Goal: Information Seeking & Learning: Check status

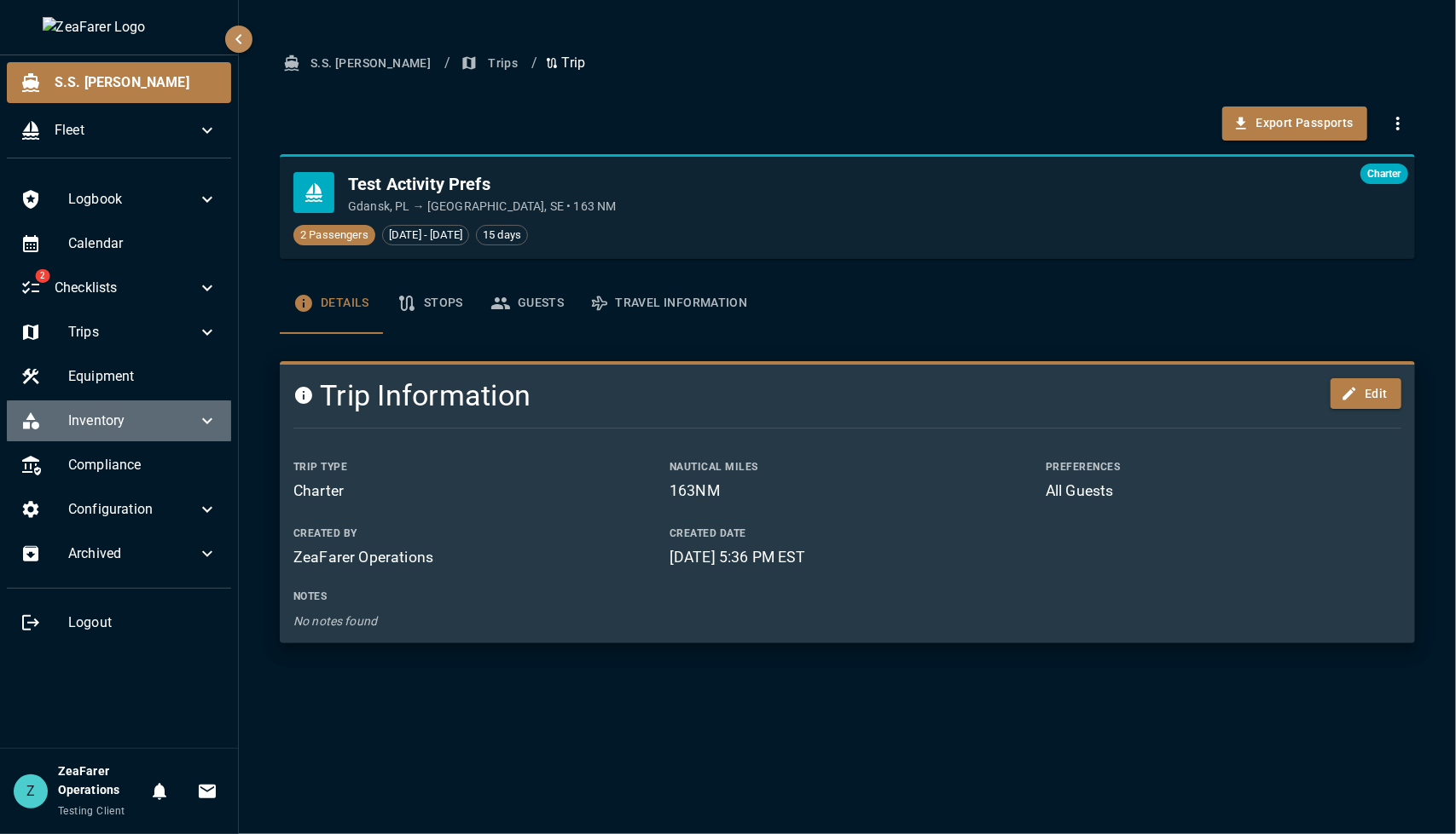
click at [174, 407] on div "Inventory" at bounding box center [119, 421] width 225 height 41
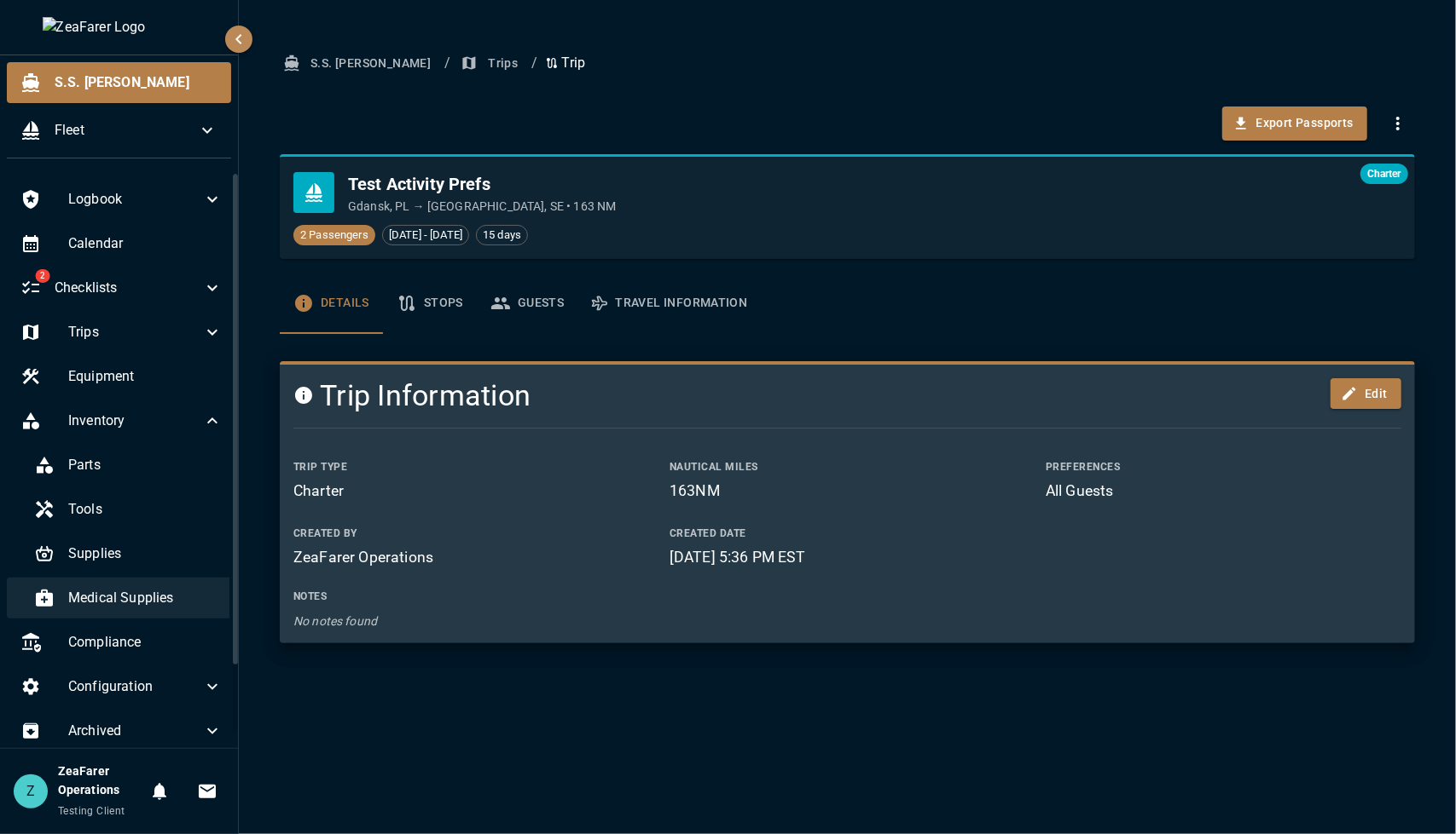
click at [136, 594] on span "Medical Supplies" at bounding box center [144, 598] width 154 height 20
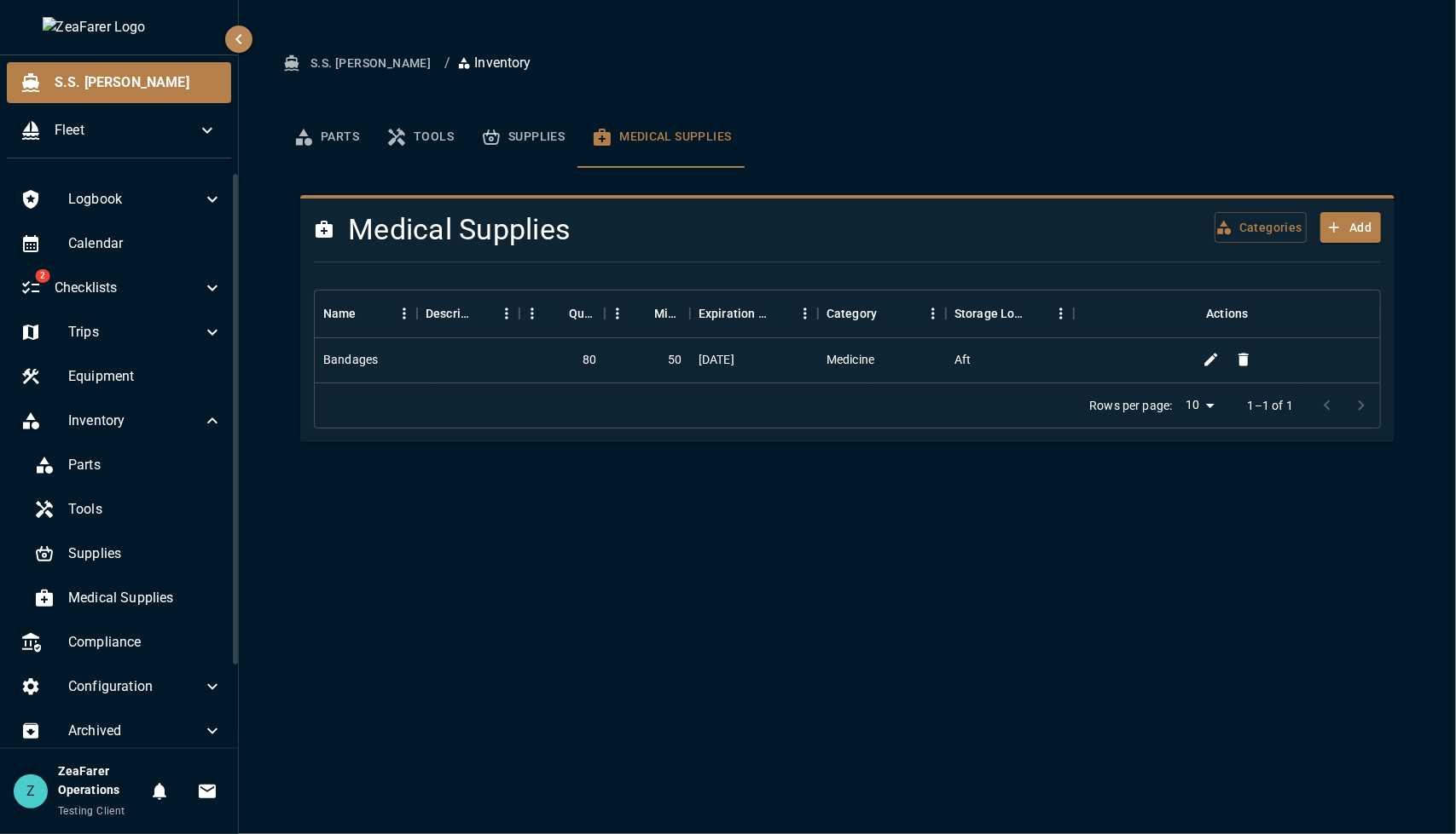
click at [544, 563] on div "S.S. Anne / Inventory Parts Tools Supplies Medical Supplies Parts New Part Sear…" at bounding box center [847, 417] width 1217 height 834
click at [820, 375] on div "Medicine" at bounding box center [882, 361] width 128 height 45
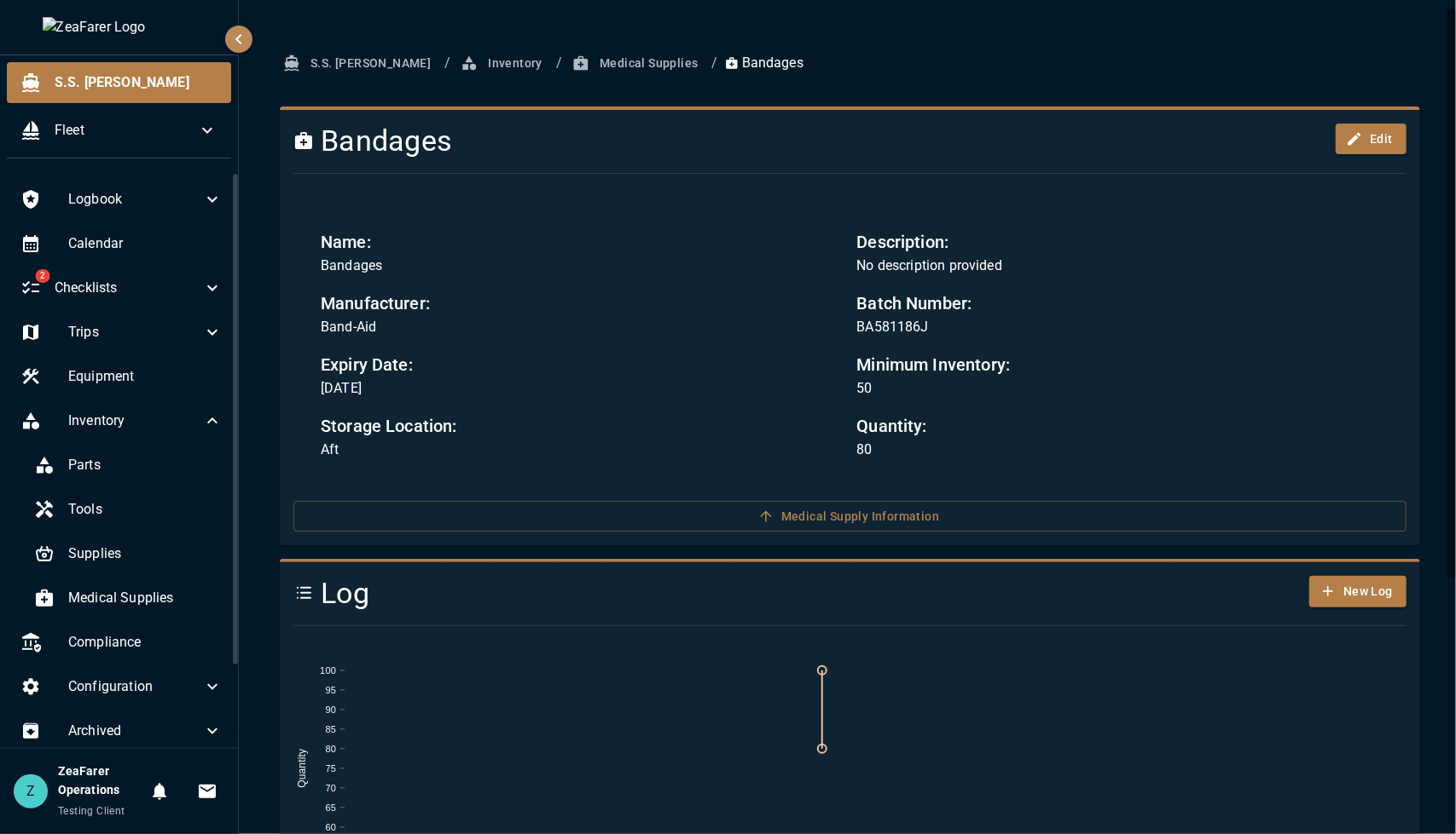
scroll to position [1, 0]
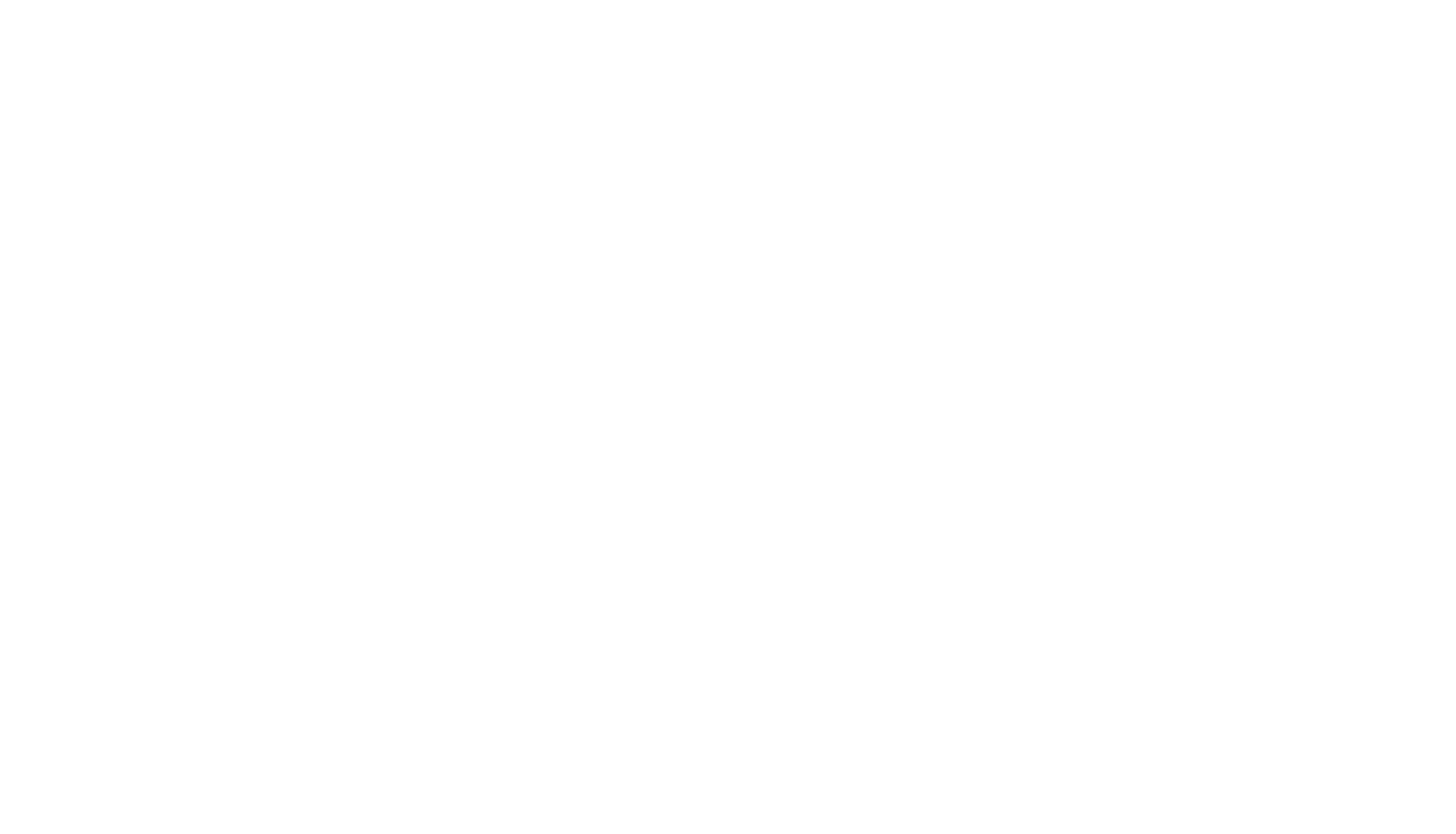
click at [1192, 0] on html at bounding box center [728, 0] width 1456 height 0
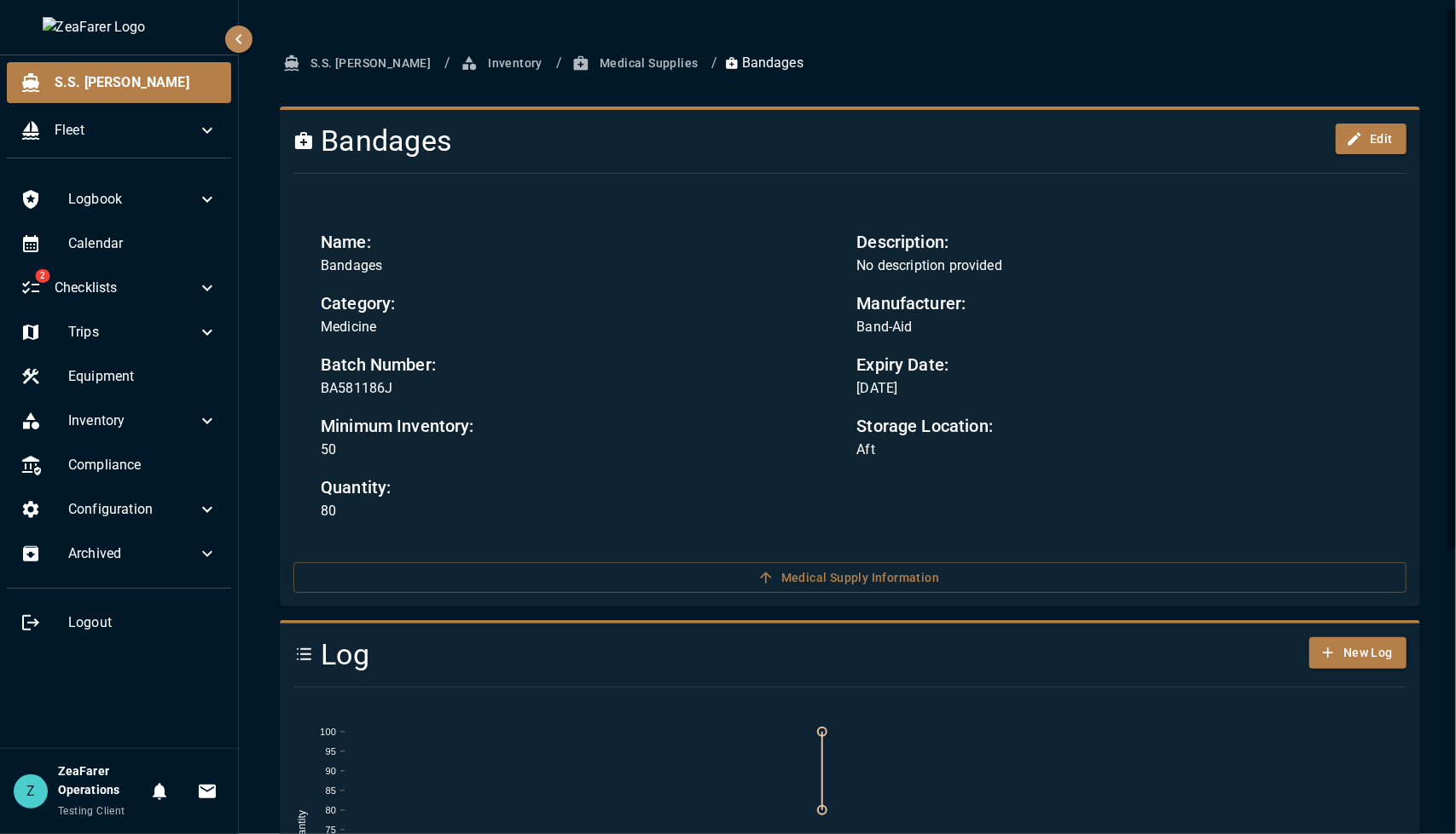
click at [1397, 314] on div "Bandages Edit Name: Bandages Description: No description provided Category: Med…" at bounding box center [850, 356] width 1140 height 500
click at [597, 64] on button "Medical Supplies" at bounding box center [637, 63] width 136 height 32
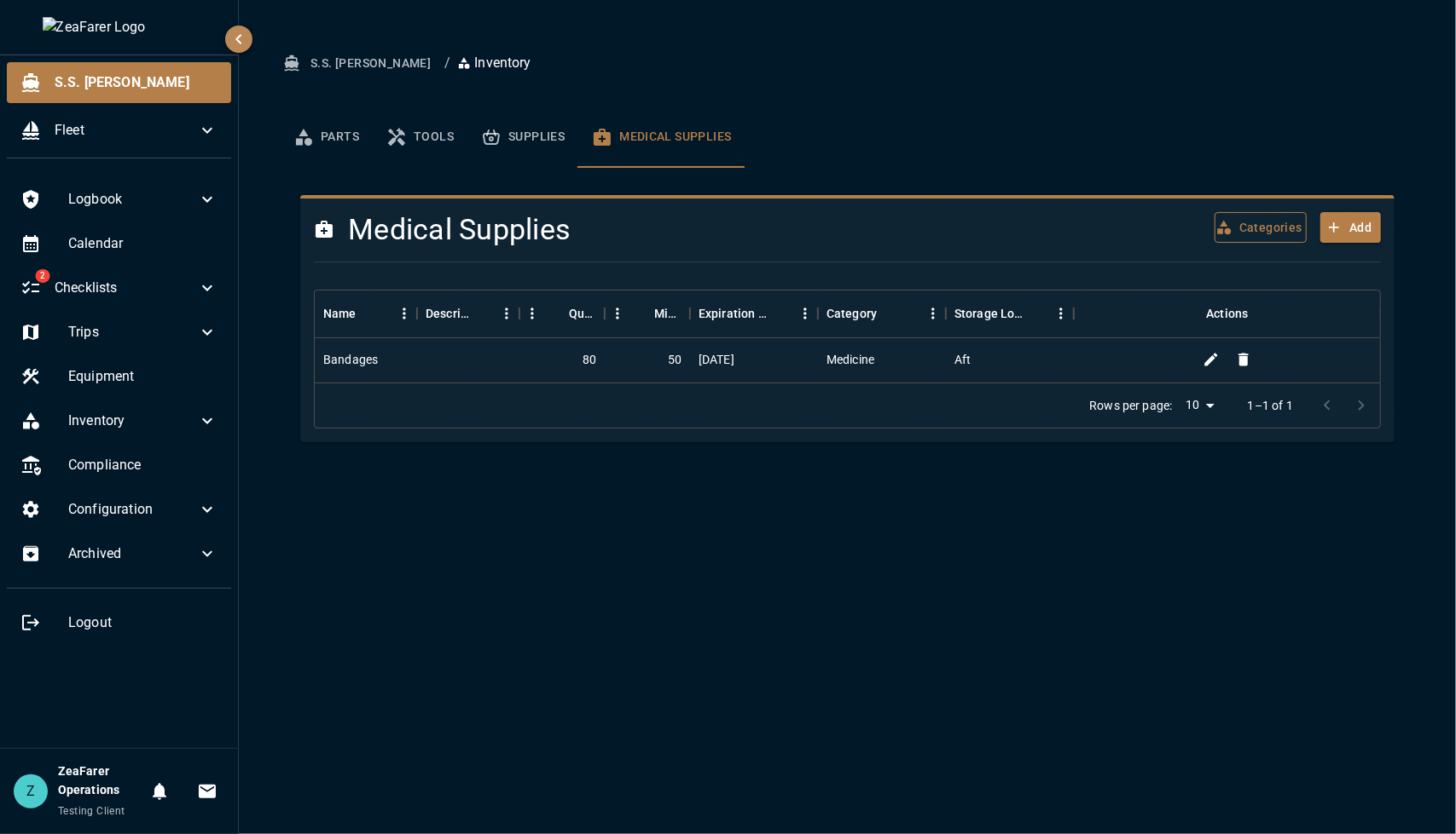
click at [1237, 230] on button "Categories" at bounding box center [1259, 227] width 92 height 32
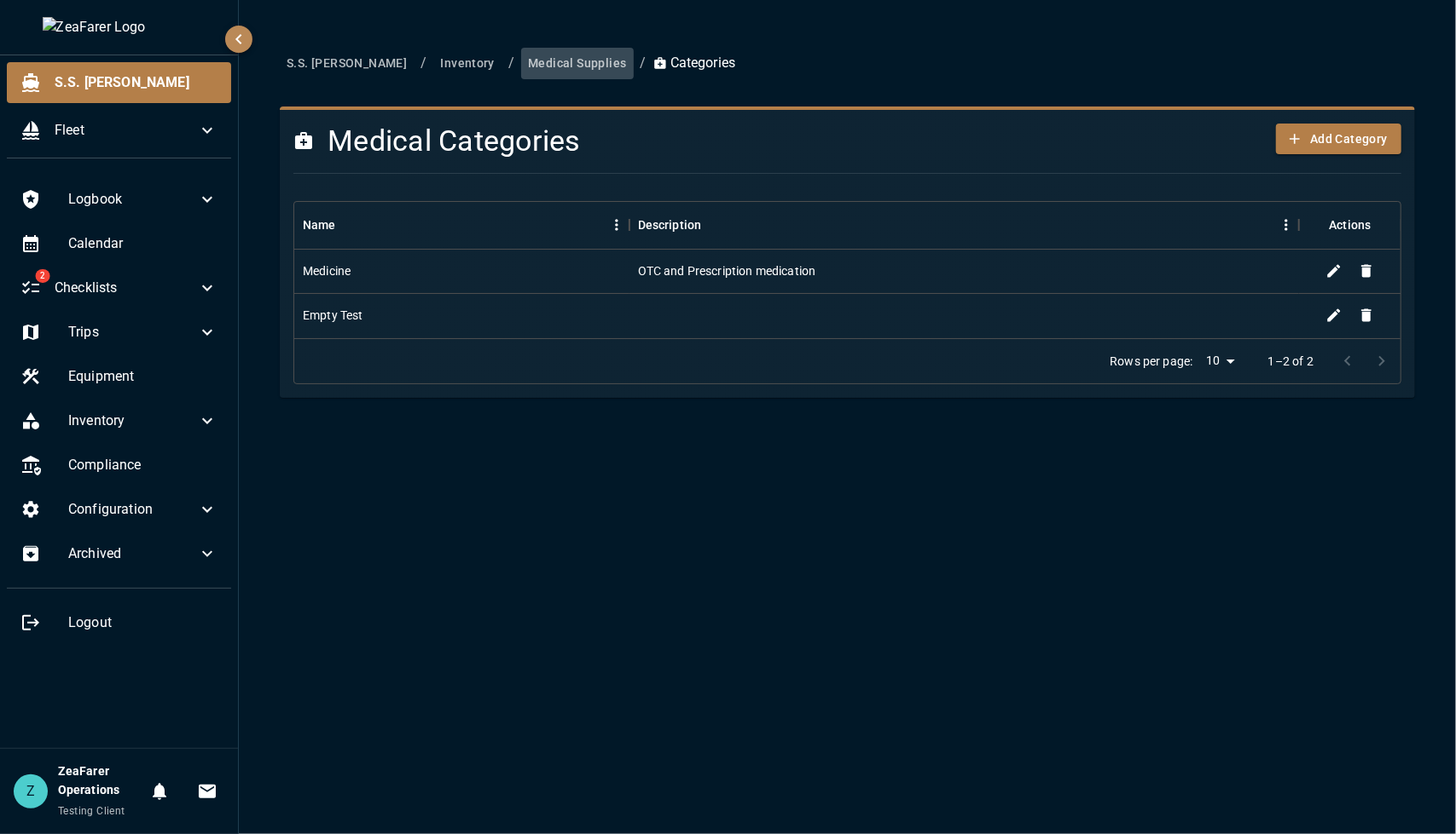
click at [533, 72] on button "Medical Supplies" at bounding box center [576, 63] width 111 height 32
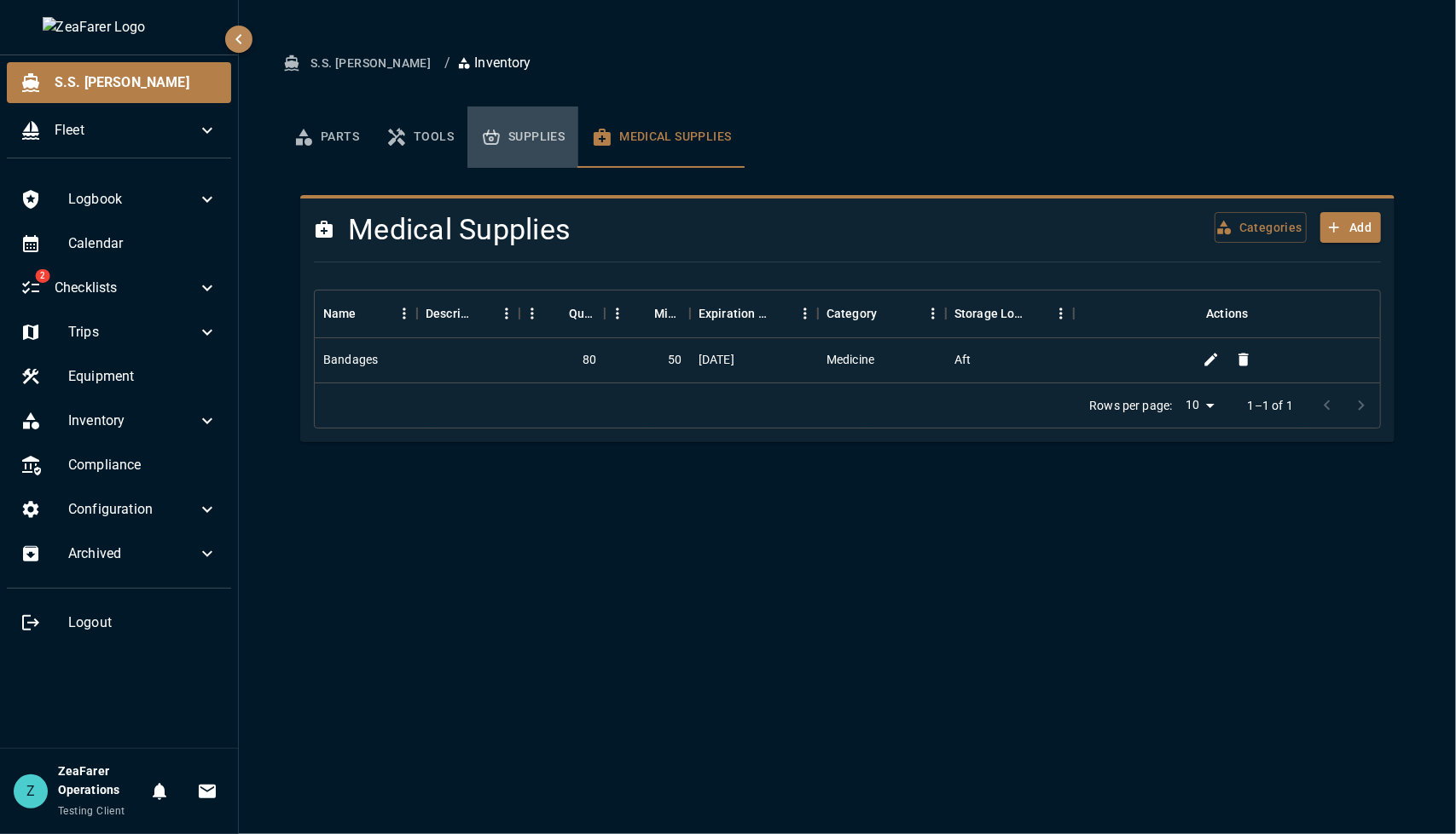
click at [517, 126] on button "Supplies" at bounding box center [523, 136] width 111 height 61
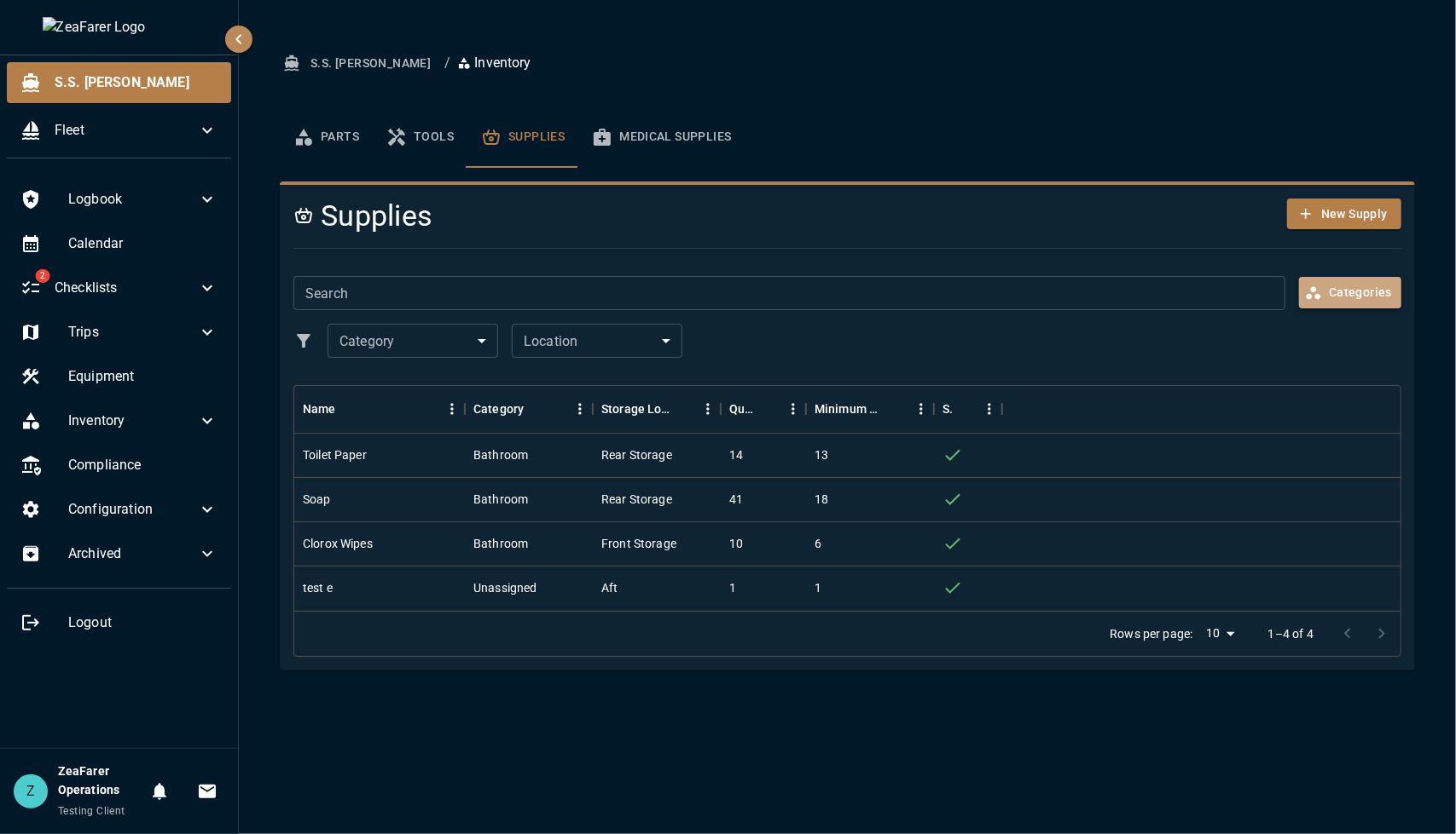
click at [1343, 289] on button "Categories" at bounding box center [1350, 292] width 103 height 32
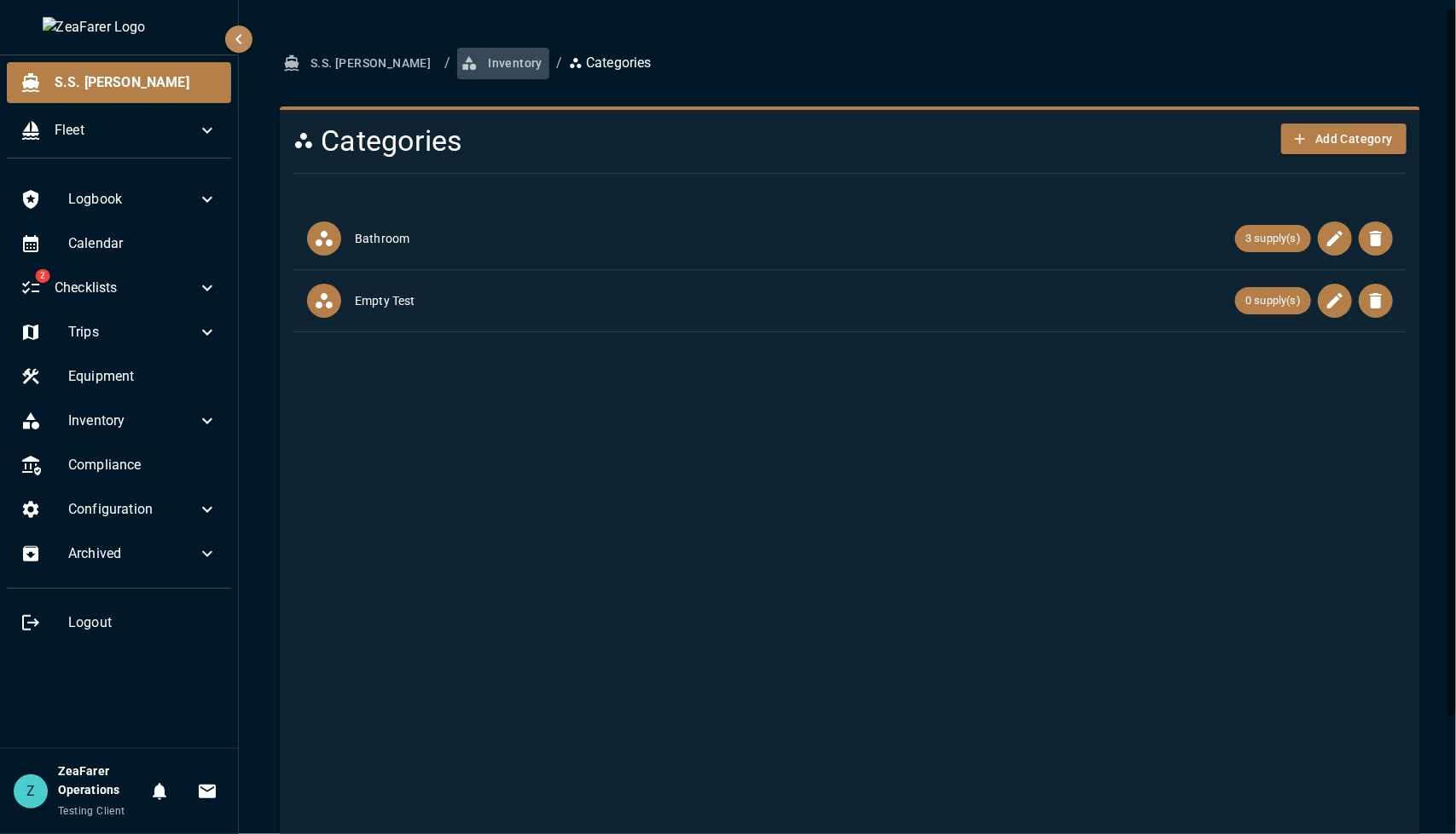
click at [468, 65] on button "Inventory" at bounding box center [502, 63] width 92 height 32
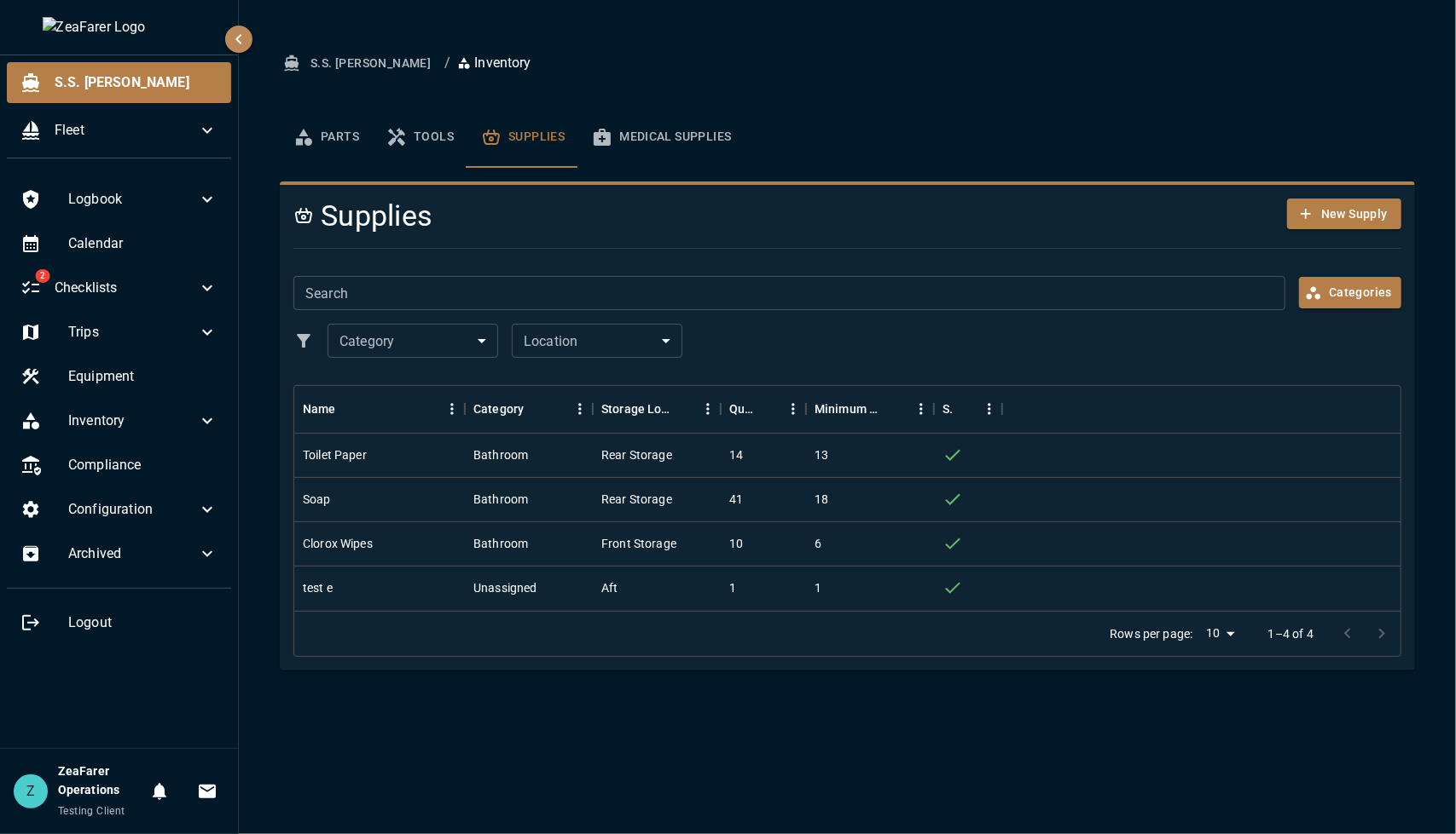
click at [389, 133] on icon "basic tabs example" at bounding box center [397, 136] width 17 height 17
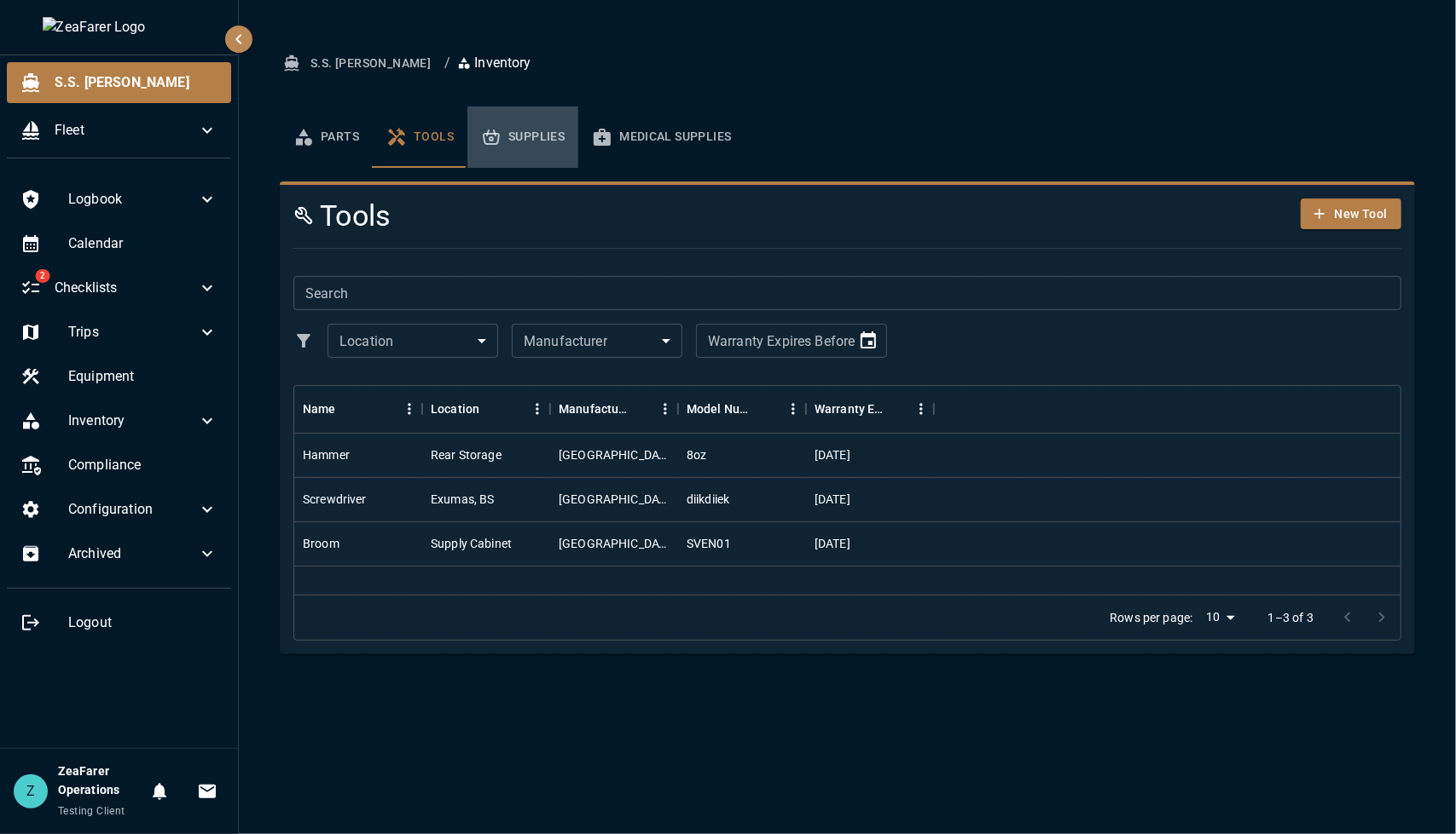
click at [517, 151] on button "Supplies" at bounding box center [523, 136] width 111 height 61
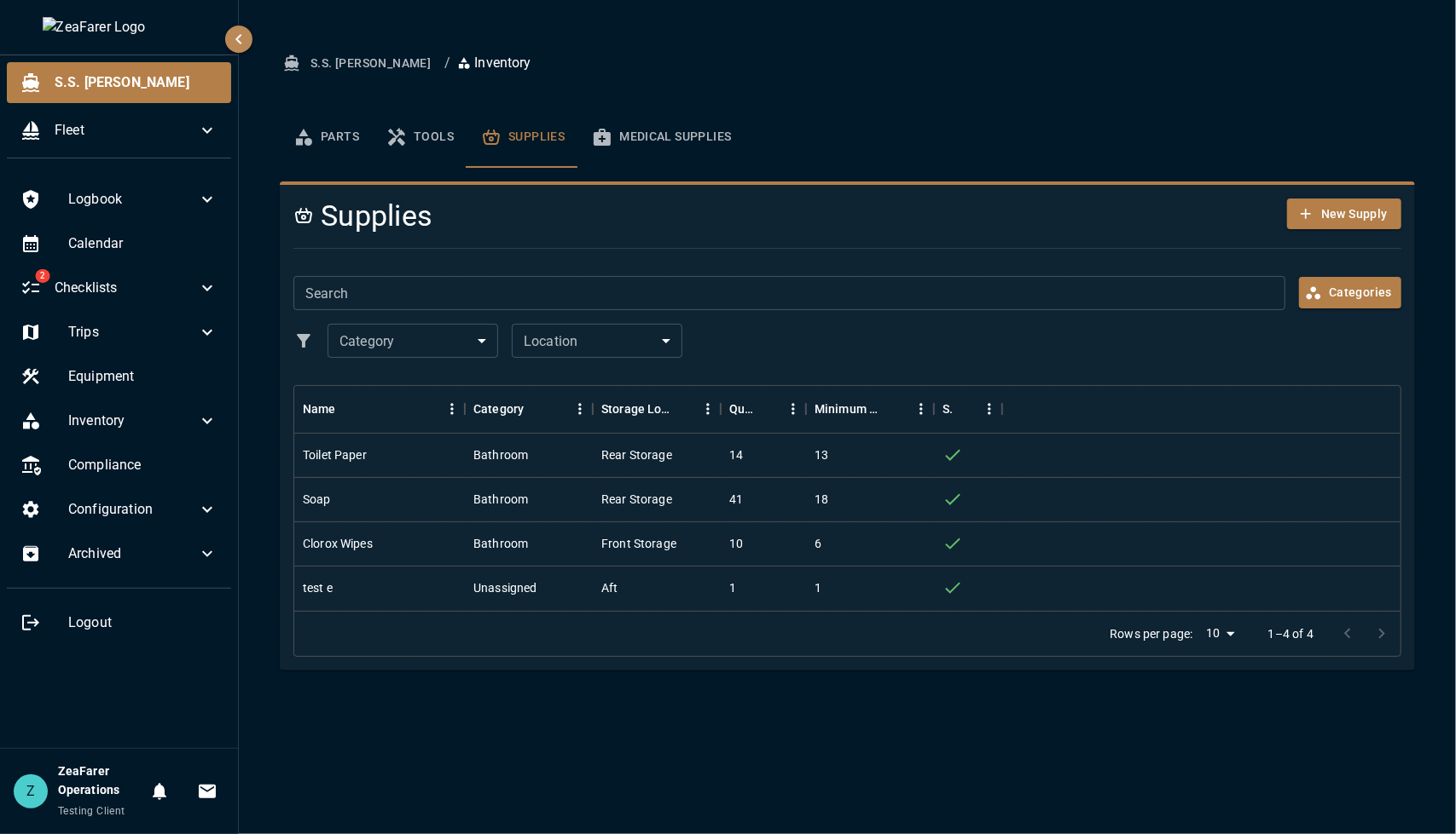
click at [356, 153] on button "Parts" at bounding box center [326, 136] width 93 height 61
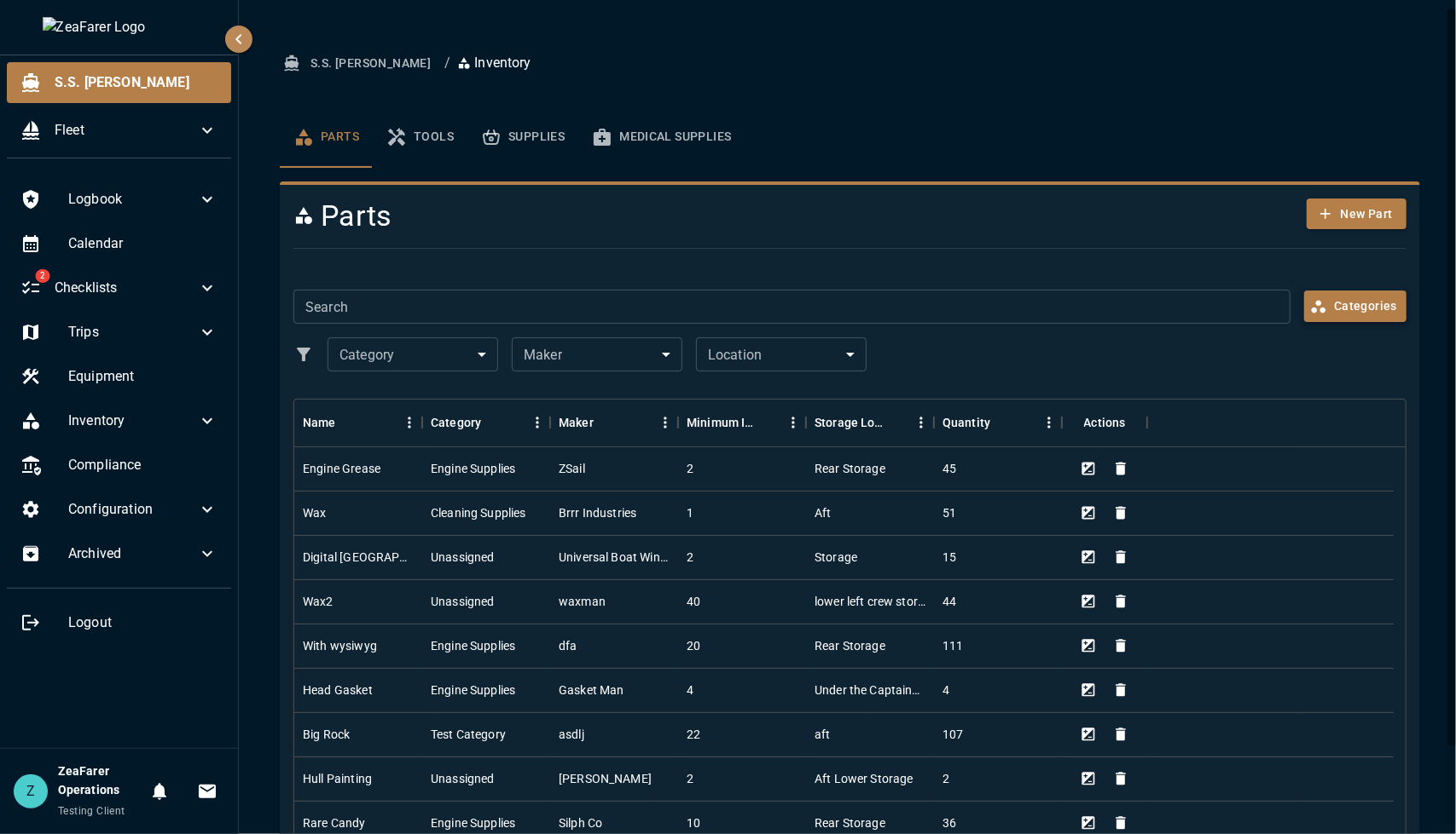
click at [1339, 299] on button "Categories" at bounding box center [1355, 306] width 103 height 32
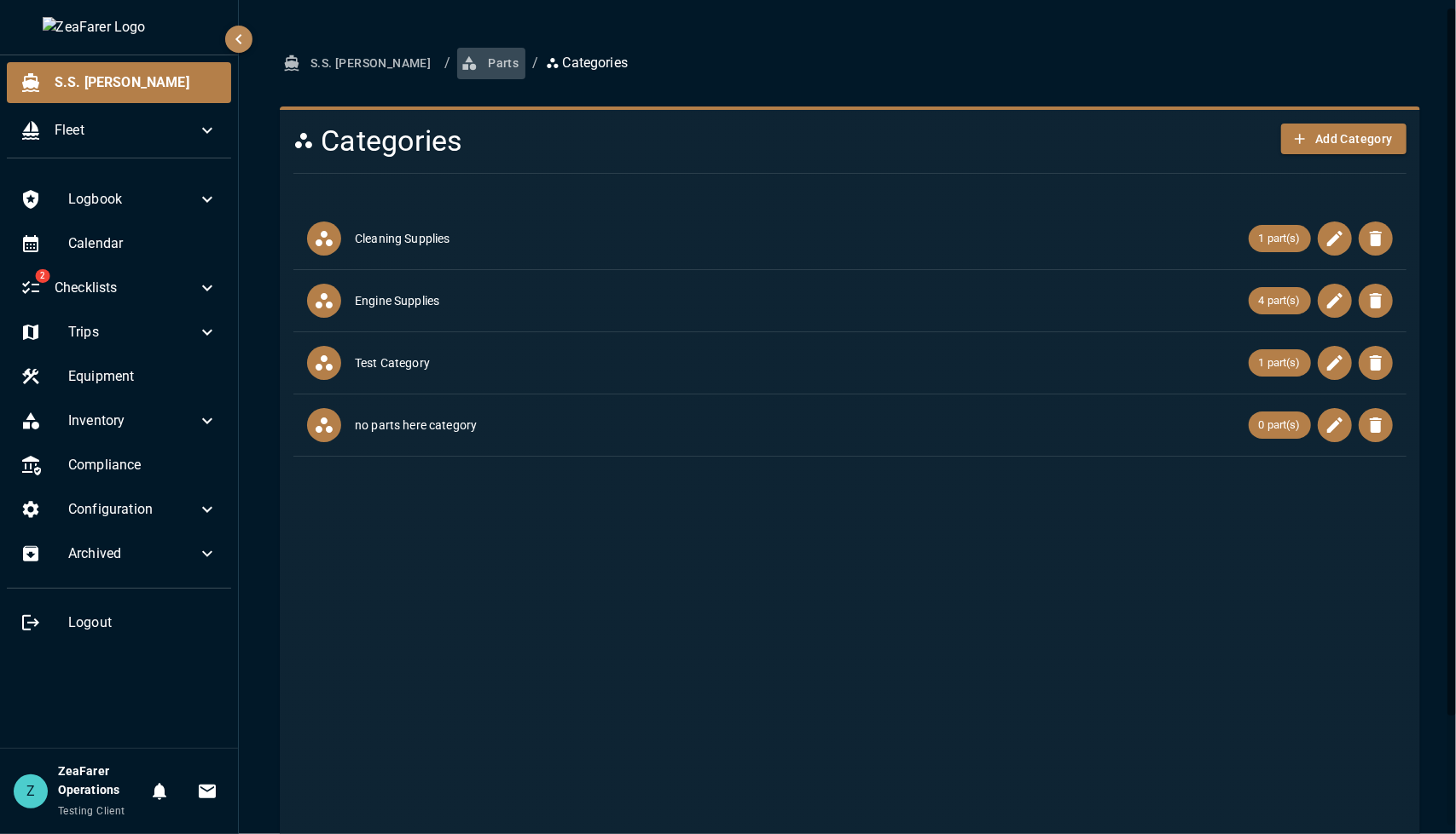
click at [457, 69] on button "Parts" at bounding box center [491, 63] width 68 height 32
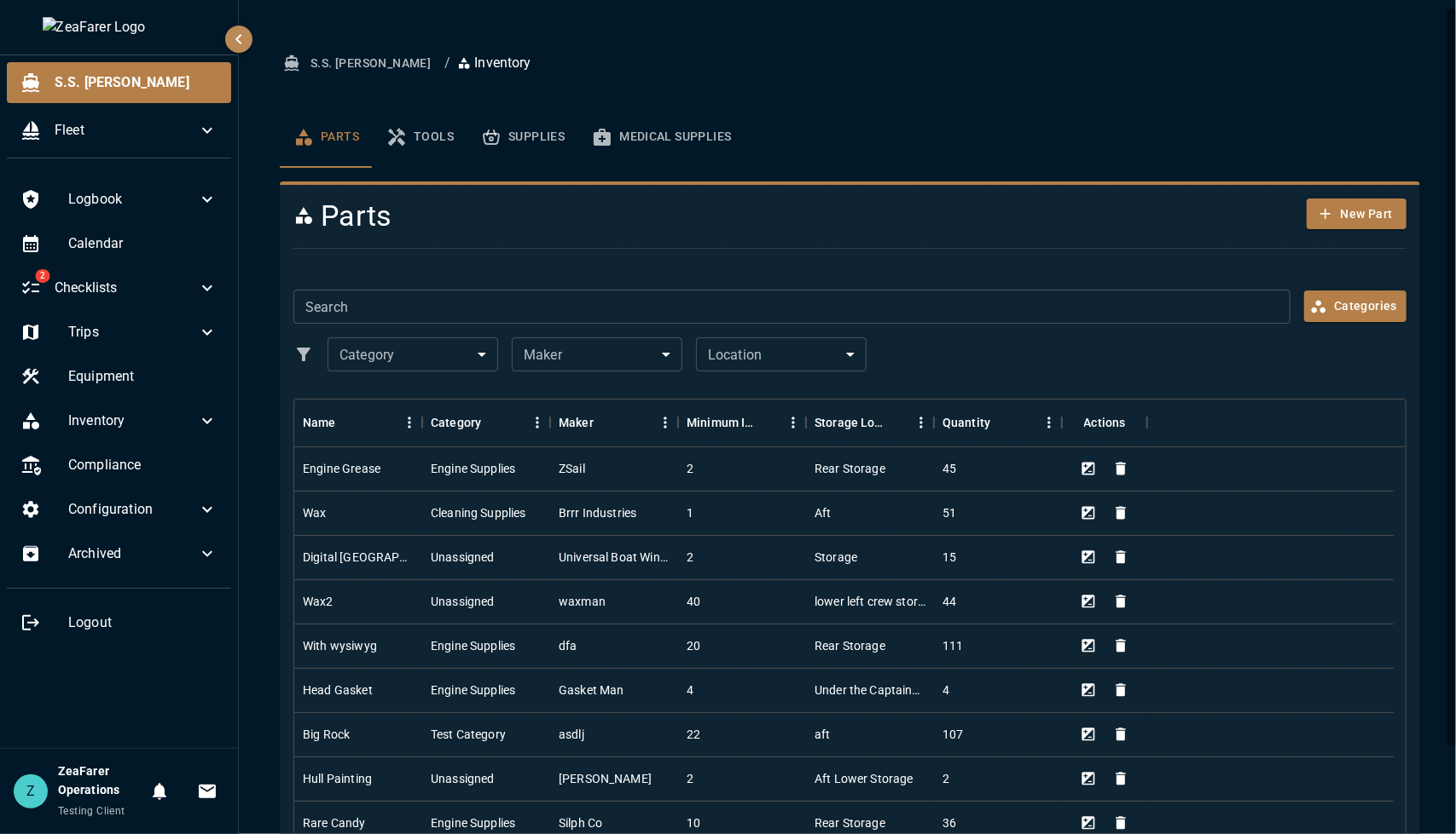
click at [540, 145] on button "Supplies" at bounding box center [523, 136] width 111 height 61
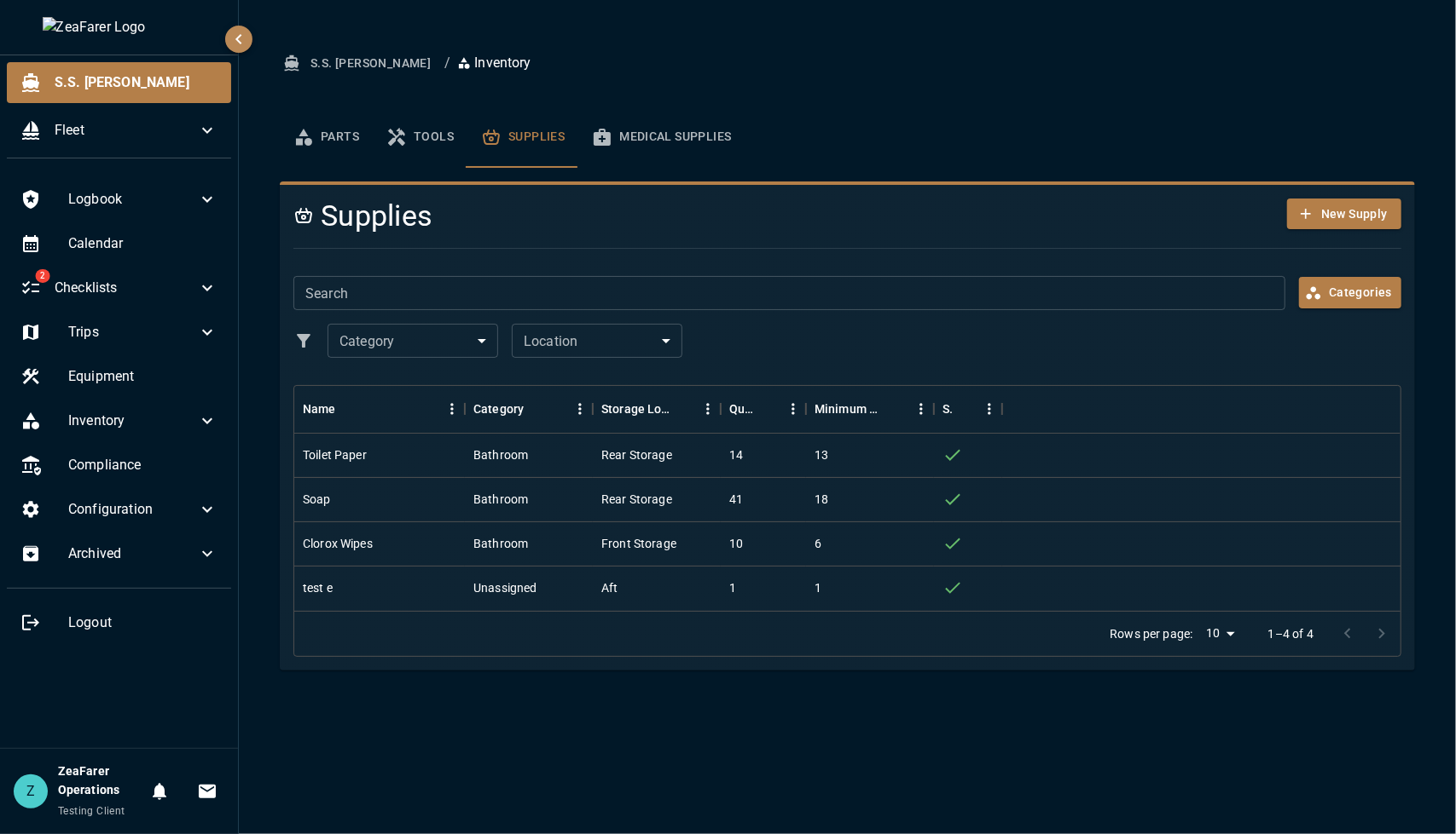
click at [654, 147] on button "Medical Supplies" at bounding box center [661, 136] width 167 height 61
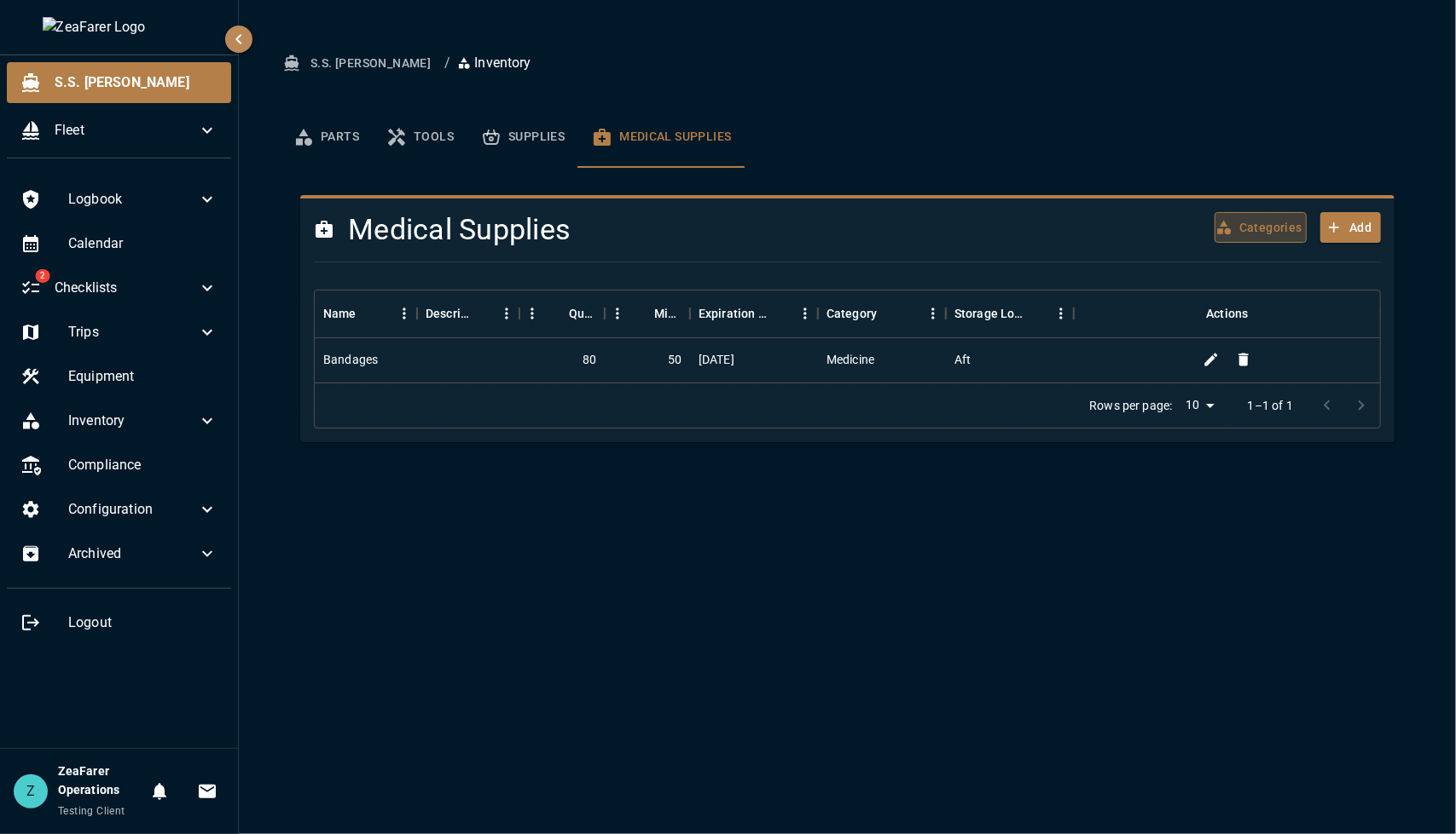
click at [1249, 221] on button "Categories" at bounding box center [1259, 227] width 92 height 32
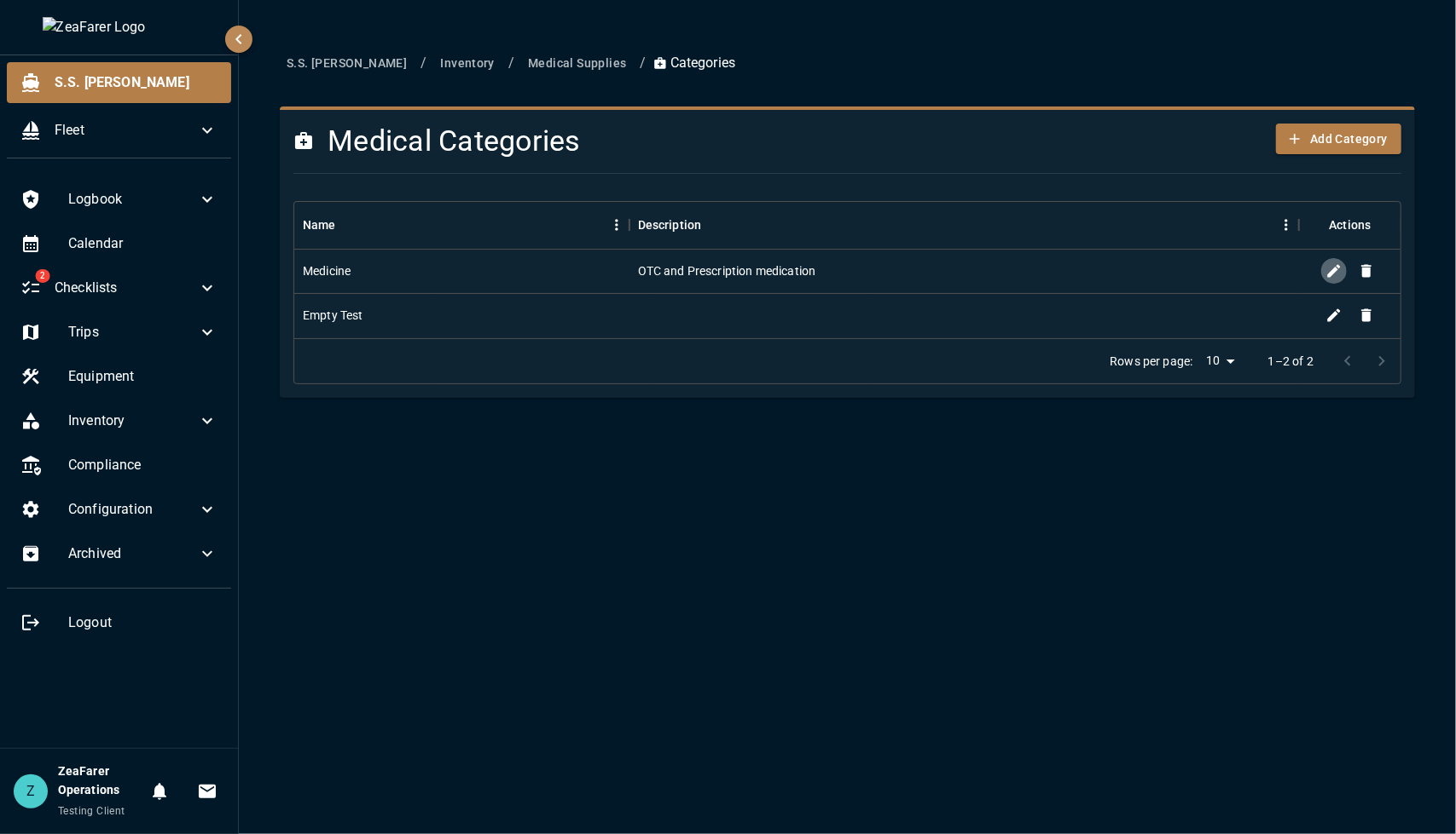
click at [1342, 278] on button "Edit" at bounding box center [1333, 271] width 25 height 25
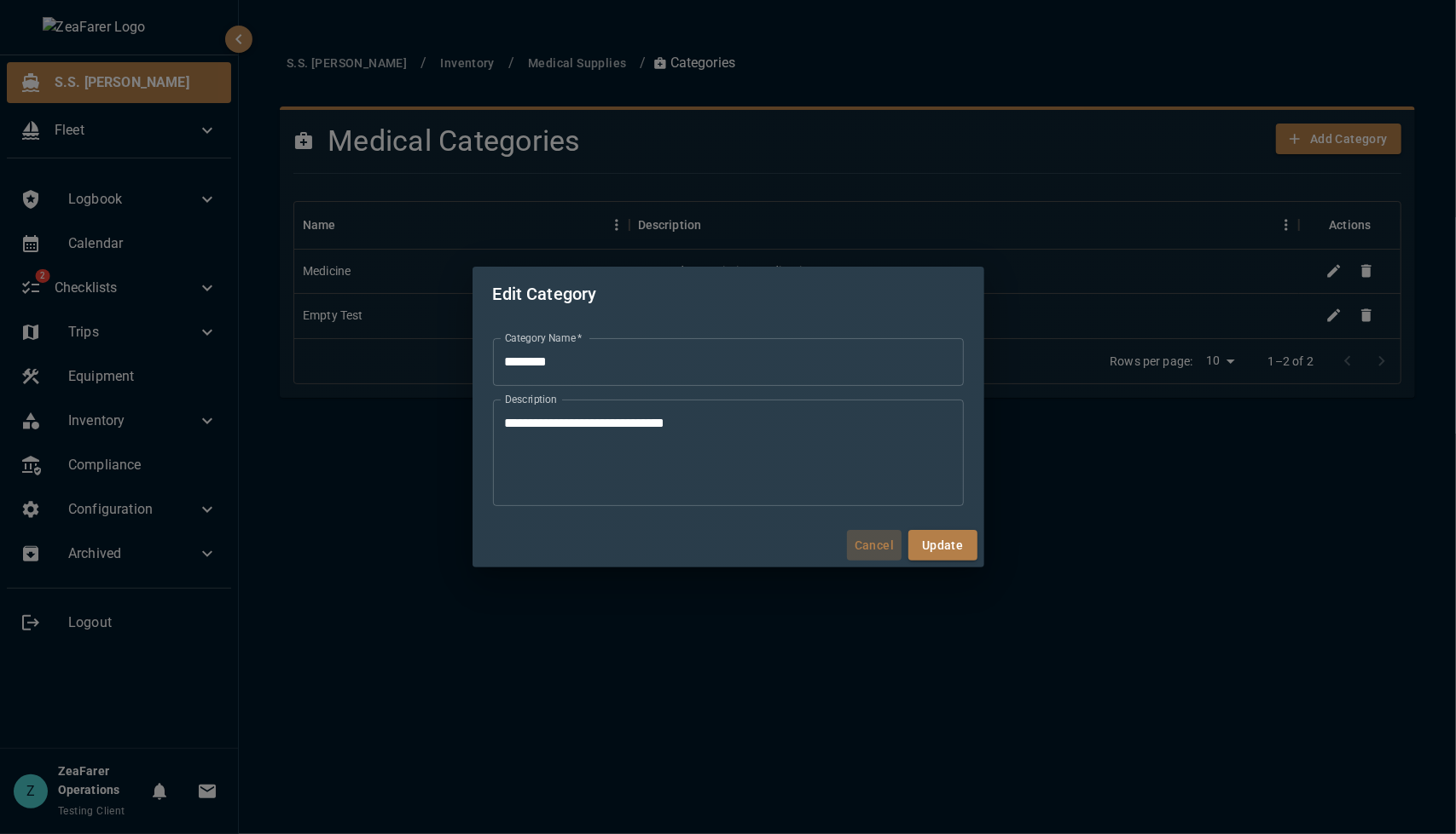
click at [847, 548] on button "Cancel" at bounding box center [874, 546] width 54 height 32
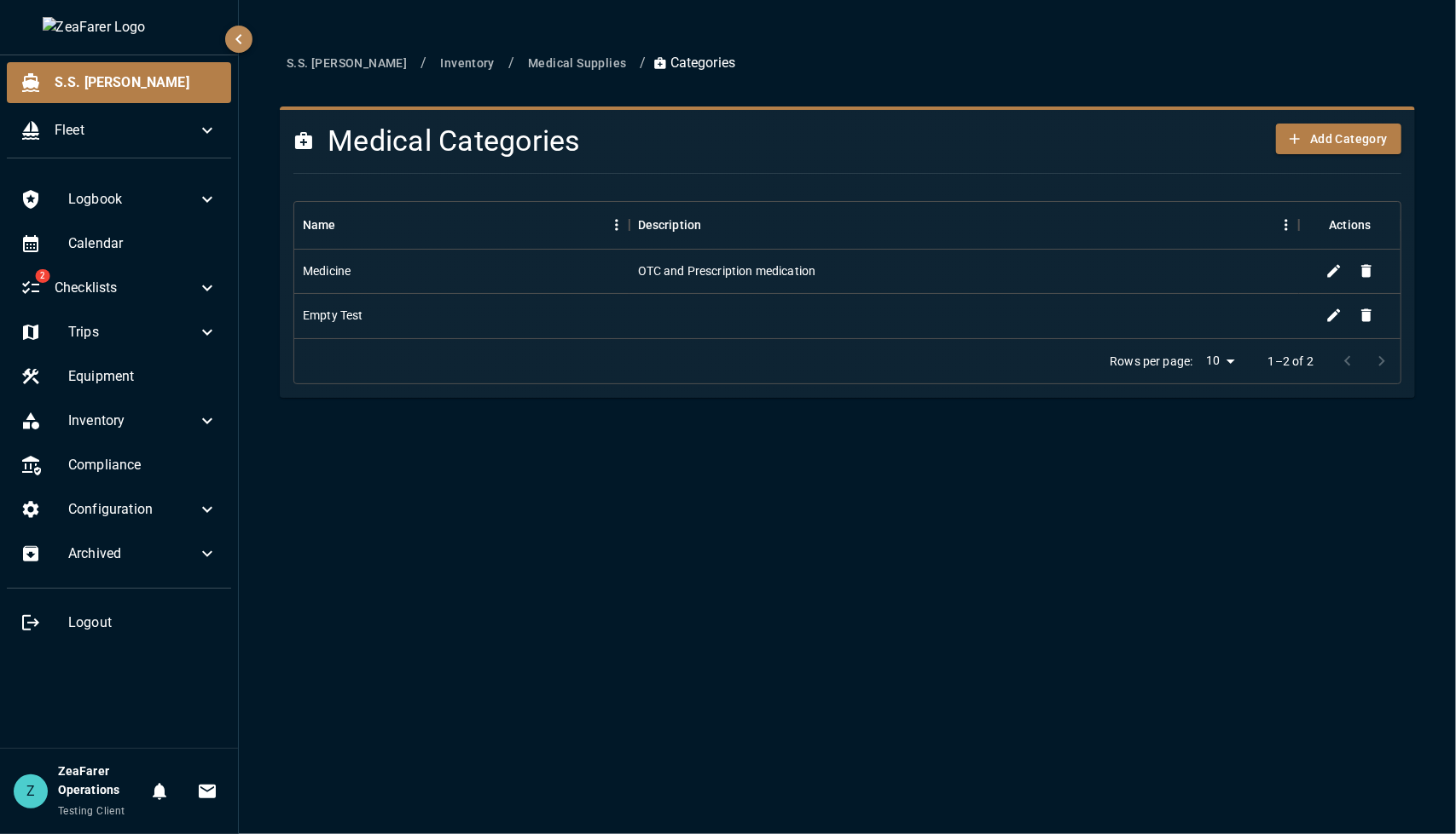
click at [514, 277] on div "Medicine" at bounding box center [462, 272] width 335 height 45
click at [605, 697] on div "S.S. Anne / Inventory / Medical Supplies / Categories Medical Categories Add Ca…" at bounding box center [847, 417] width 1217 height 834
click at [526, 65] on button "Medical Supplies" at bounding box center [576, 63] width 111 height 32
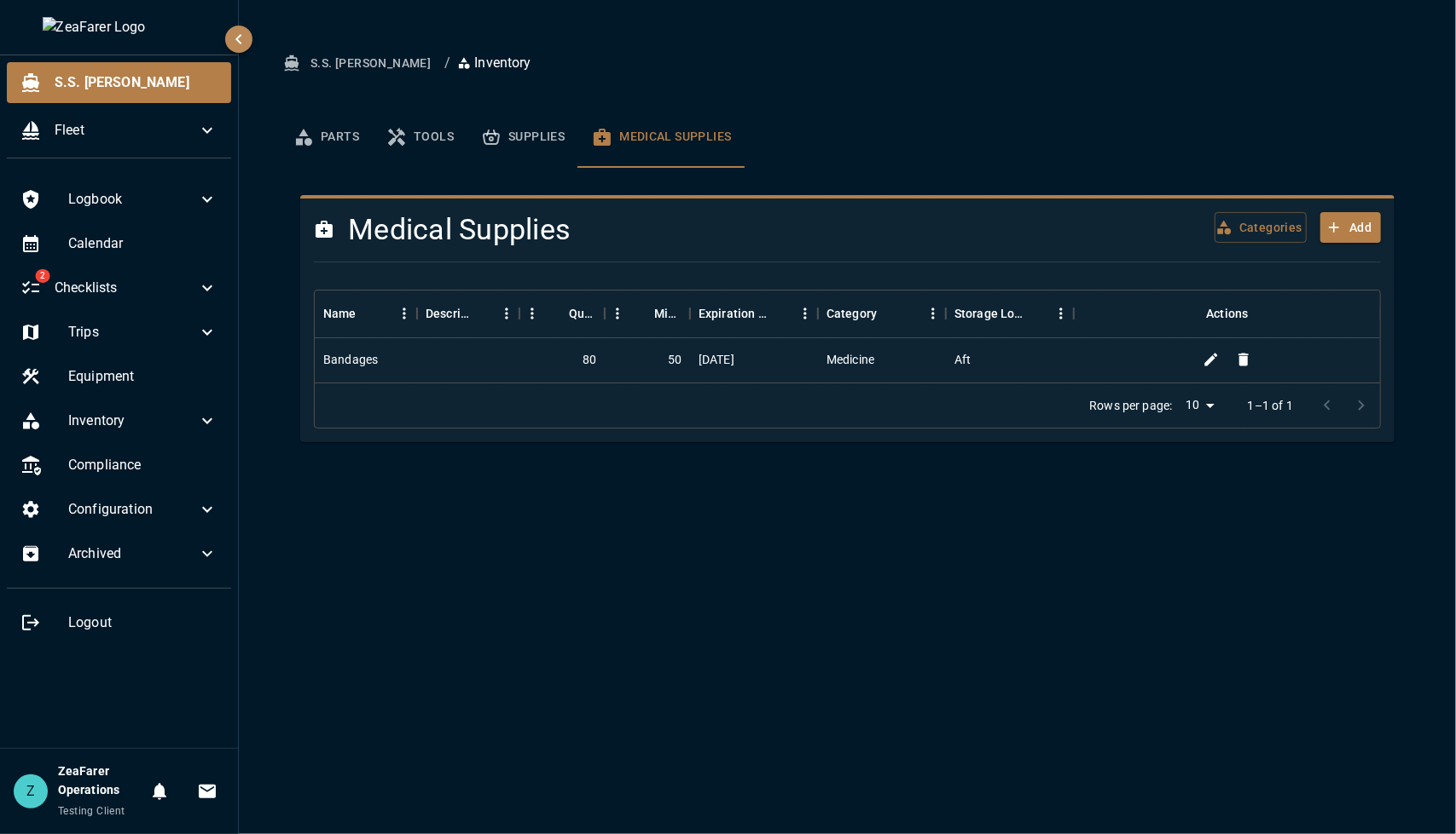
click at [468, 376] on div at bounding box center [469, 361] width 103 height 45
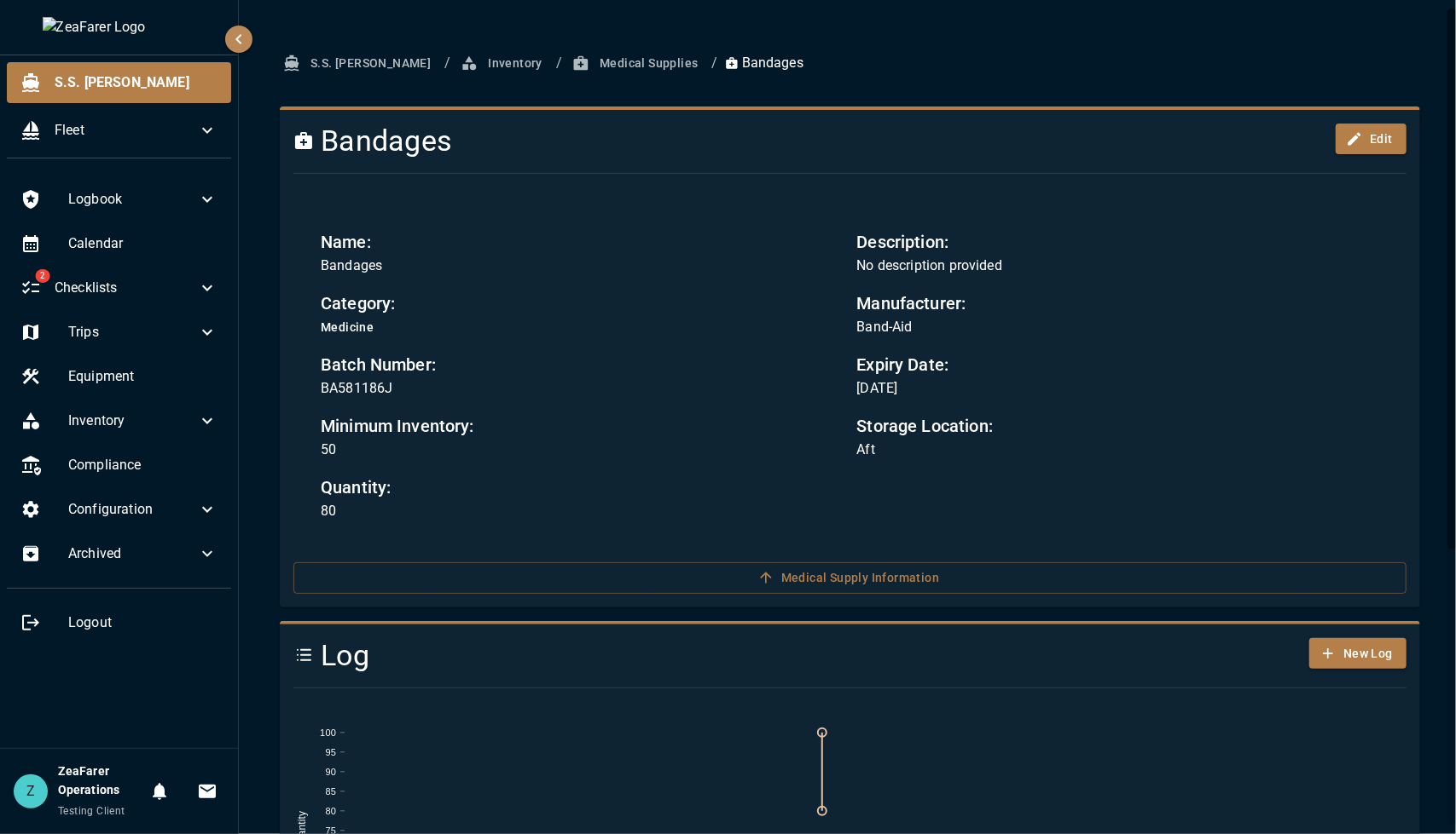
click at [343, 325] on button "Medicine" at bounding box center [581, 328] width 522 height 21
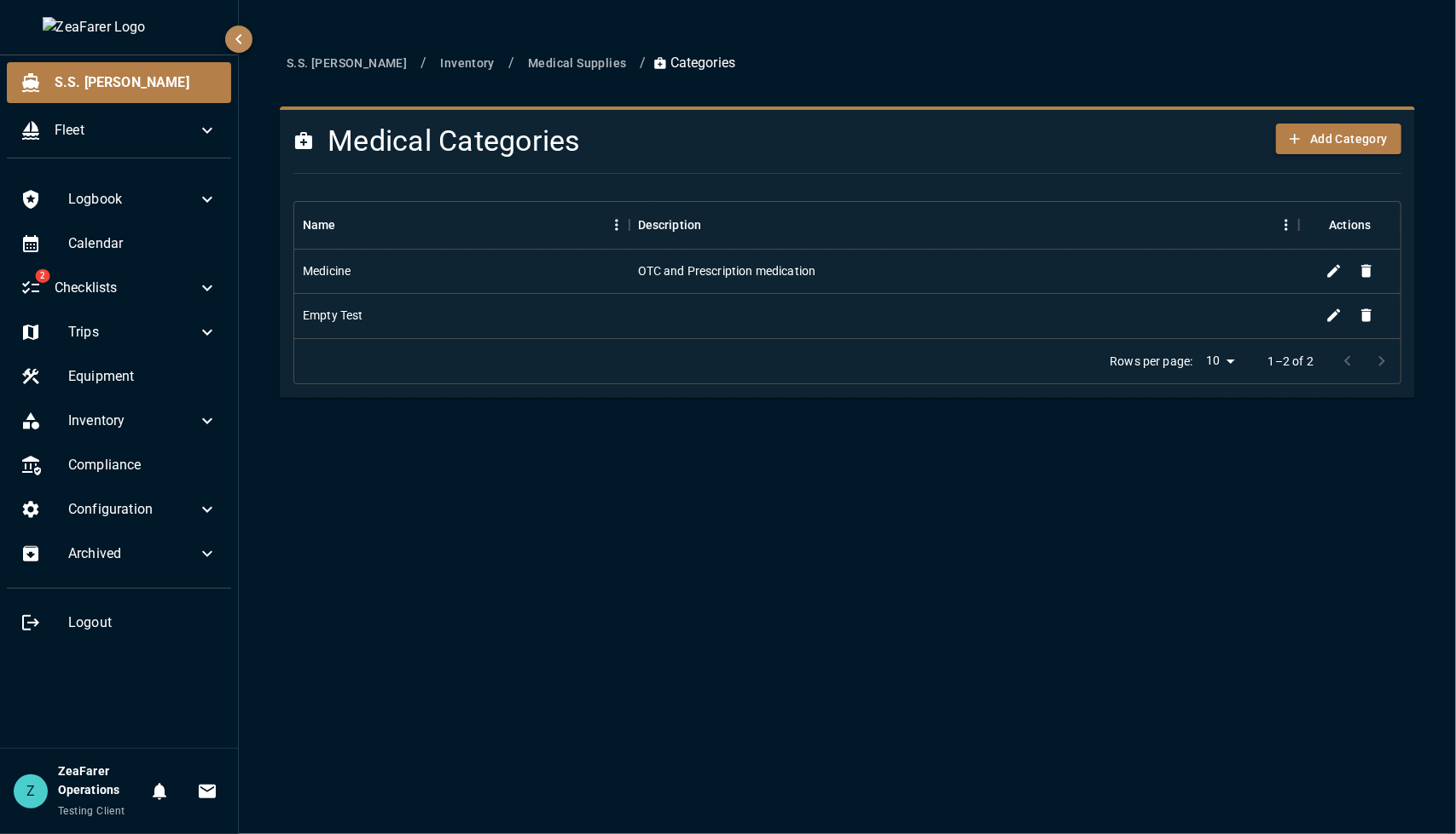
click at [912, 700] on div "S.S. Anne / Inventory / Medical Supplies / Categories Medical Categories Add Ca…" at bounding box center [847, 417] width 1217 height 834
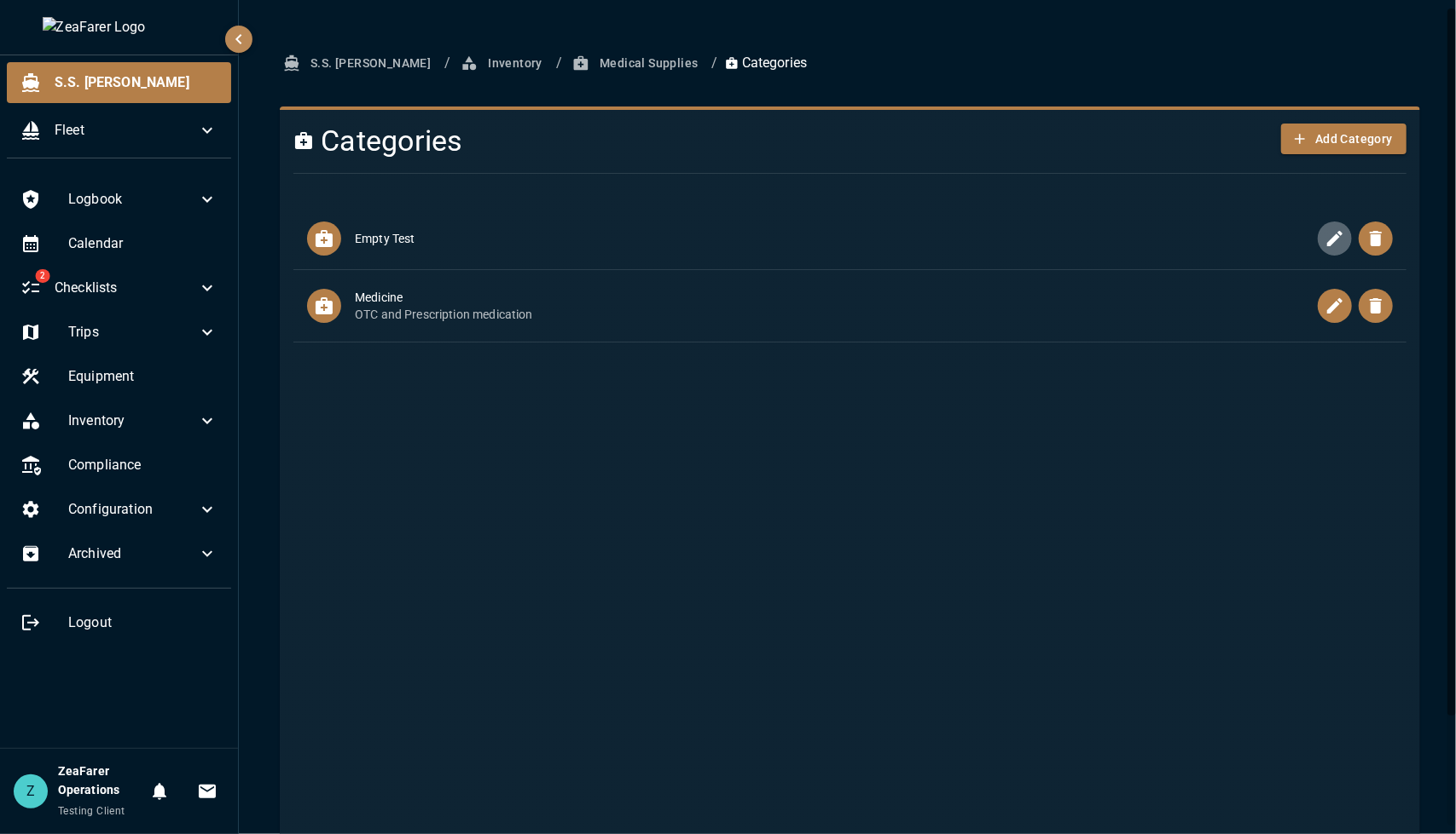
click at [1327, 243] on icon "button" at bounding box center [1335, 239] width 15 height 15
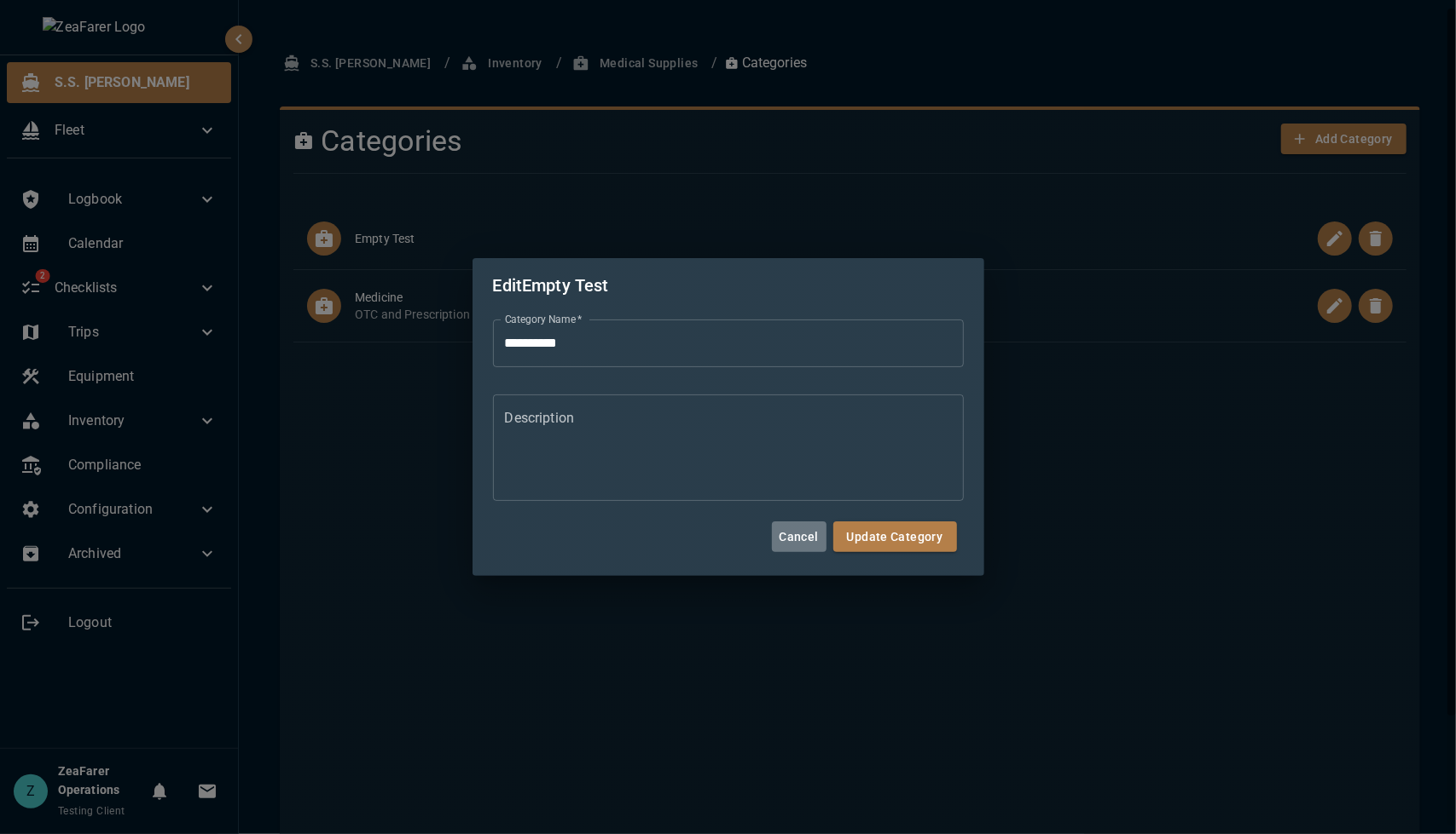
click at [804, 540] on button "Cancel" at bounding box center [799, 537] width 54 height 32
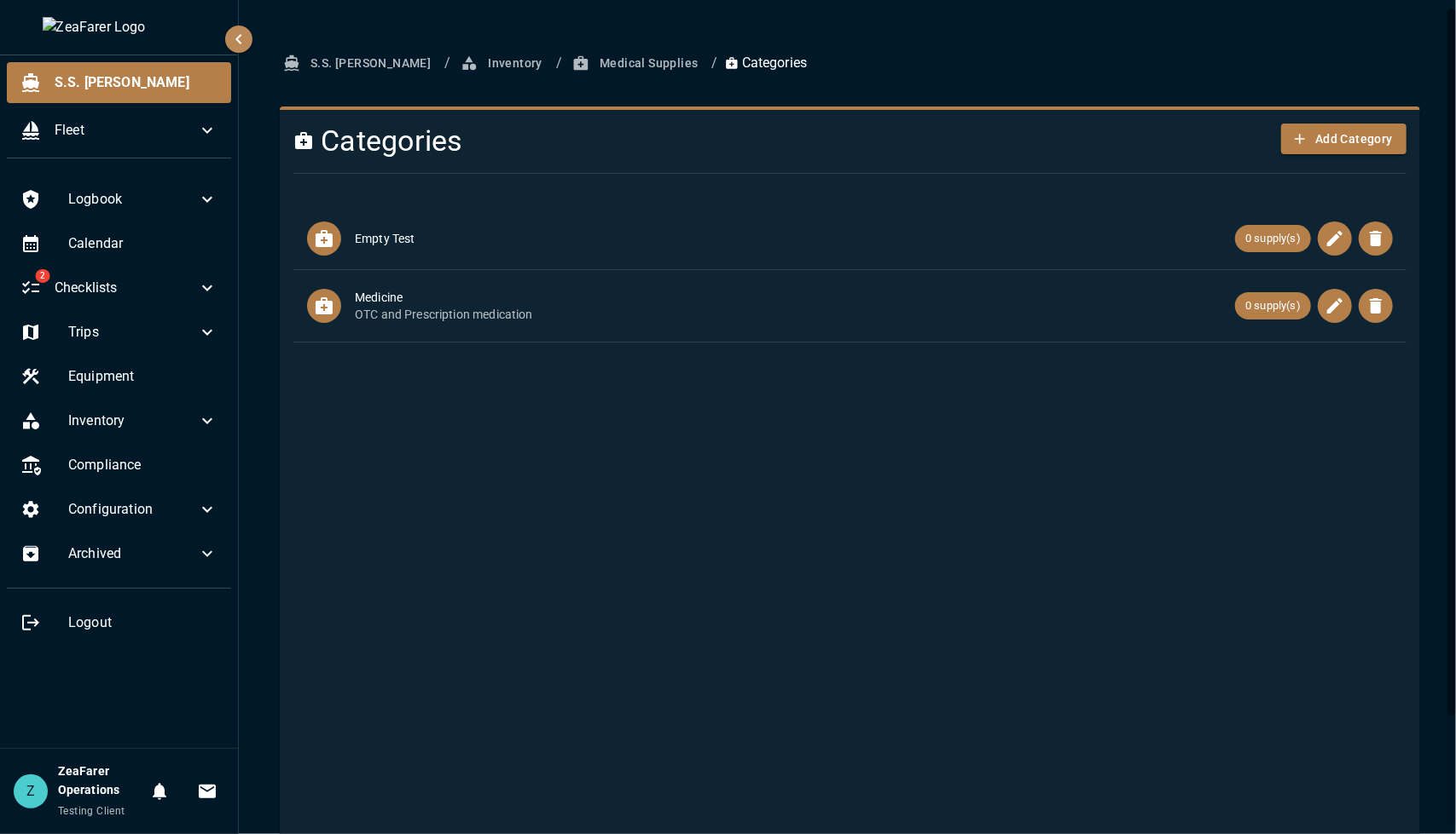
click at [1175, 585] on ul "Empty Test 0 supply(s) Medicine OTC and Prescription medication 0 supply(s)" at bounding box center [850, 542] width 1113 height 682
click at [595, 68] on button "Medical Supplies" at bounding box center [637, 63] width 136 height 32
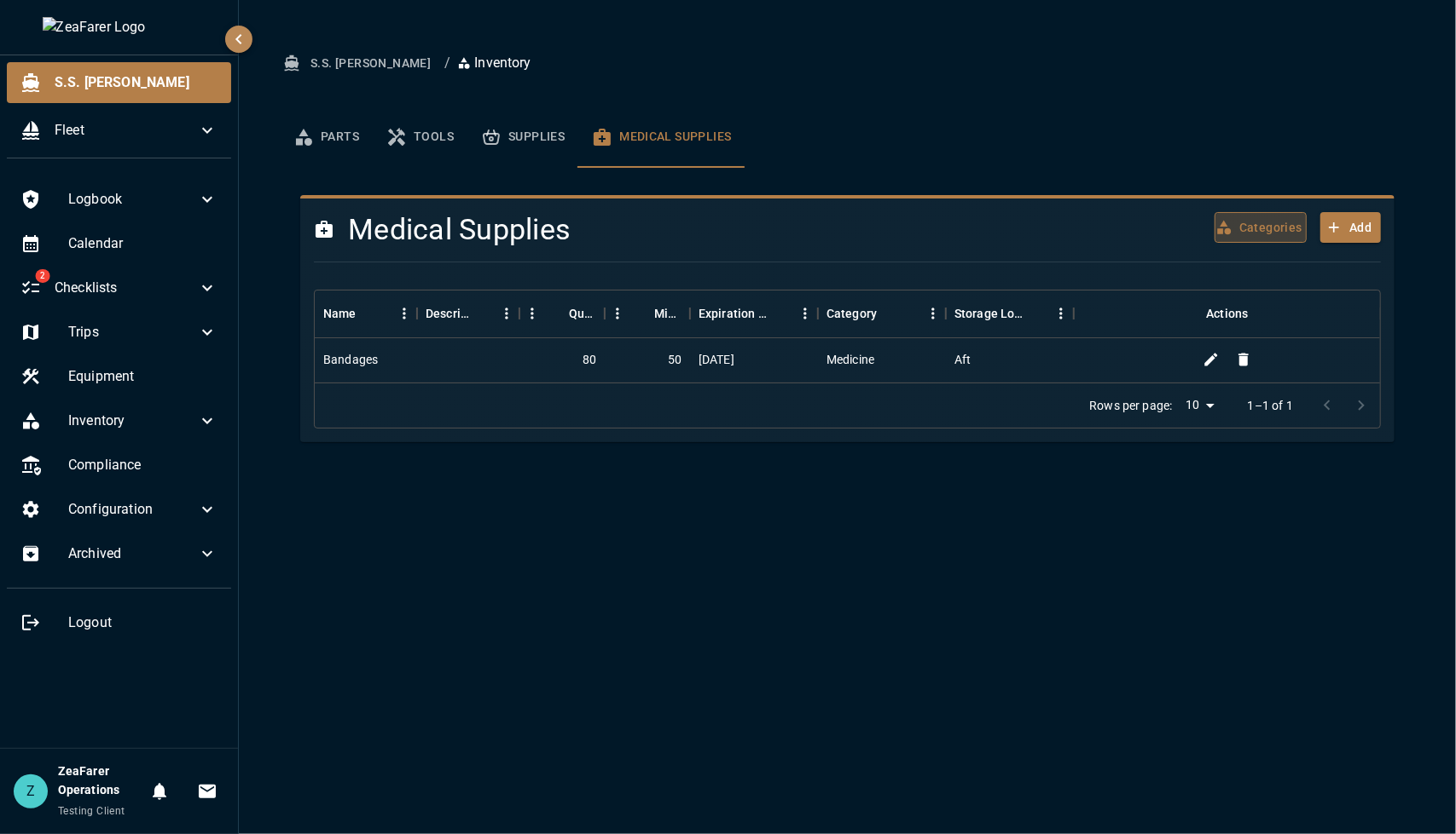
click at [1238, 222] on button "Categories" at bounding box center [1259, 227] width 92 height 32
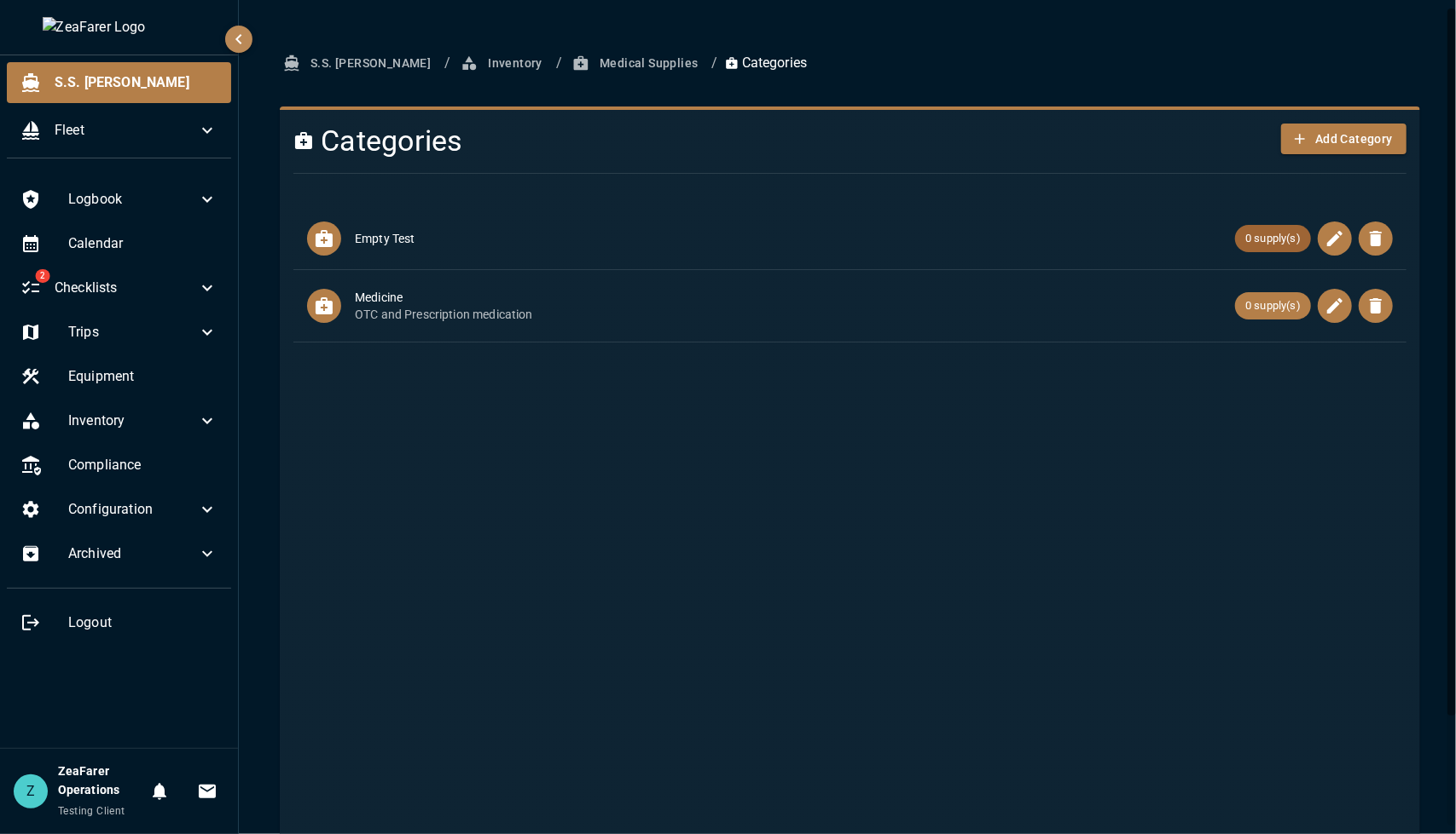
click at [1249, 234] on span "0 supply(s)" at bounding box center [1272, 239] width 76 height 17
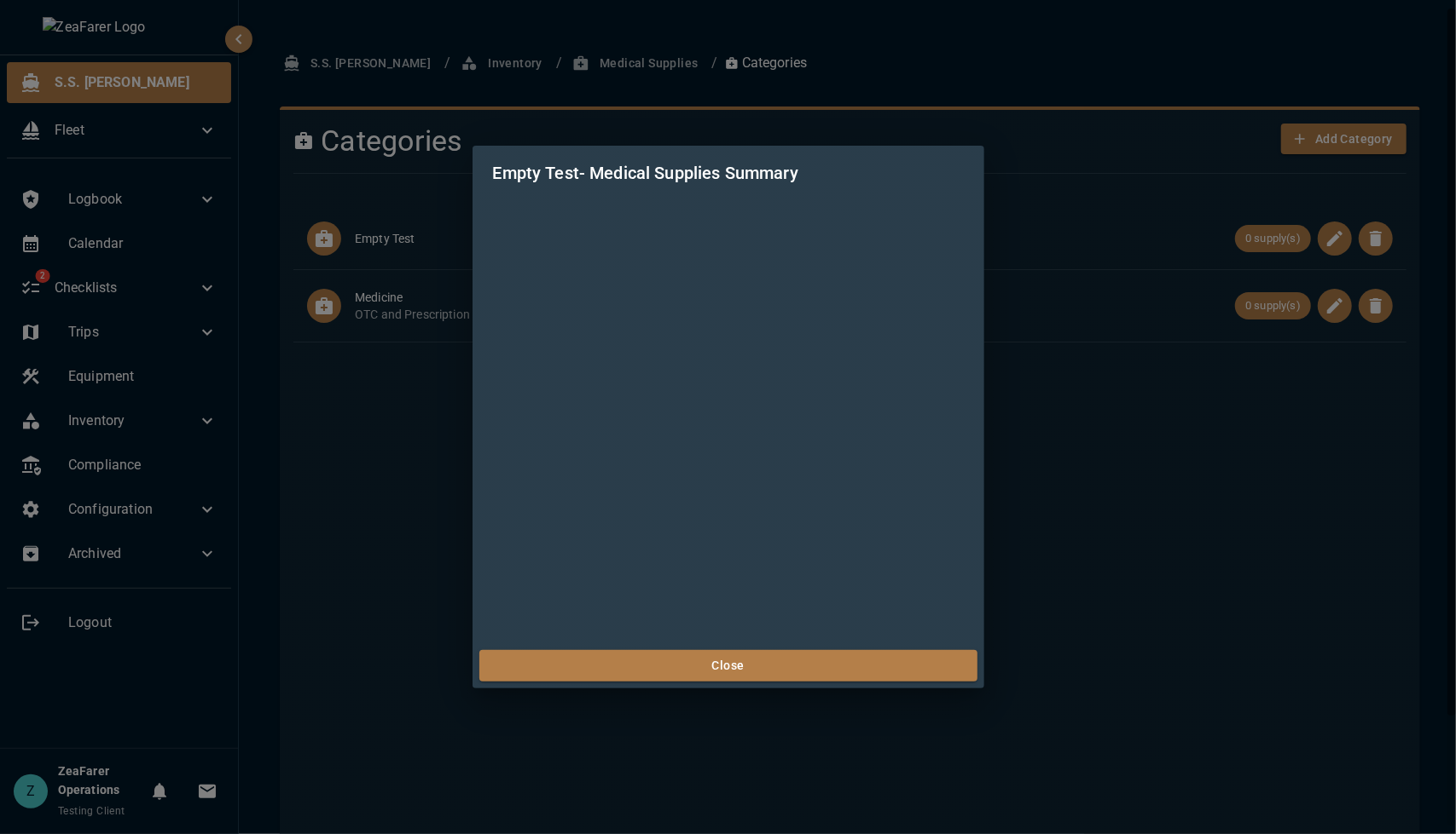
click at [1068, 497] on div "Empty Test - Medical Supplies Summary Close" at bounding box center [728, 417] width 1456 height 834
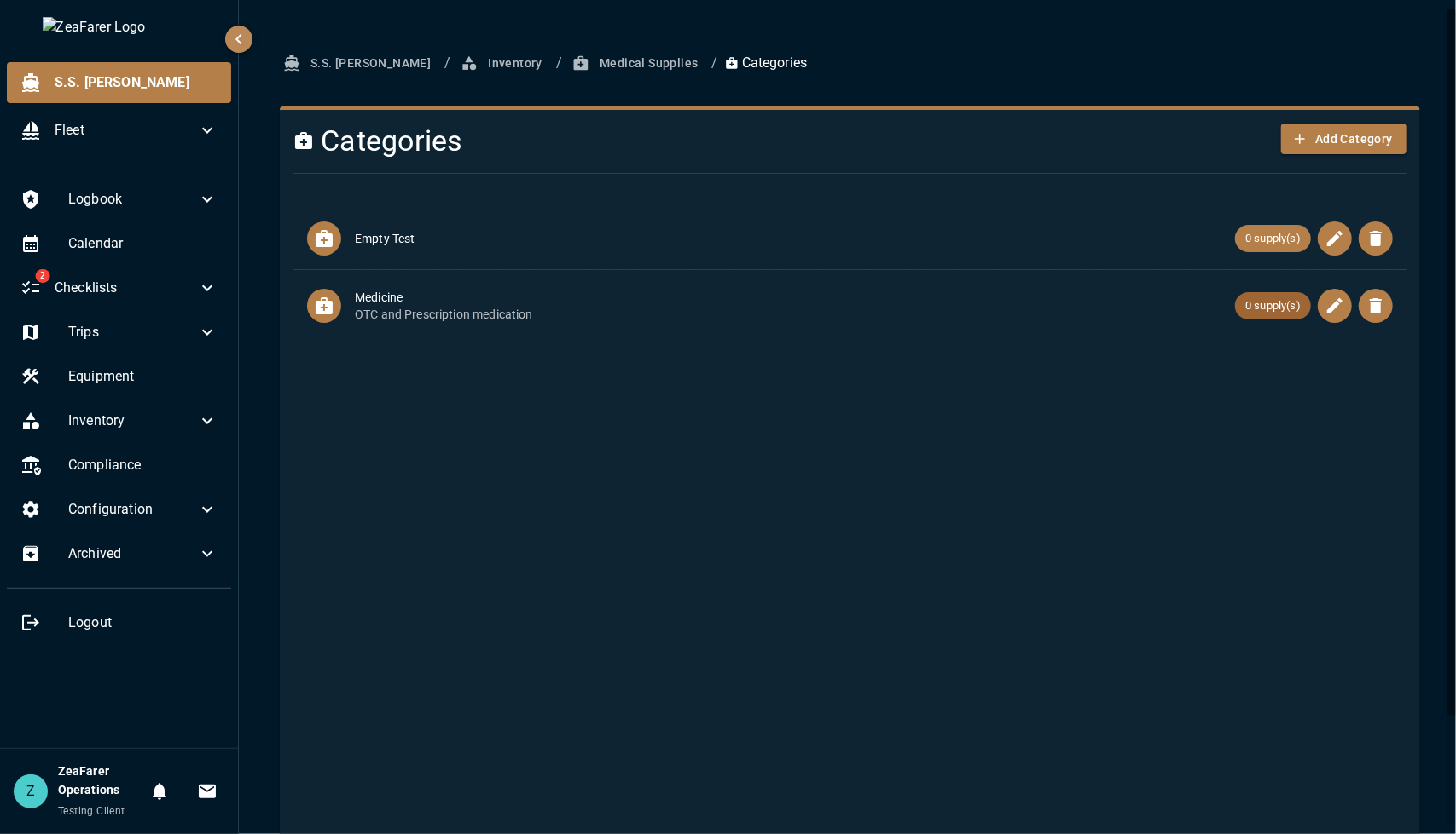
click at [1245, 296] on div "0 supply(s)" at bounding box center [1272, 306] width 76 height 27
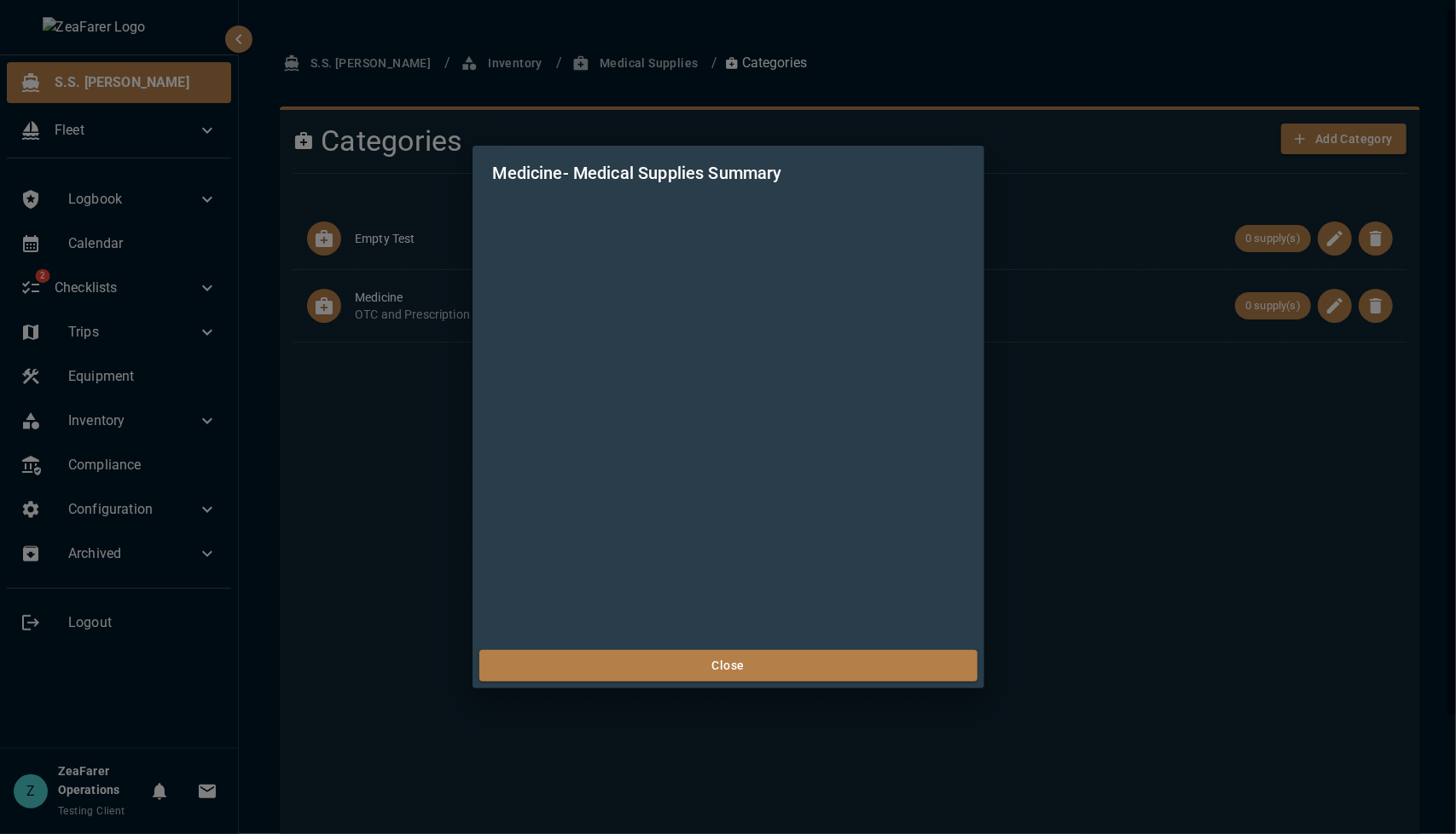
click at [1135, 483] on div "Medicine - Medical Supplies Summary Close" at bounding box center [728, 417] width 1456 height 834
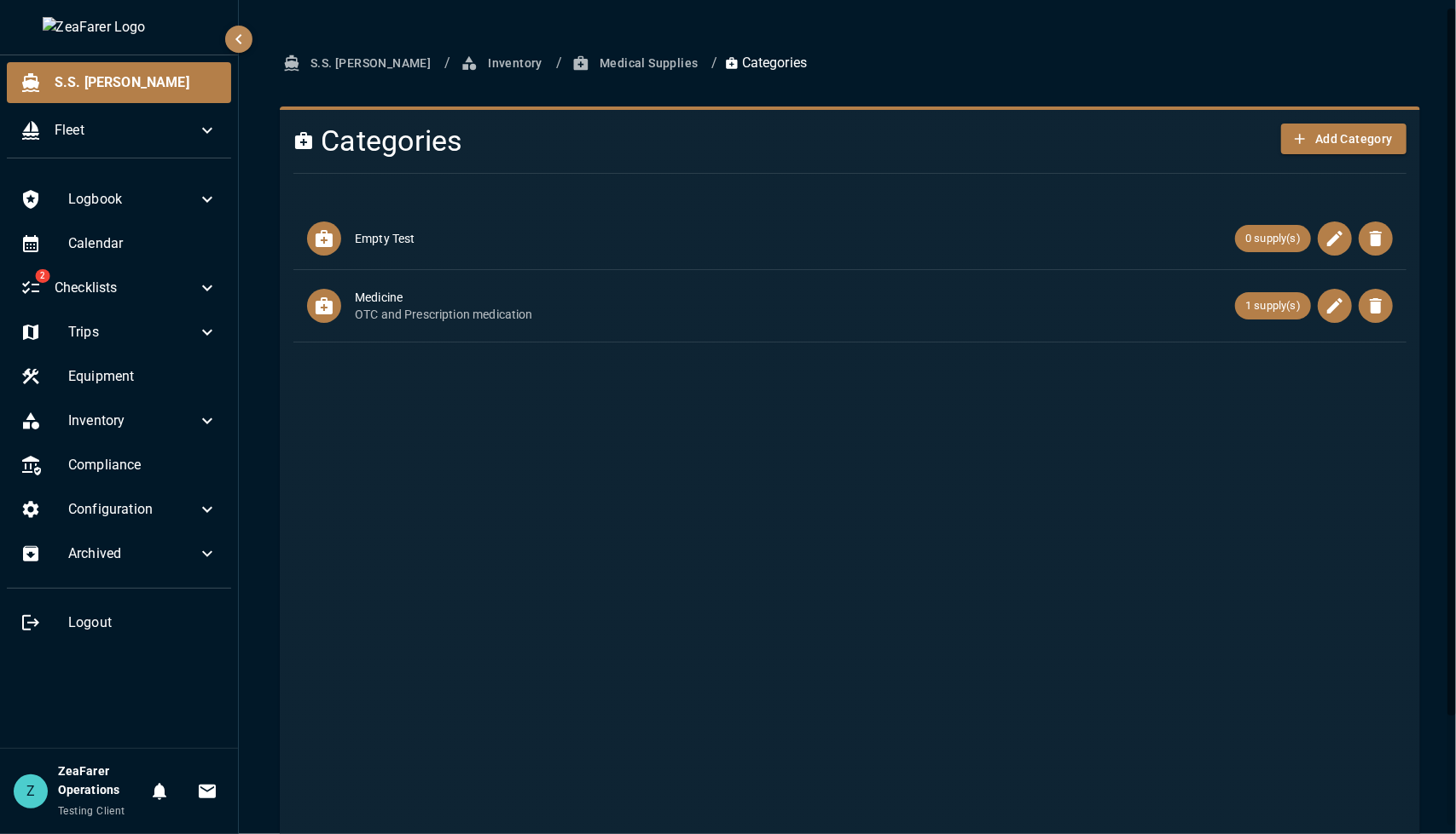
click at [1294, 395] on ul "Empty Test 0 supply(s) Medicine OTC and Prescription medication 1 supply(s)" at bounding box center [850, 542] width 1113 height 682
click at [1259, 306] on span "1 supply(s)" at bounding box center [1272, 306] width 76 height 17
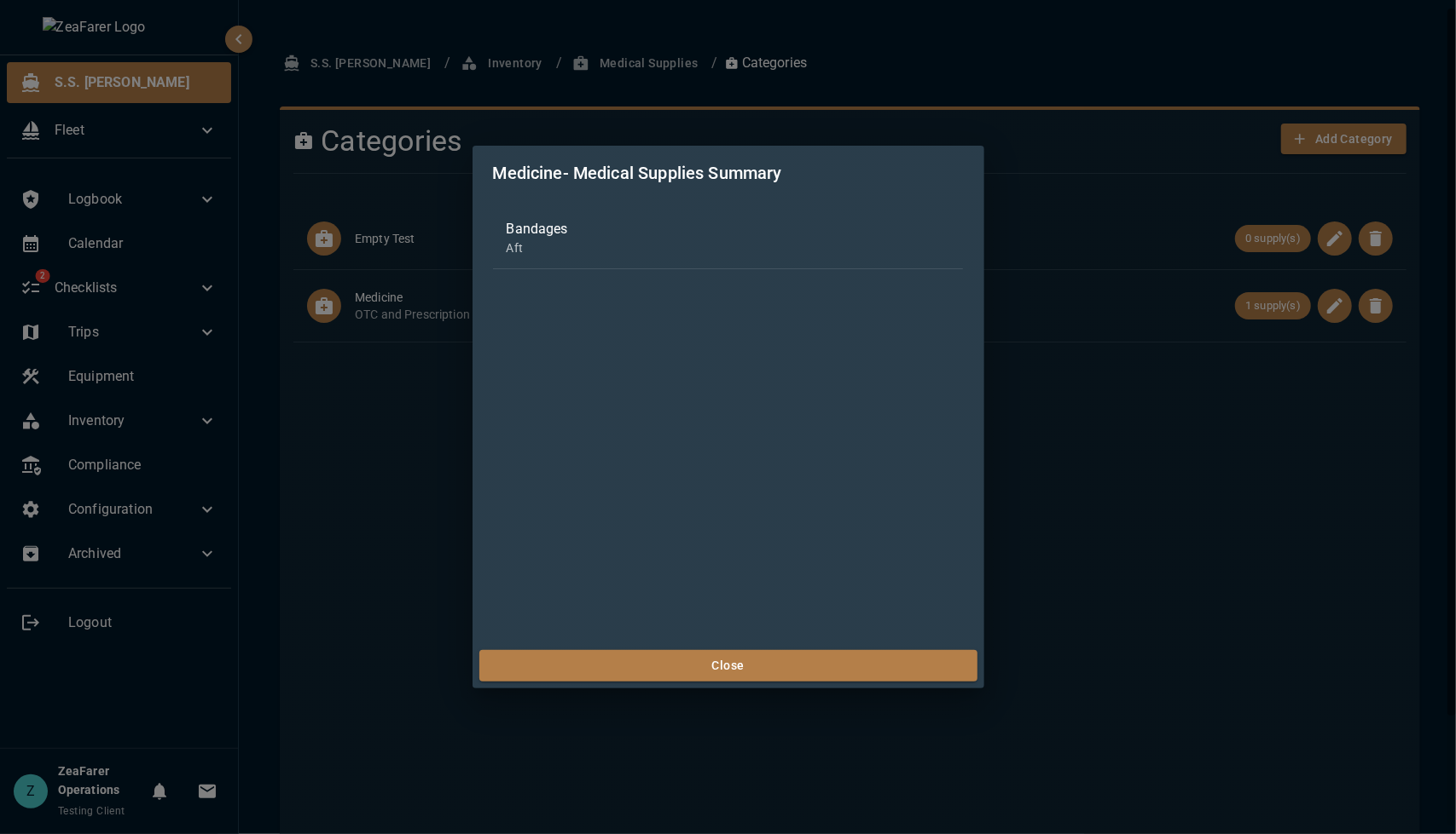
click at [543, 227] on span "Bandages" at bounding box center [728, 228] width 443 height 20
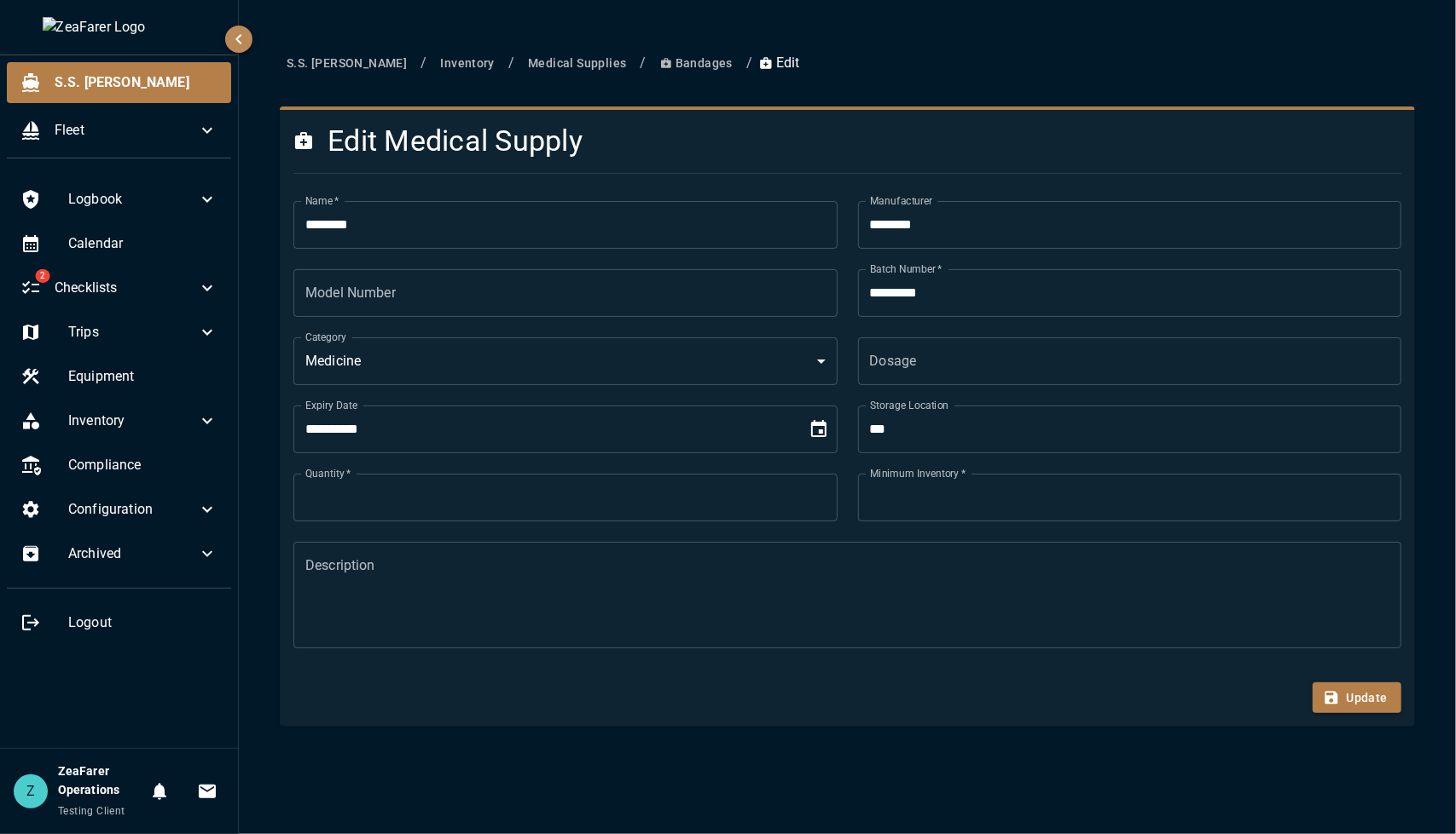
click at [1091, 40] on div "**********" at bounding box center [847, 417] width 1217 height 834
click at [653, 68] on button "Bandages" at bounding box center [696, 63] width 86 height 32
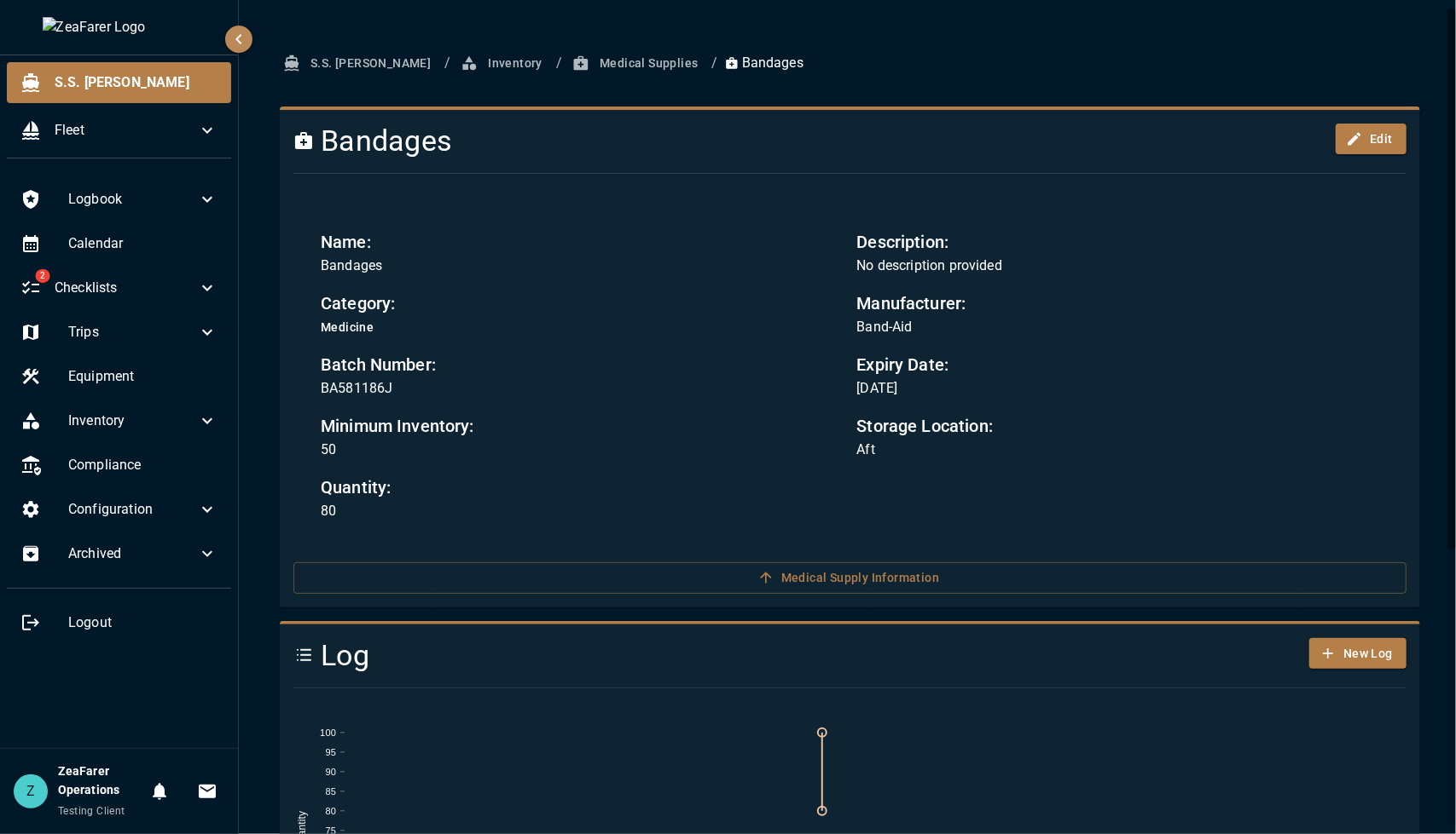
click at [569, 57] on button "Medical Supplies" at bounding box center [637, 63] width 136 height 32
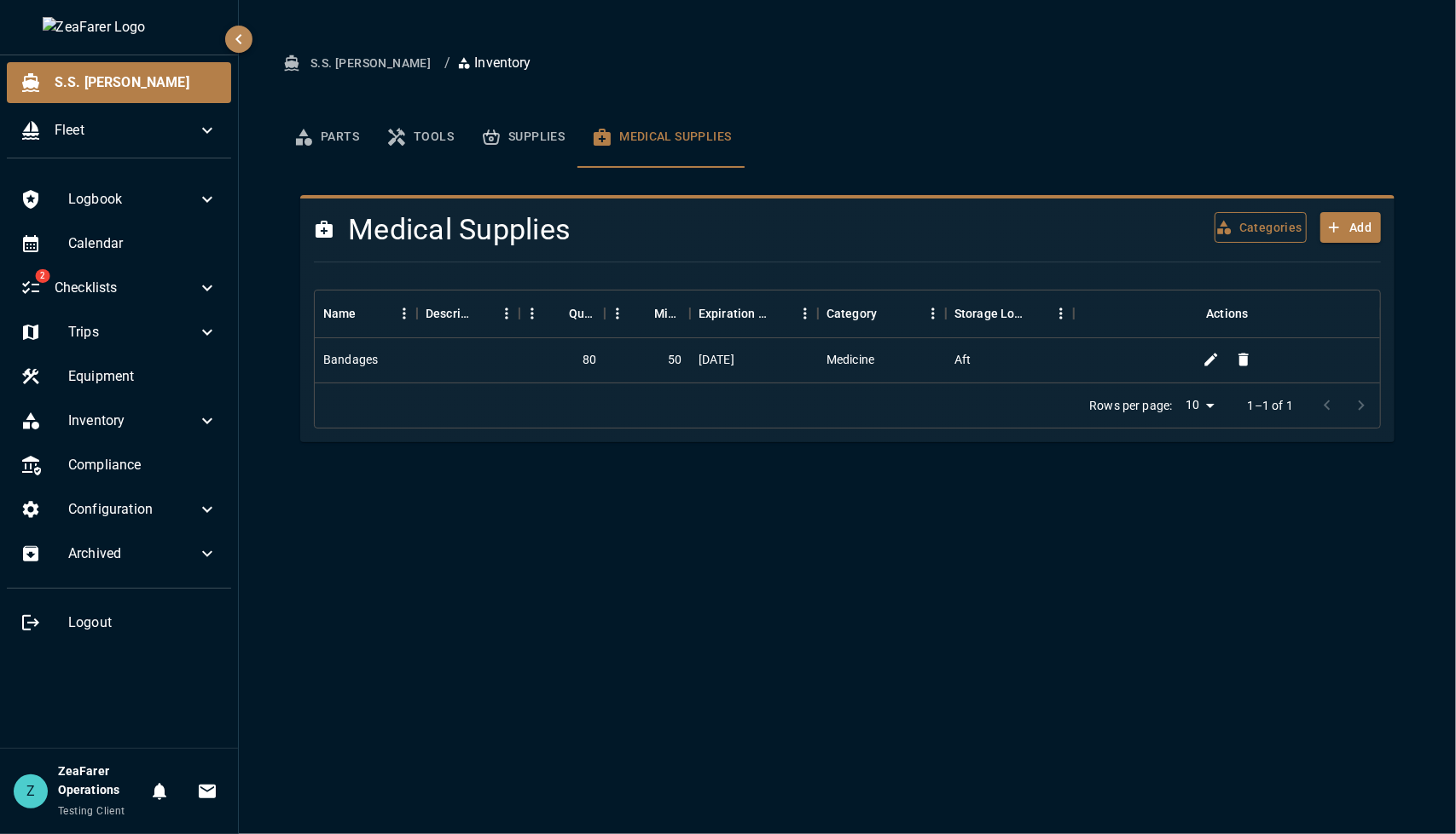
click at [1284, 224] on button "Categories" at bounding box center [1259, 227] width 92 height 32
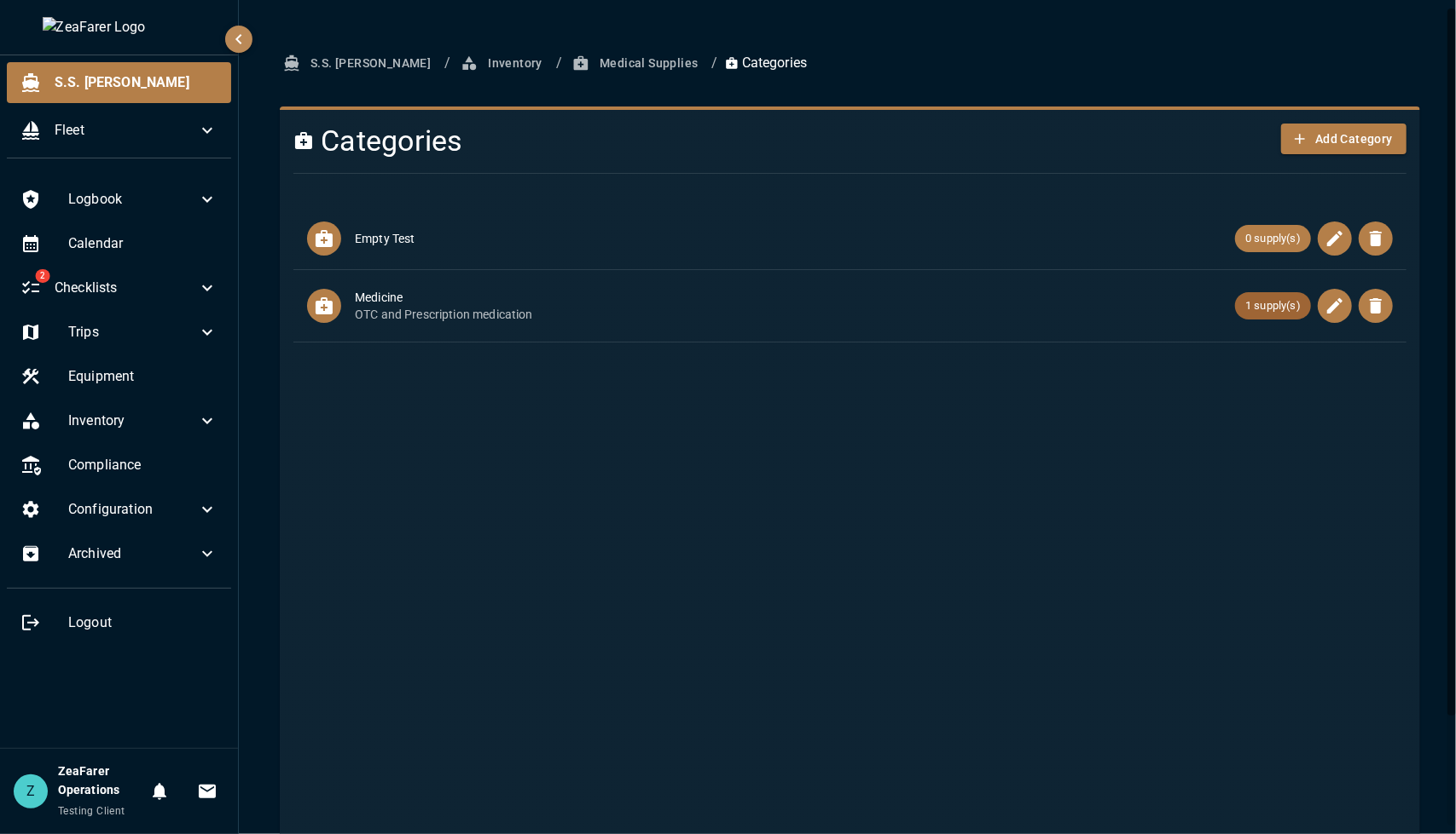
click at [1257, 308] on span "1 supply(s)" at bounding box center [1272, 306] width 76 height 17
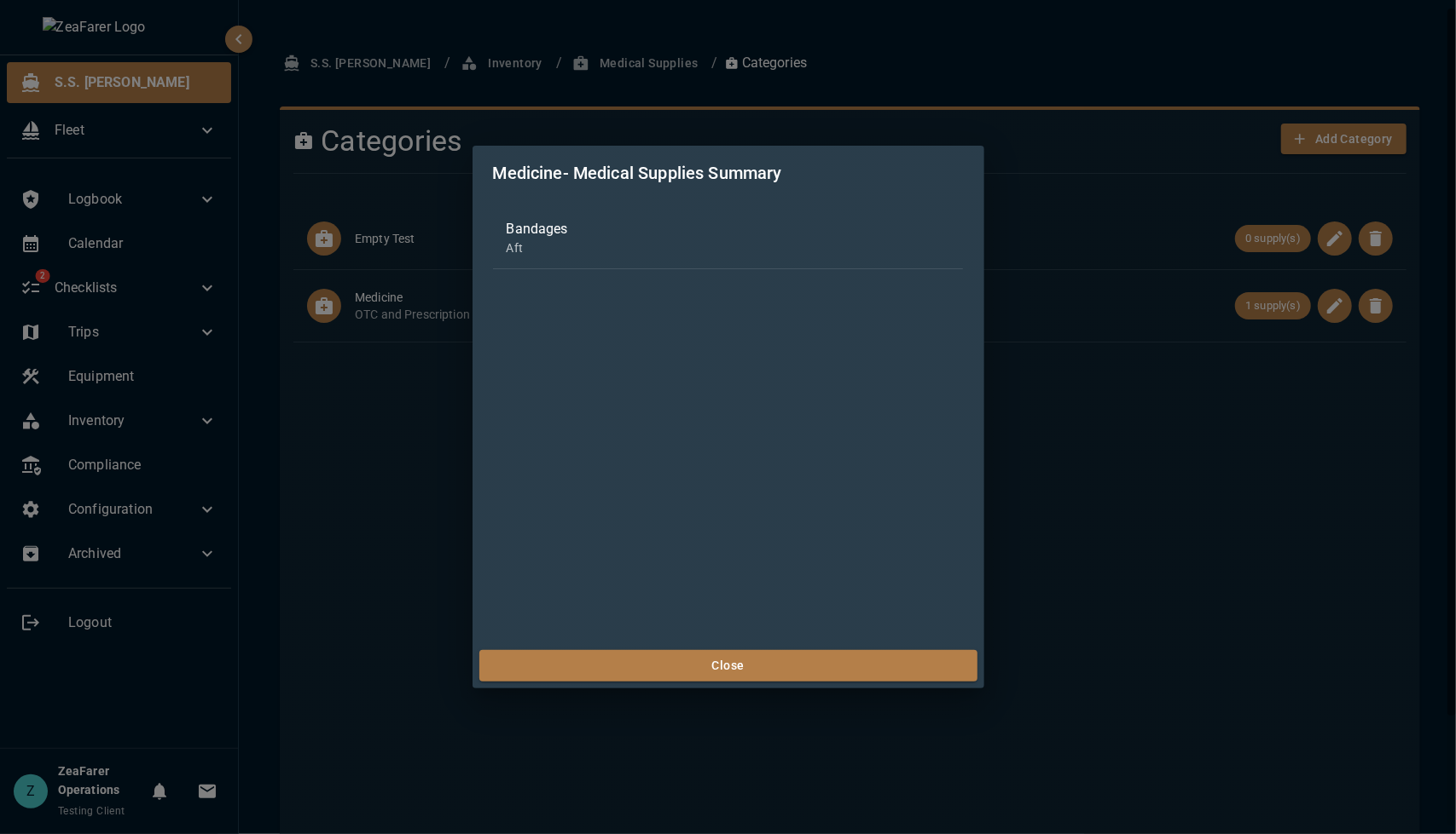
click at [1235, 517] on div "Medicine - Medical Supplies Summary Bandages Aft Close" at bounding box center [728, 417] width 1456 height 834
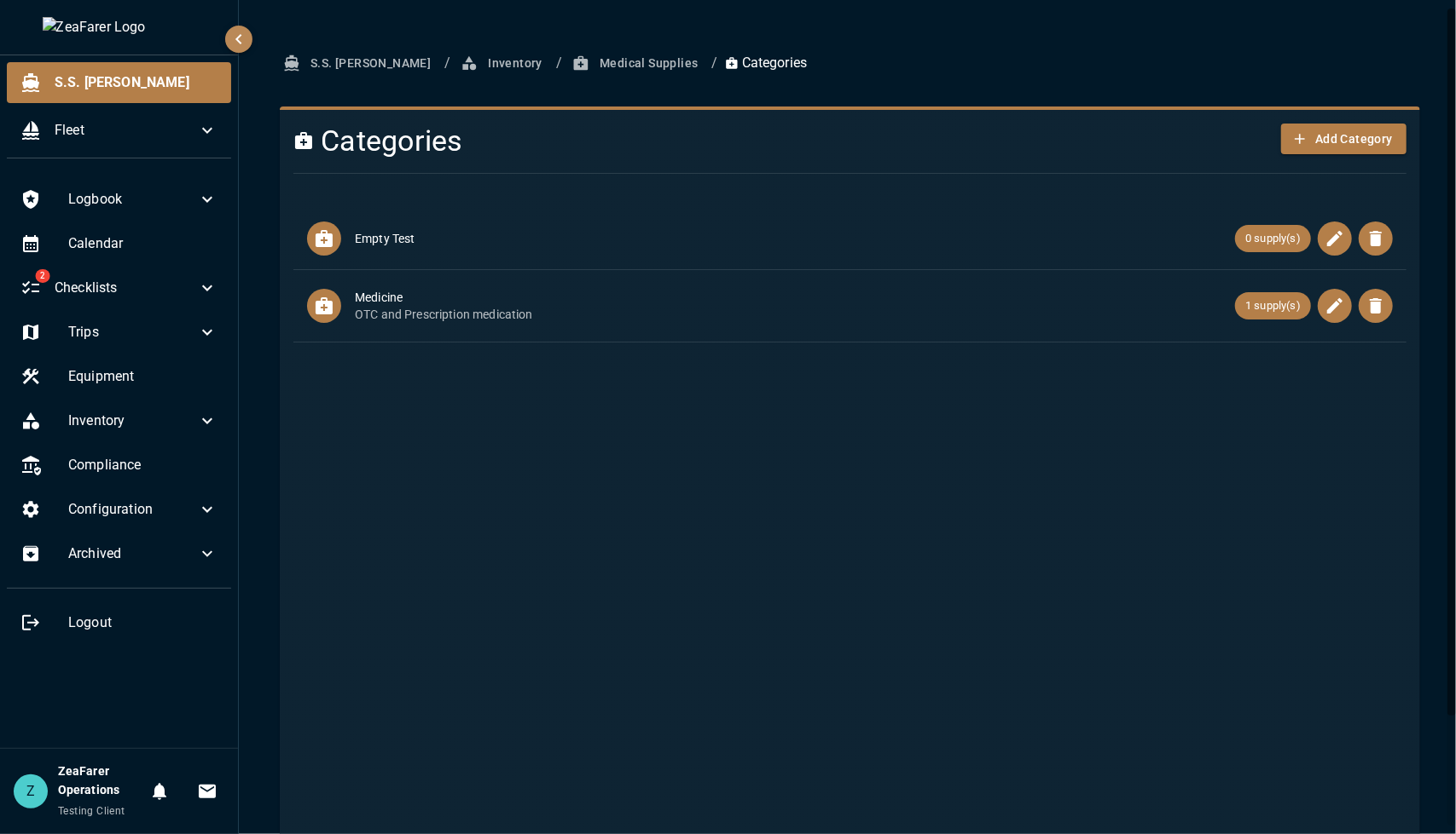
click at [569, 71] on button "Medical Supplies" at bounding box center [637, 63] width 136 height 32
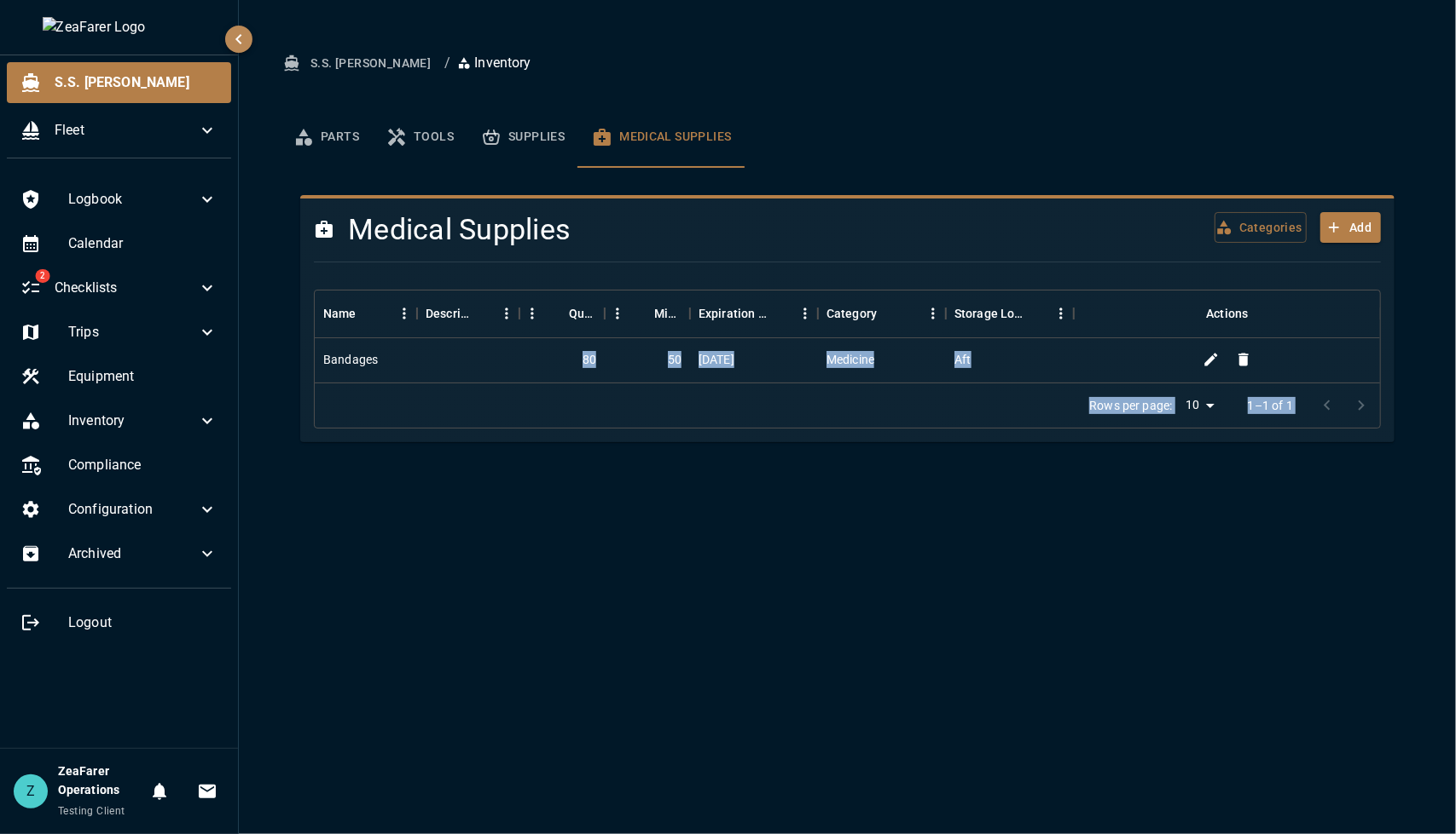
drag, startPoint x: 728, startPoint y: 358, endPoint x: 566, endPoint y: 347, distance: 162.4
click at [435, 354] on div at bounding box center [469, 361] width 103 height 45
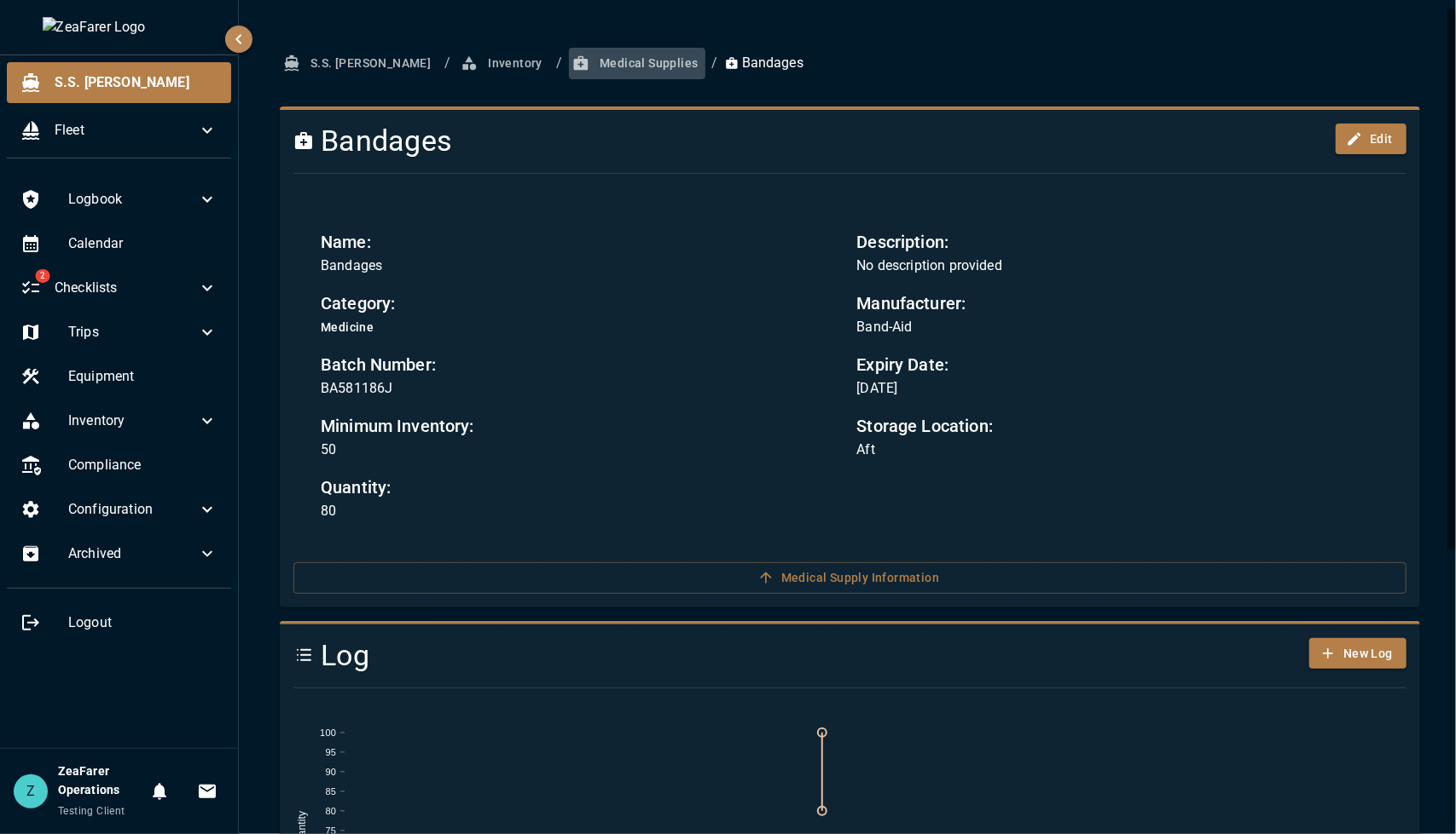
click at [606, 63] on button "Medical Supplies" at bounding box center [637, 63] width 136 height 32
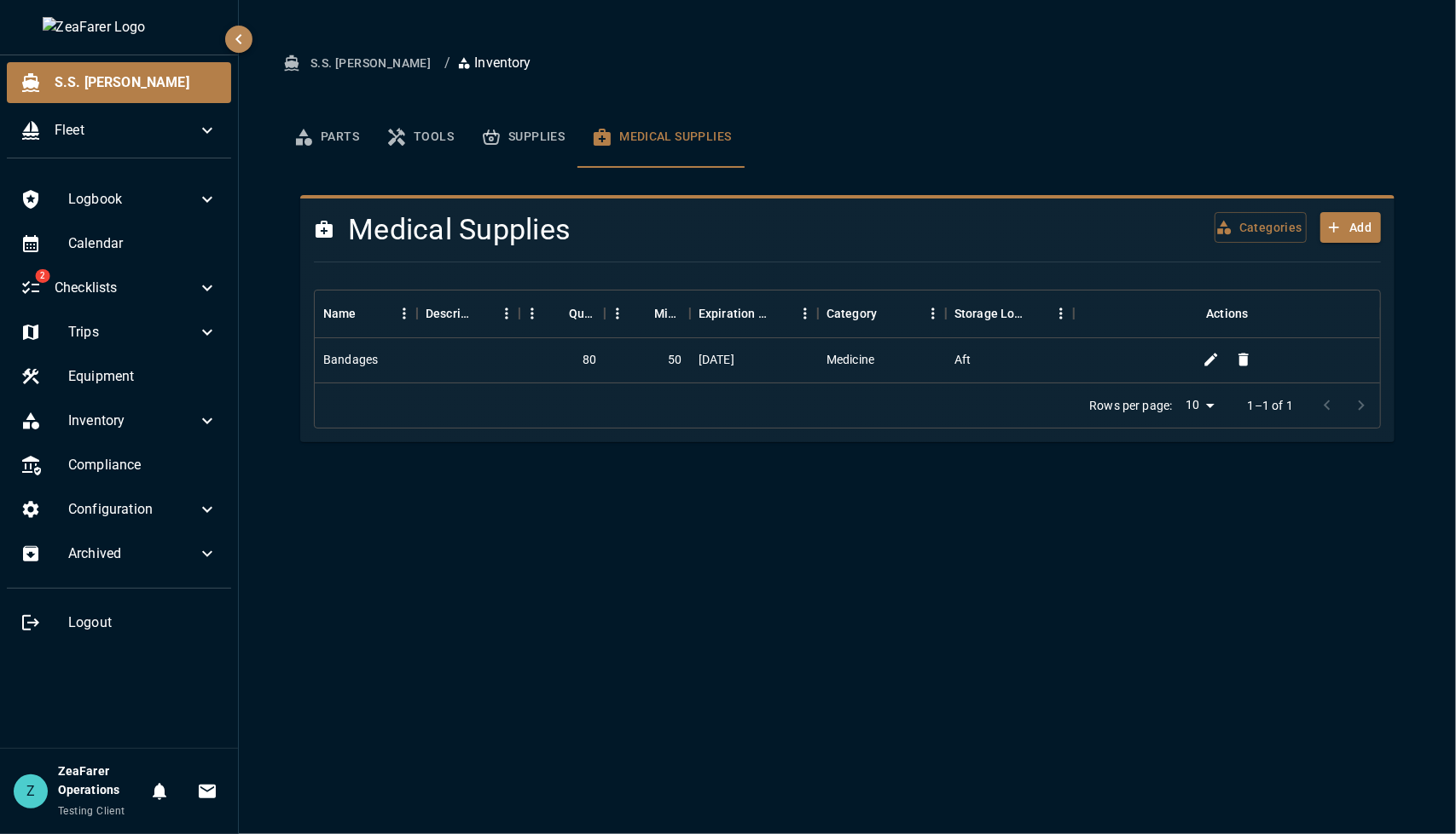
click at [747, 749] on div "S.S. Anne / Inventory Parts Tools Supplies Medical Supplies Parts New Part Sear…" at bounding box center [847, 417] width 1217 height 834
click at [517, 125] on button "Supplies" at bounding box center [523, 136] width 111 height 61
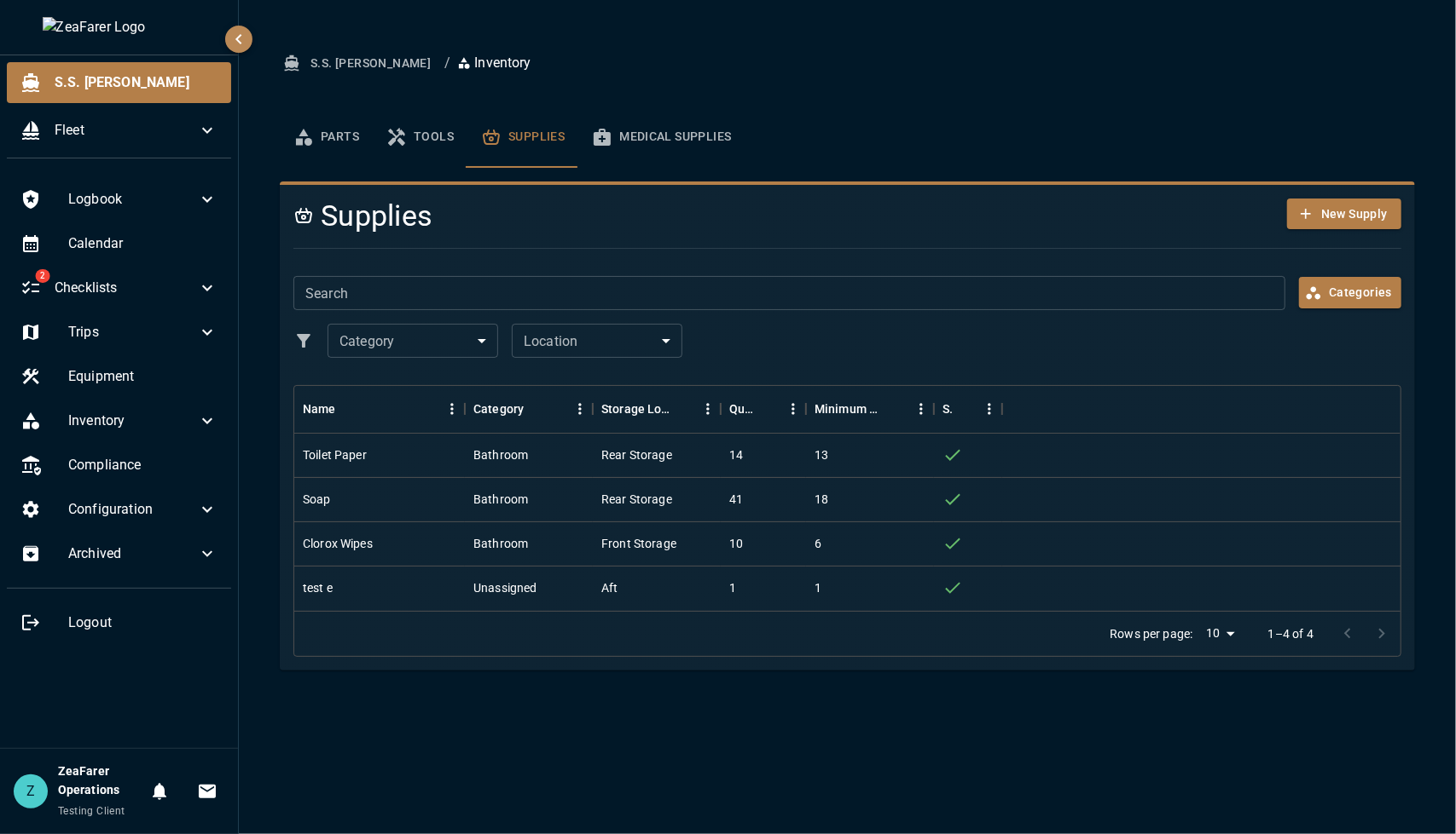
click at [605, 134] on icon "basic tabs example" at bounding box center [602, 137] width 17 height 17
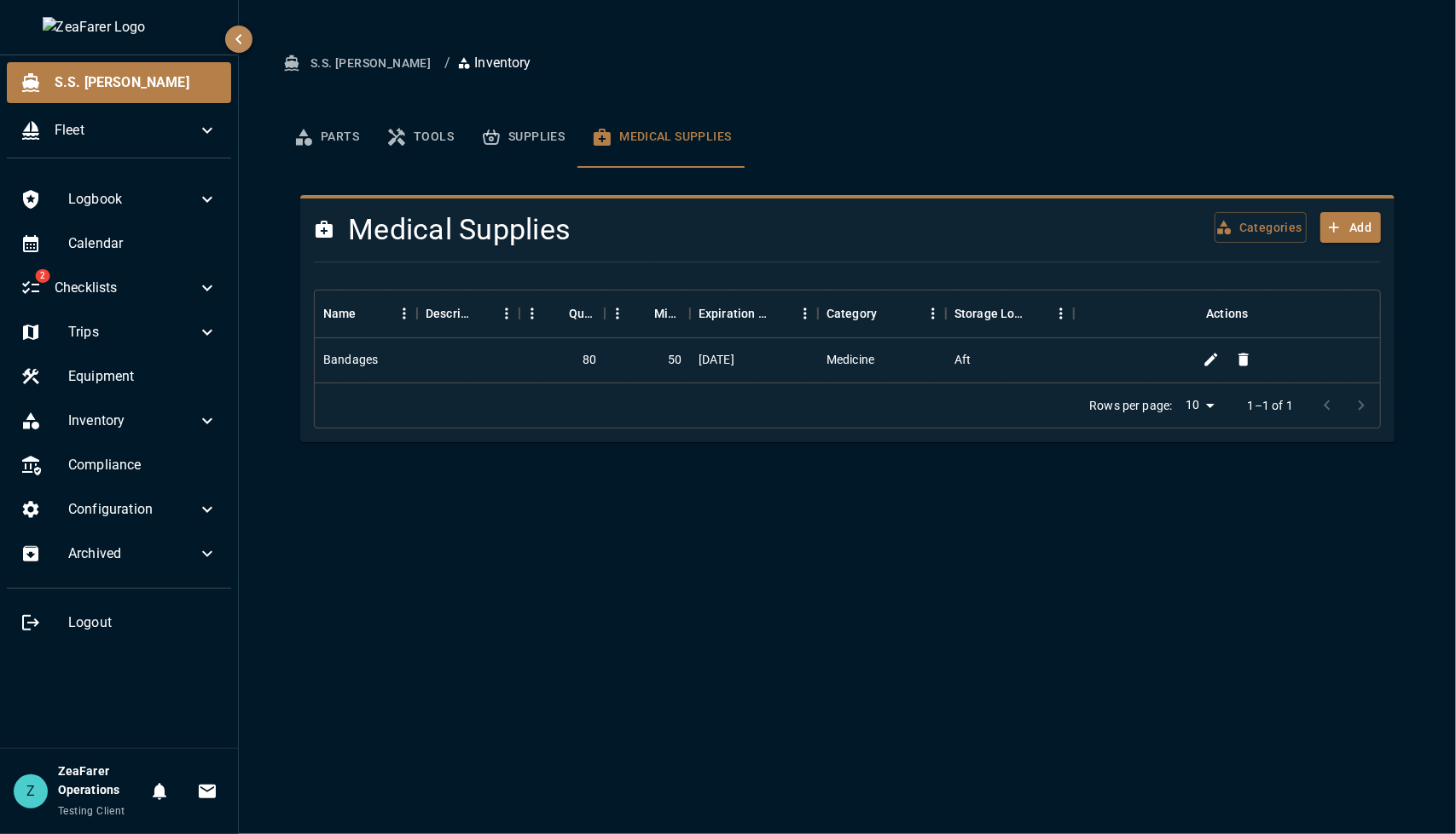
click at [1062, 361] on div "Aft" at bounding box center [1010, 361] width 128 height 45
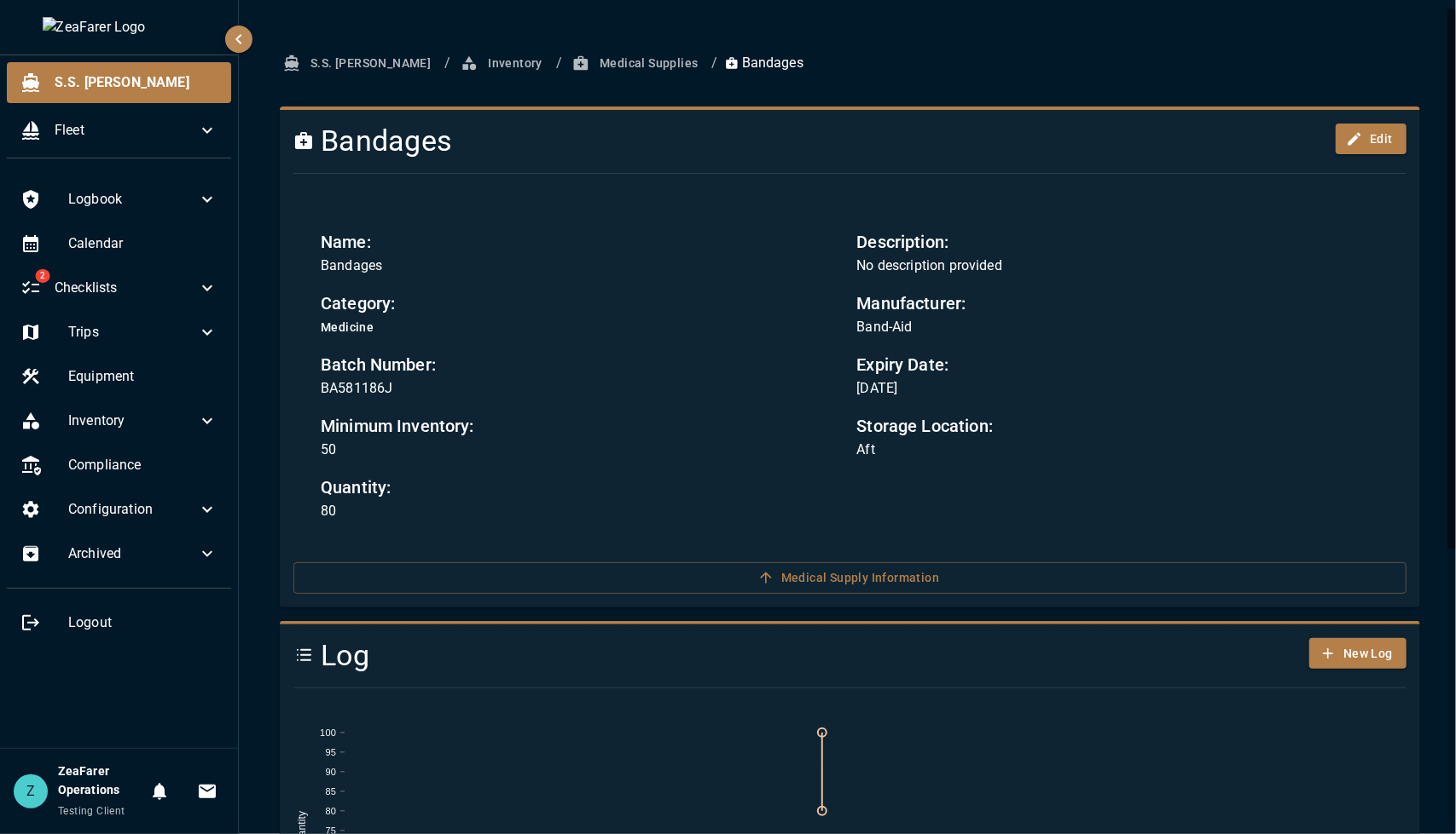
click at [92, 817] on span "Testing Client" at bounding box center [92, 811] width 68 height 12
click at [102, 816] on span "Testing Client" at bounding box center [92, 811] width 68 height 12
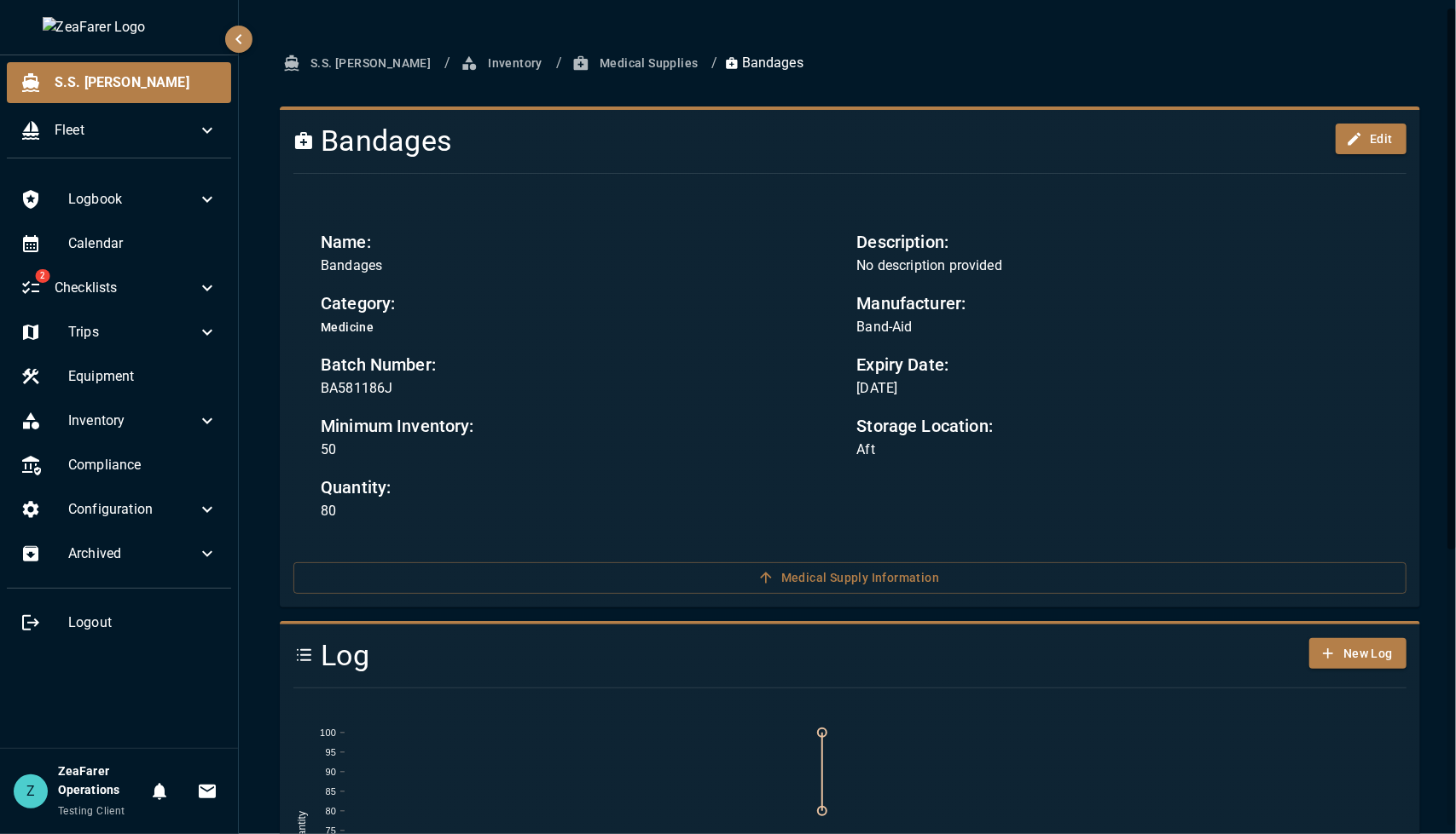
click at [169, 681] on div "Logbook Calendar 2 Checklists Trips Equipment Inventory Compliance Configuratio…" at bounding box center [119, 460] width 238 height 576
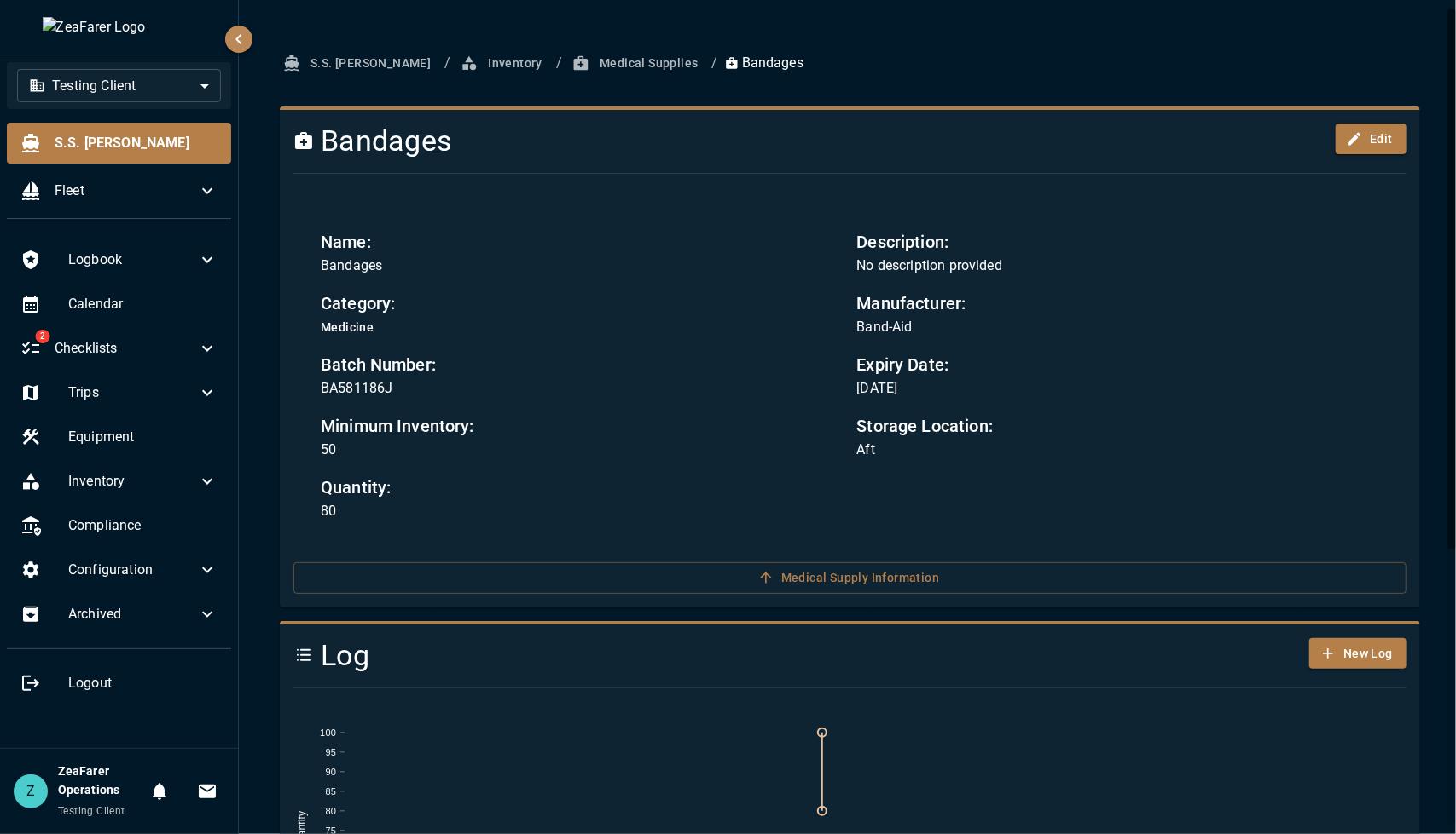
click at [103, 818] on span "Testing Client" at bounding box center [92, 811] width 68 height 12
click at [183, 84] on body "**********" at bounding box center [728, 417] width 1456 height 834
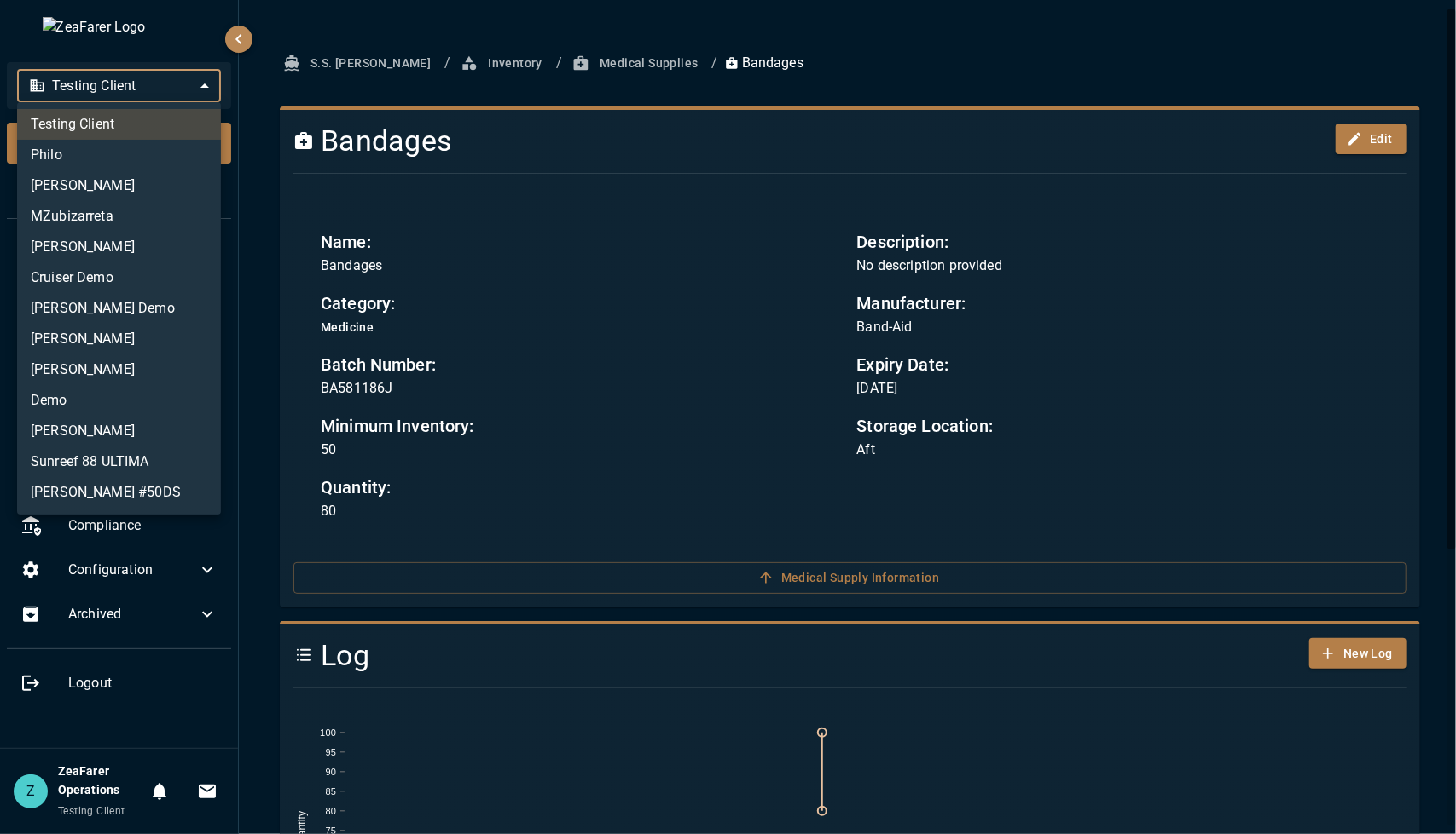
click at [192, 82] on div at bounding box center [728, 417] width 1456 height 834
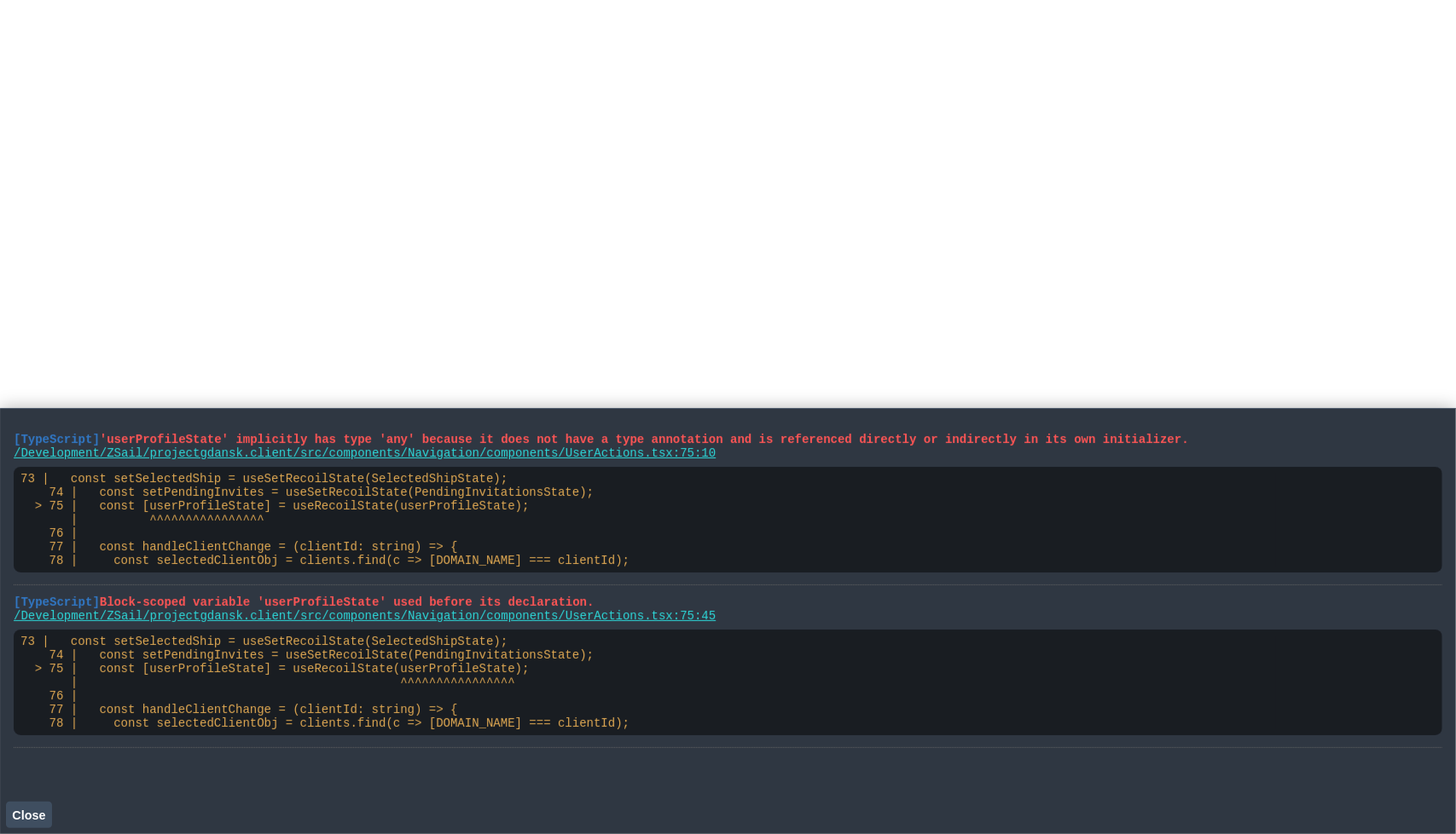
click at [504, 783] on div "[TypeScript] 'userProfileState' implicitly has type 'any' because it does not h…" at bounding box center [727, 621] width 1428 height 398
drag, startPoint x: 558, startPoint y: 732, endPoint x: 2, endPoint y: 432, distance: 631.8
click at [2, 432] on main "[TypeScript] 'userProfileState' implicitly has type 'any' because it does not h…" at bounding box center [728, 621] width 1456 height 426
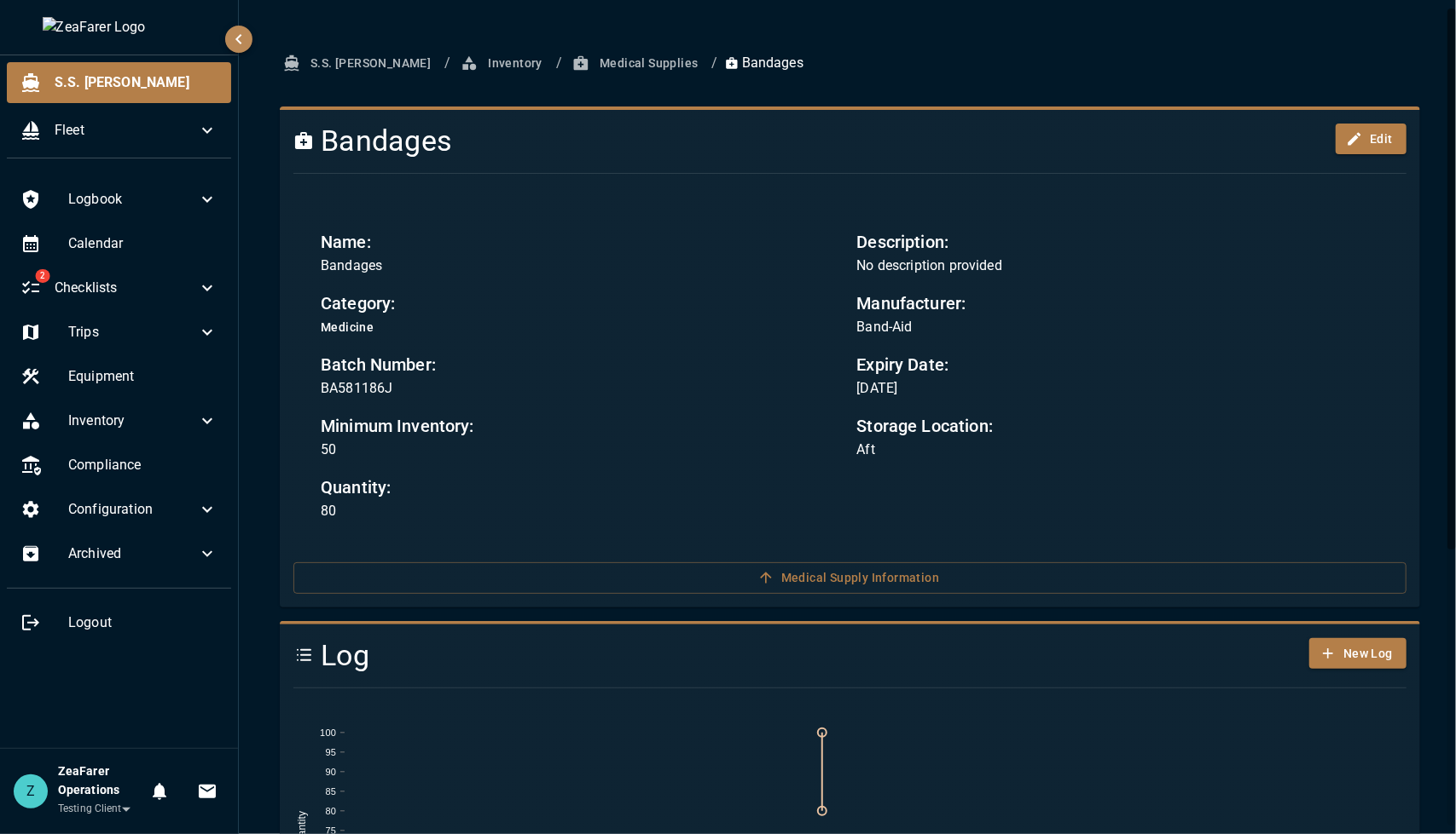
click at [342, 68] on button "S.S. [PERSON_NAME]" at bounding box center [358, 63] width 158 height 32
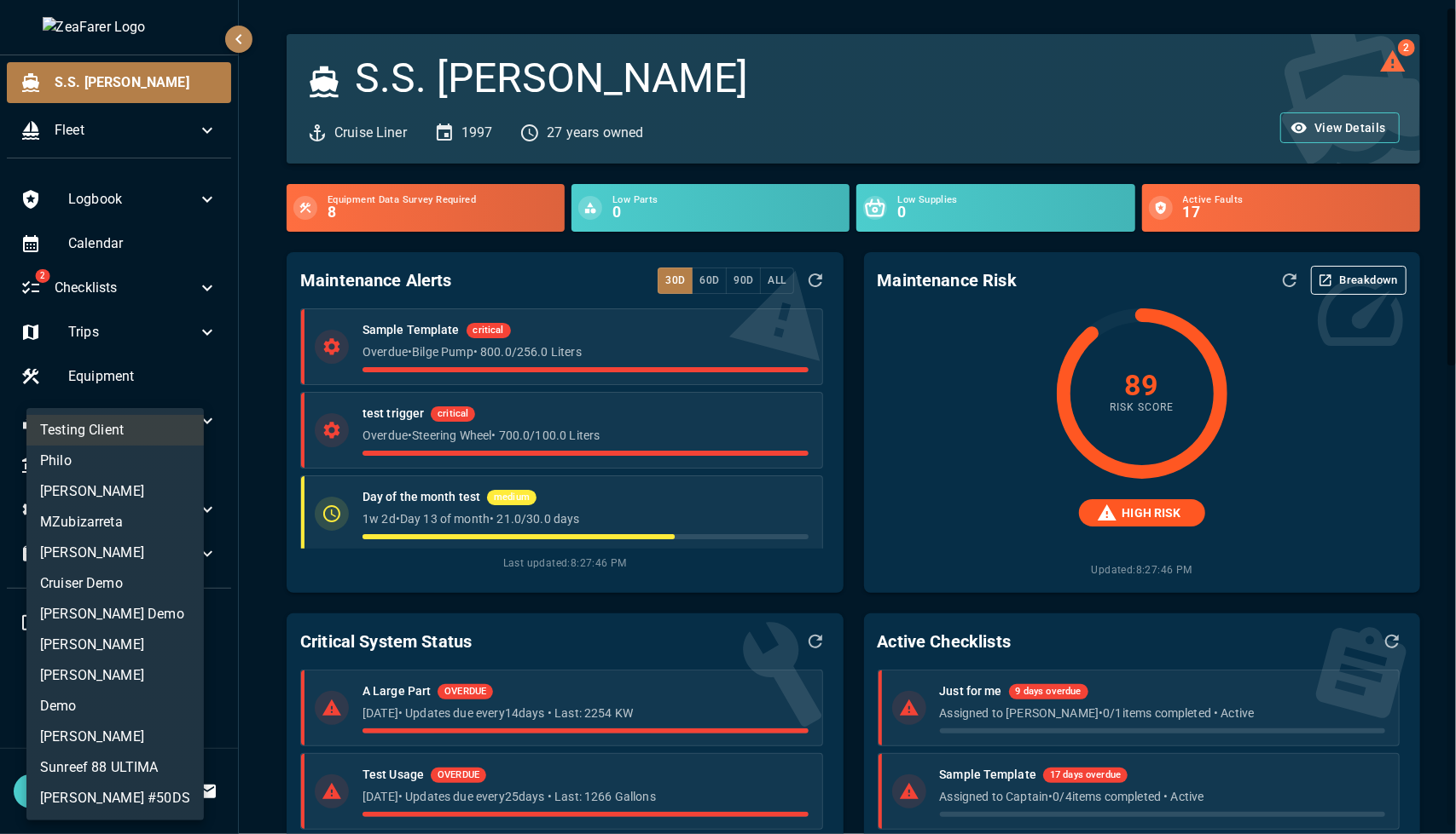
click at [120, 810] on body "**********" at bounding box center [728, 417] width 1456 height 834
click at [129, 527] on li "MZubizarreta" at bounding box center [114, 522] width 177 height 31
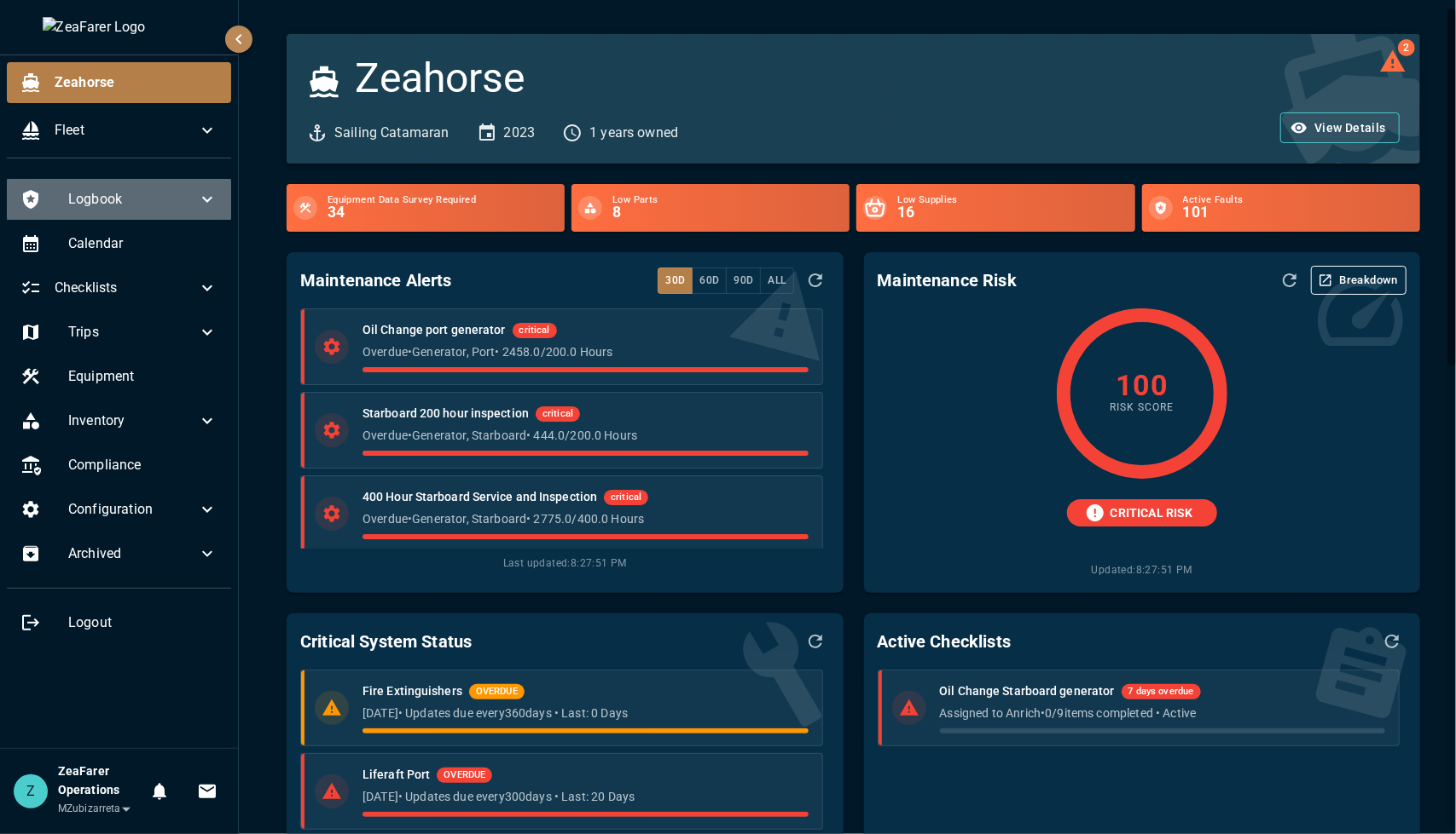
click at [197, 197] on icon at bounding box center [206, 199] width 20 height 20
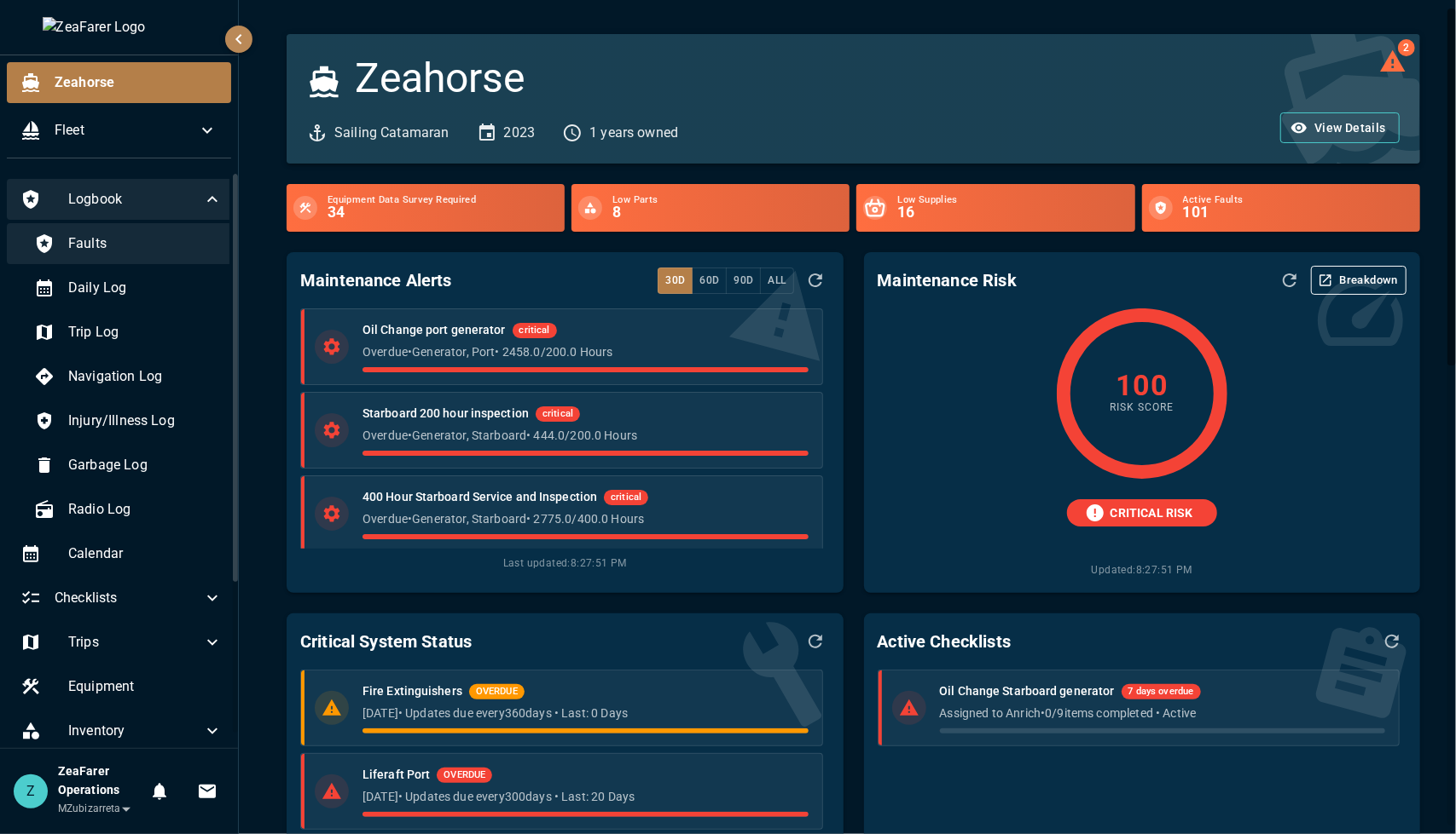
click at [133, 253] on div "Faults" at bounding box center [128, 244] width 216 height 41
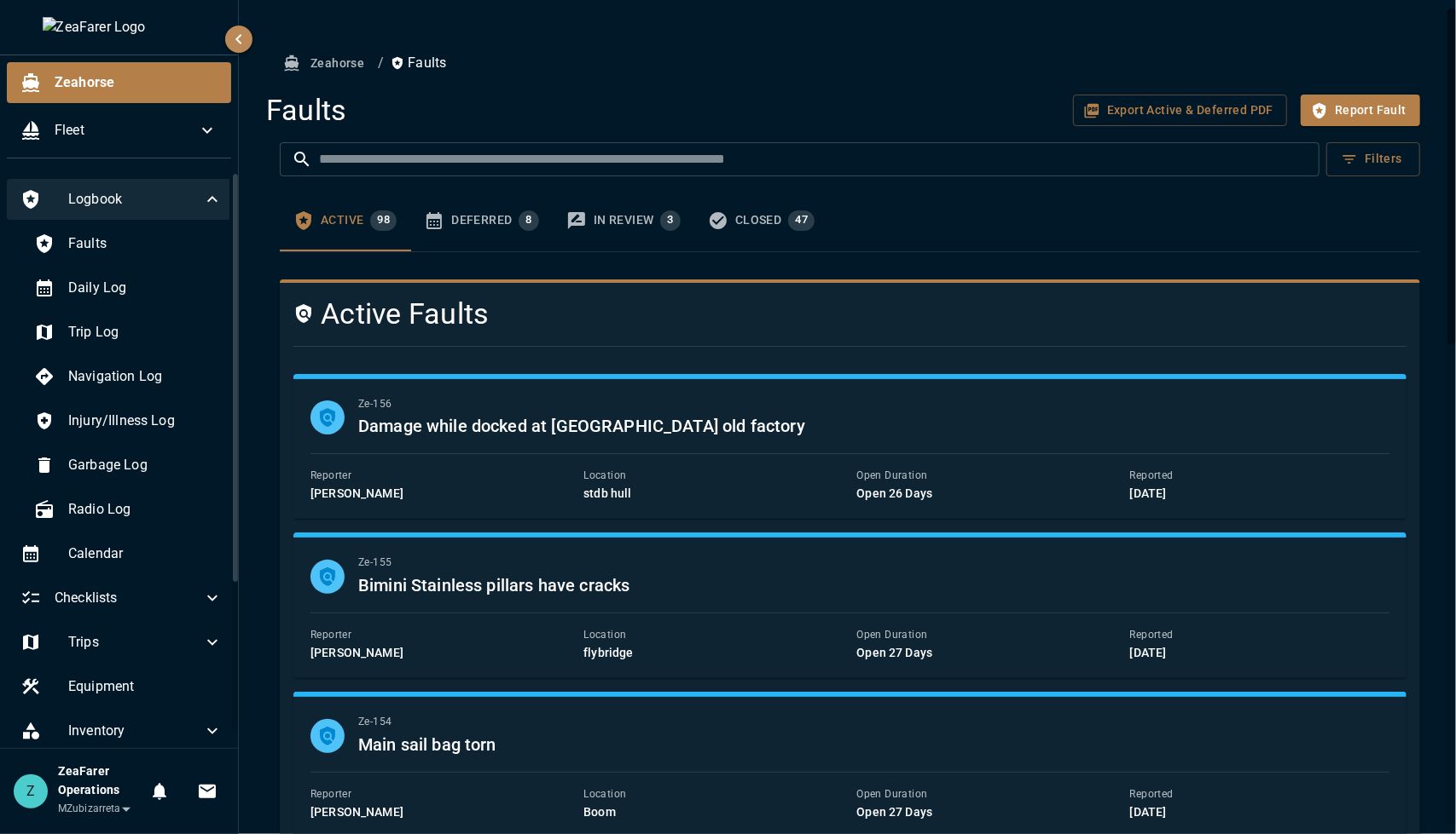
click at [89, 819] on div "**********" at bounding box center [100, 791] width 84 height 58
click at [94, 812] on body "**********" at bounding box center [728, 417] width 1456 height 834
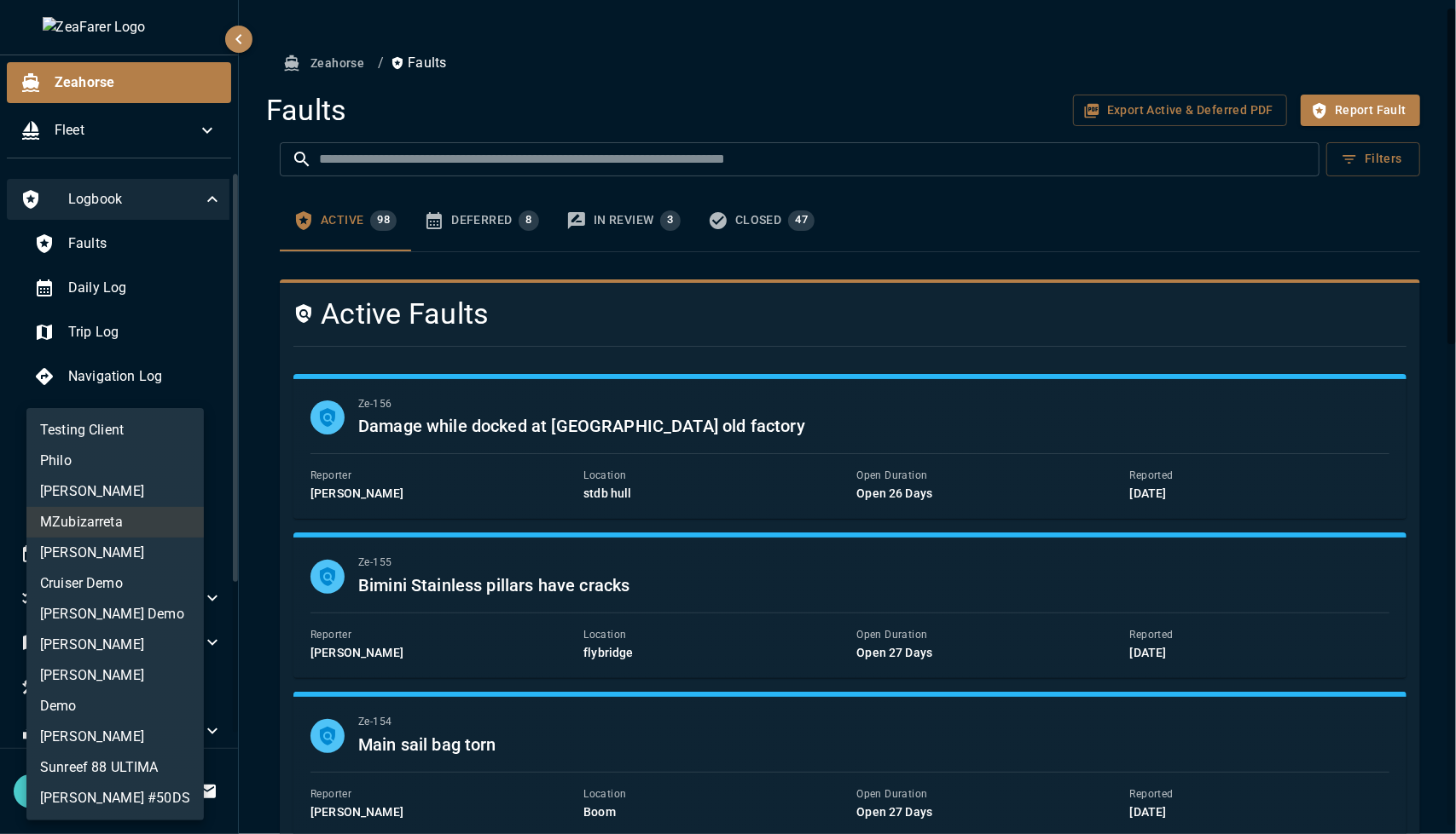
click at [118, 427] on li "Testing Client" at bounding box center [114, 431] width 177 height 31
type input "**********"
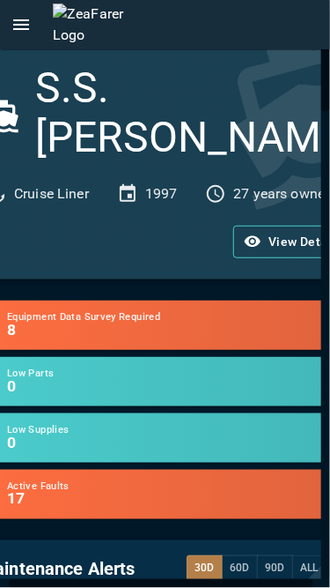
click at [8, 24] on button "open drawer" at bounding box center [21, 24] width 35 height 35
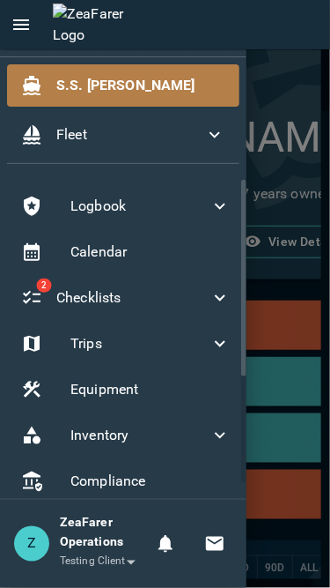
click at [121, 566] on body "2 S.S. Anne Cruise Liner 1997 27 years owned View Details Equipment Data Survey…" at bounding box center [165, 294] width 330 height 588
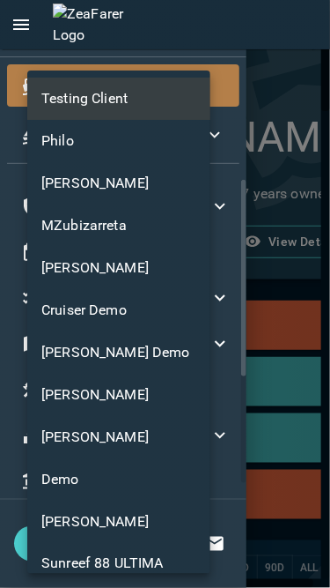
click at [287, 381] on div at bounding box center [165, 294] width 330 height 588
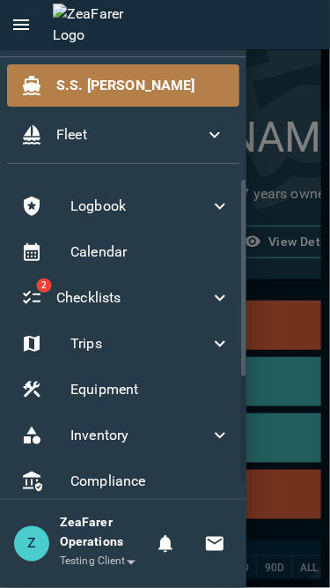
click at [283, 247] on div at bounding box center [165, 294] width 330 height 588
